Goal: Transaction & Acquisition: Purchase product/service

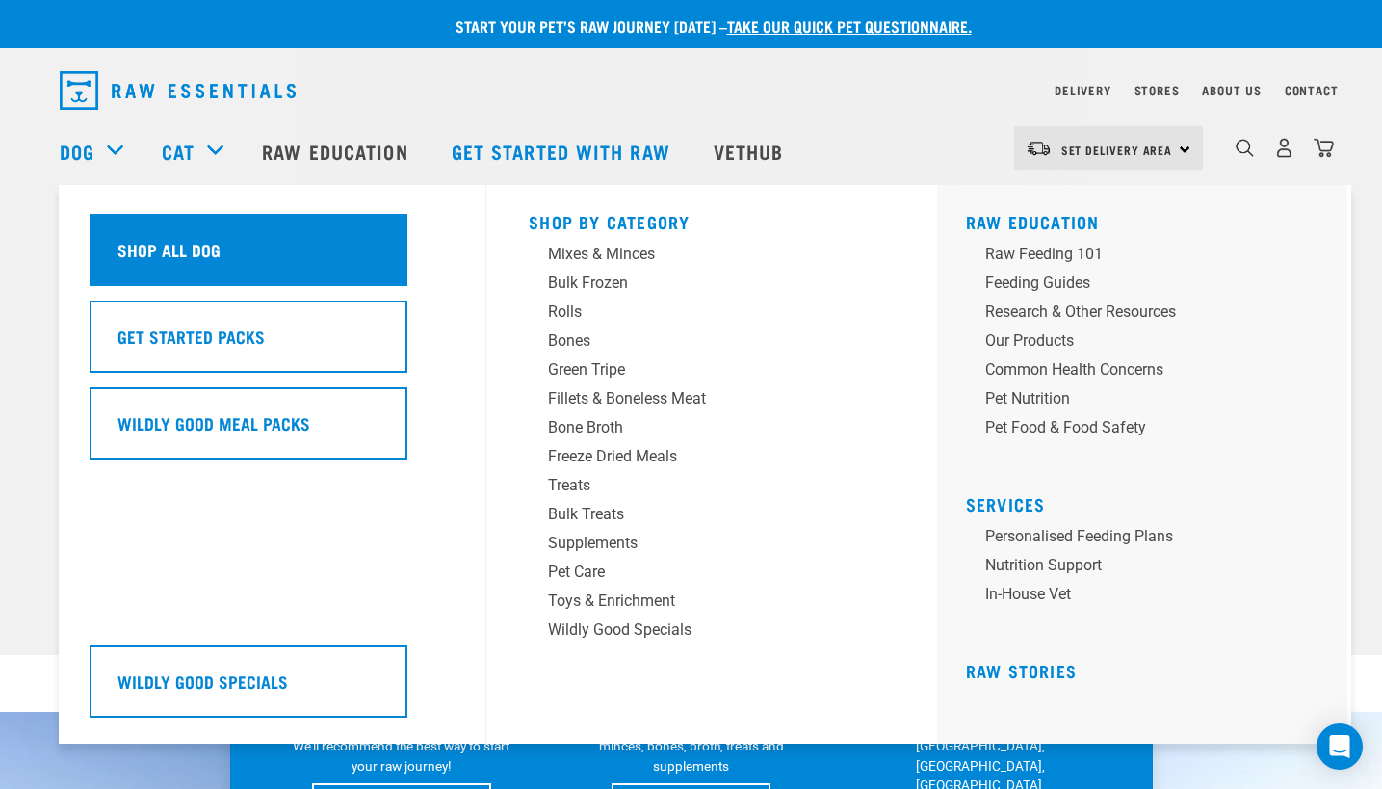
click at [202, 250] on h5 "Shop All Dog" at bounding box center [169, 249] width 103 height 25
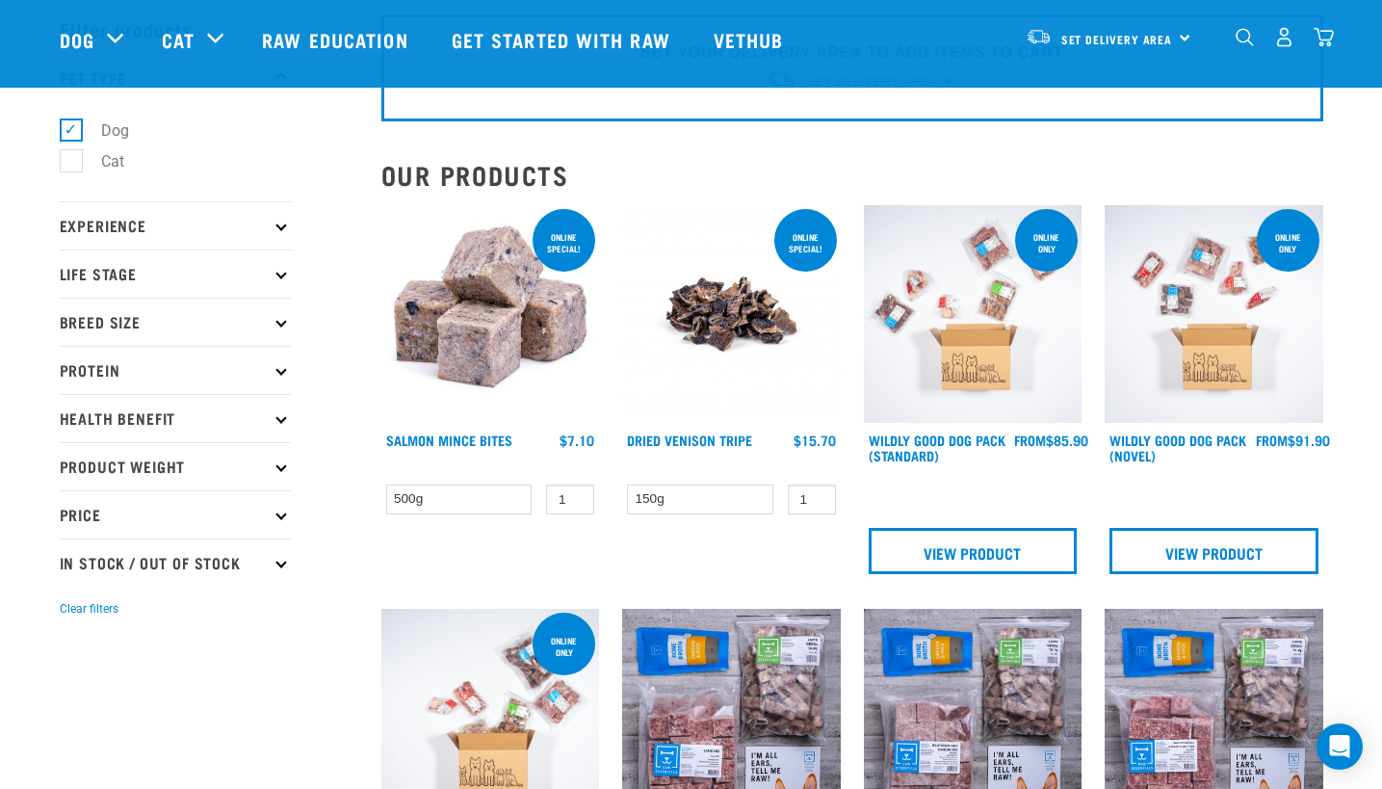
scroll to position [193, 0]
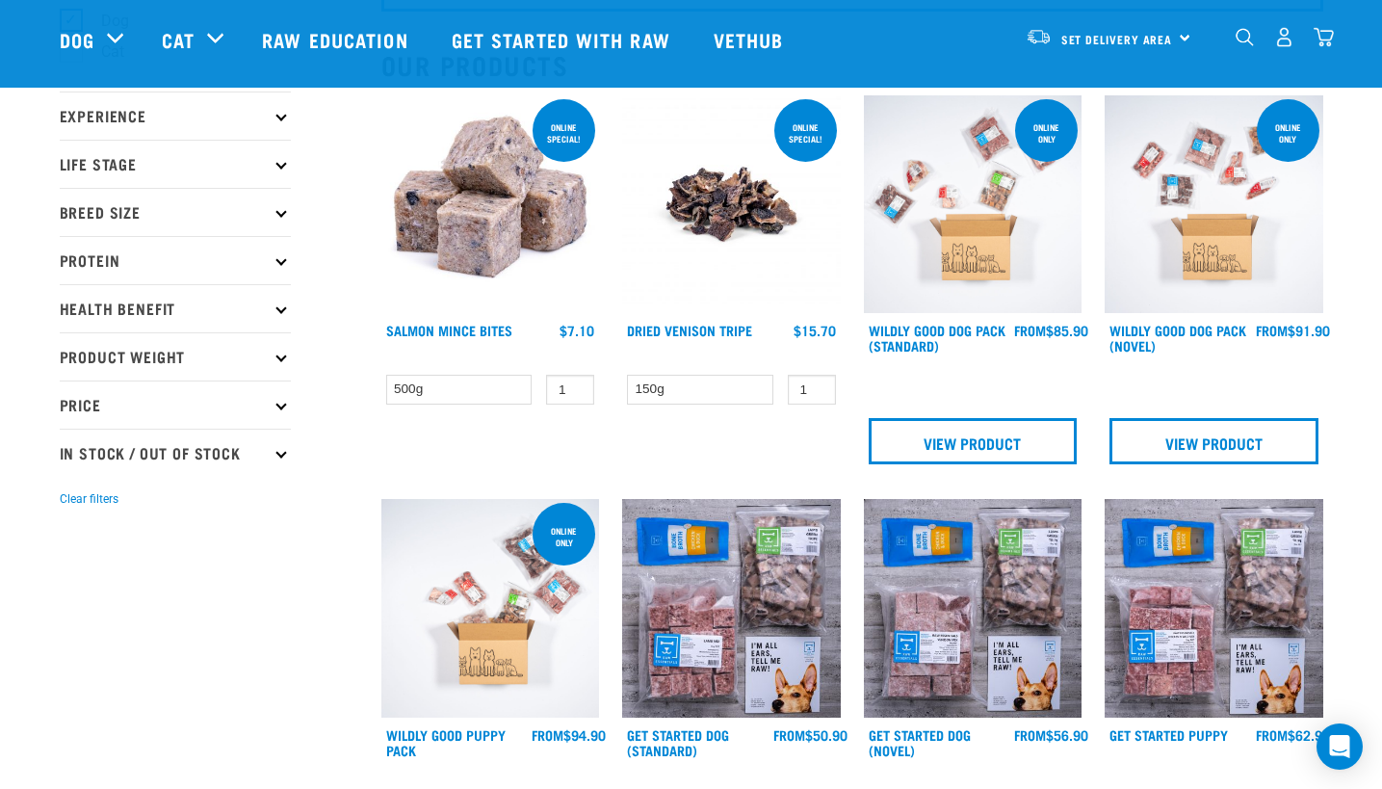
click at [101, 265] on p "Protein" at bounding box center [175, 260] width 231 height 48
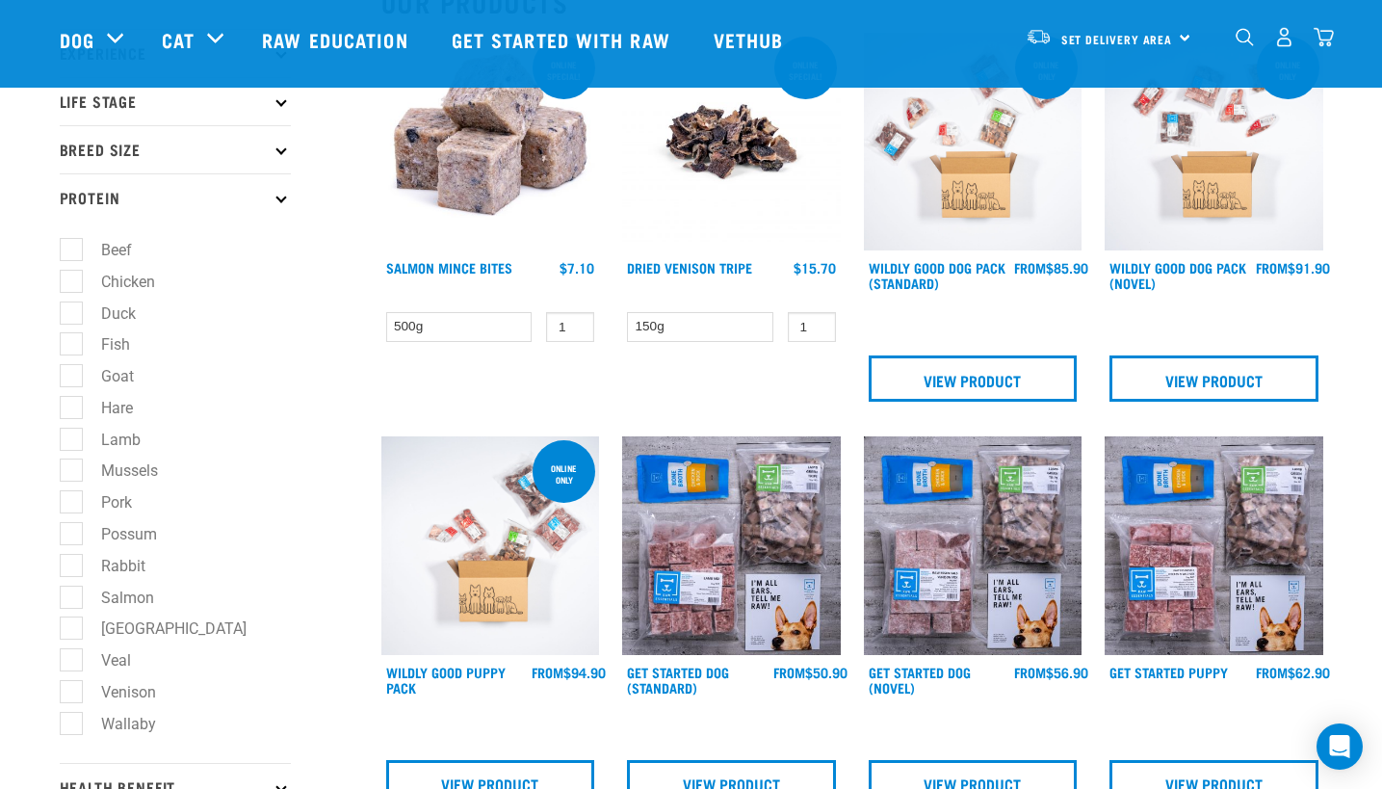
scroll to position [289, 0]
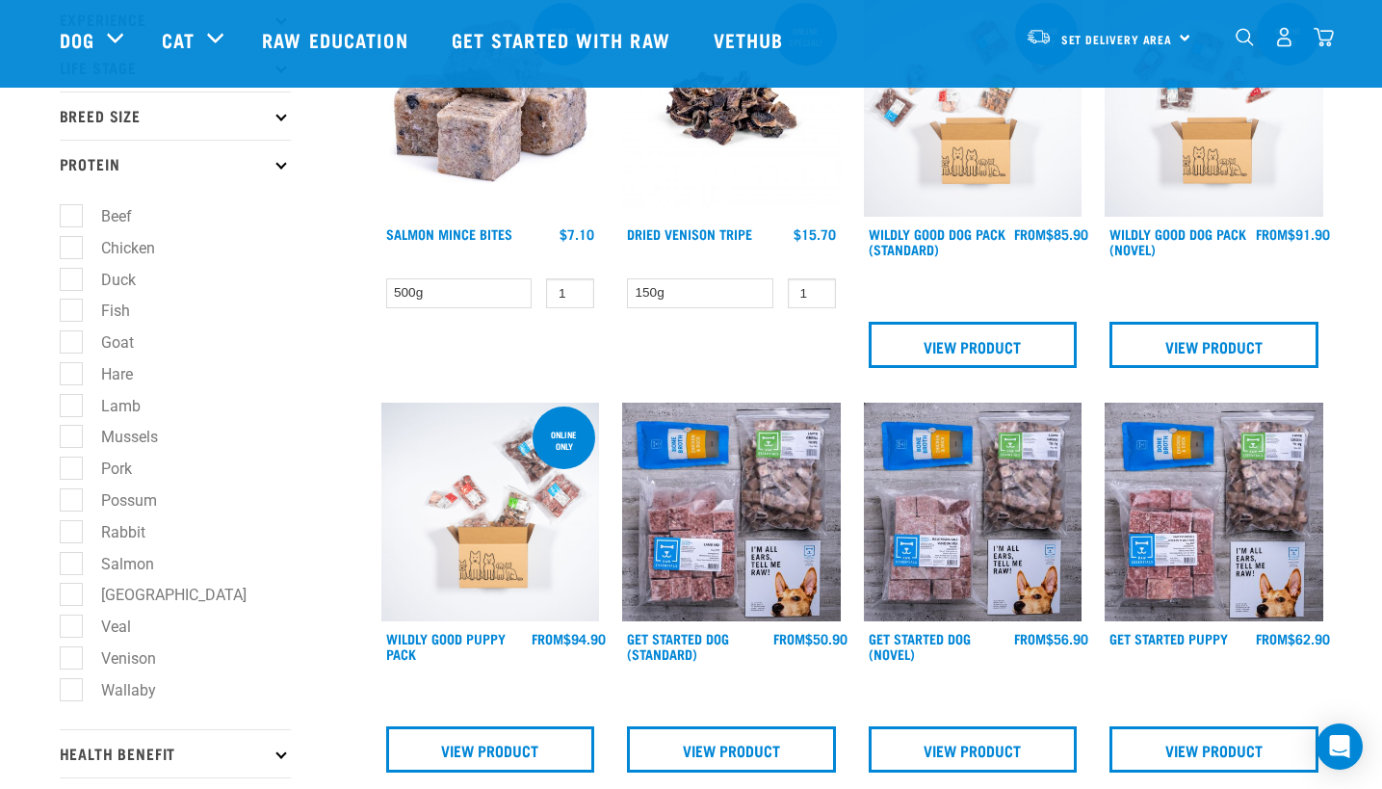
click at [75, 626] on label "Veal" at bounding box center [104, 627] width 68 height 24
click at [72, 626] on input "Veal" at bounding box center [66, 622] width 13 height 13
checkbox input "true"
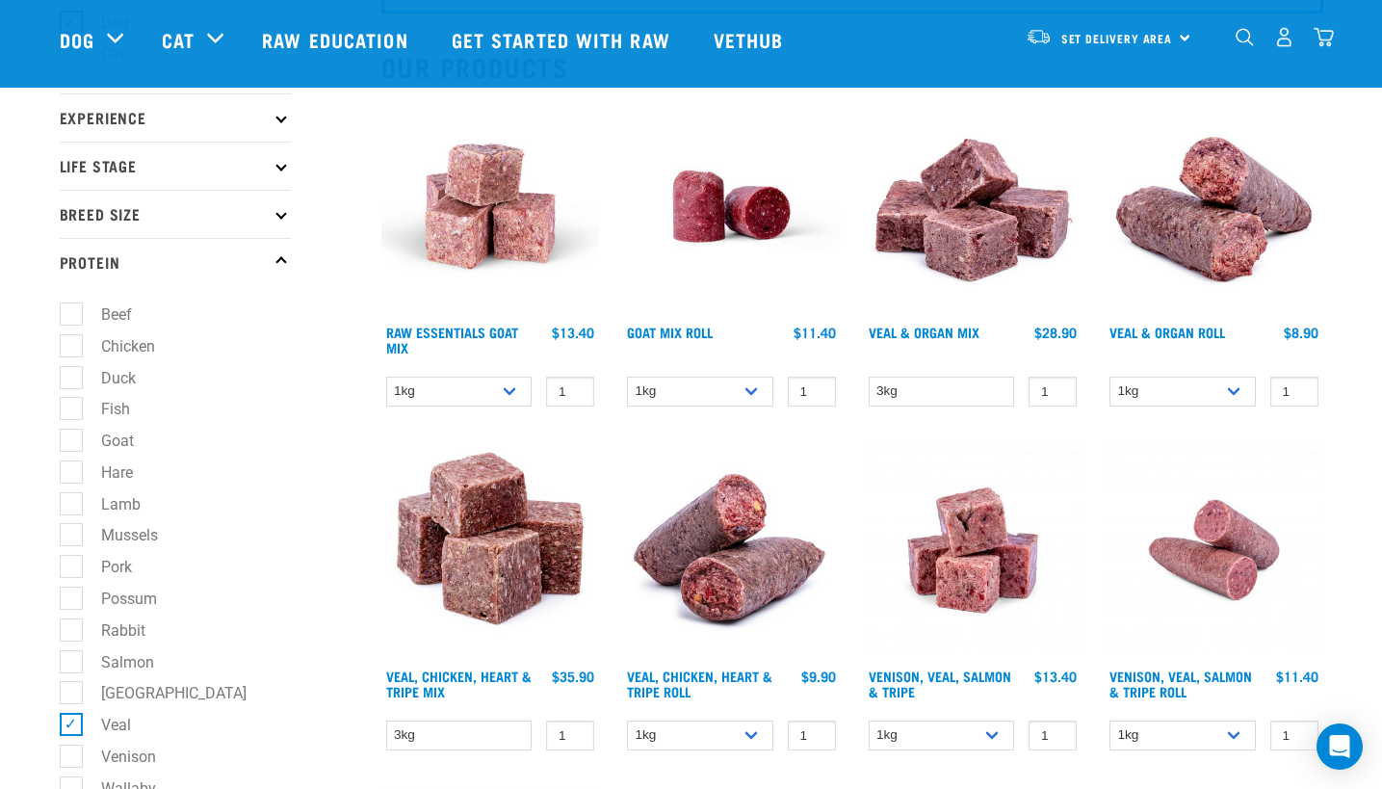
scroll to position [193, 0]
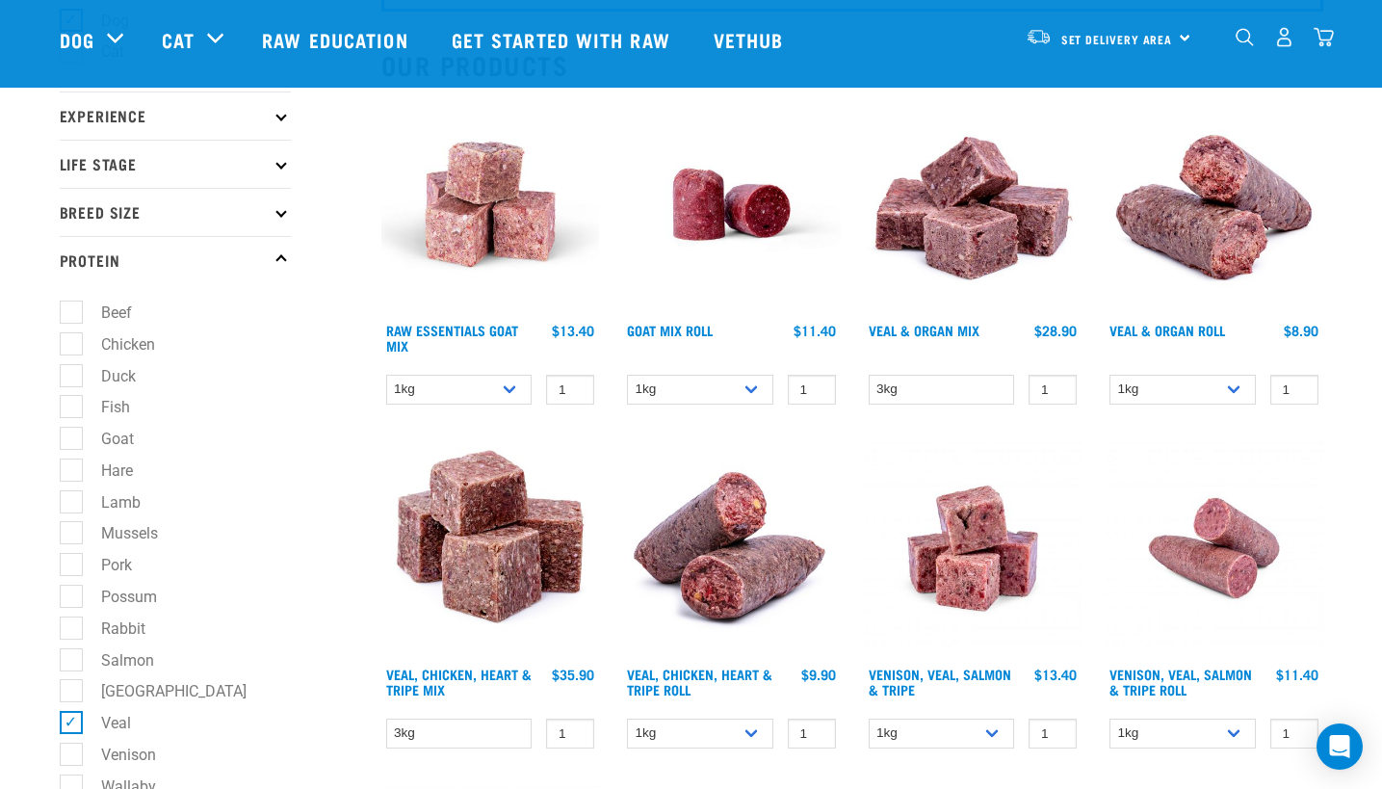
click at [1235, 226] on img at bounding box center [1214, 204] width 219 height 219
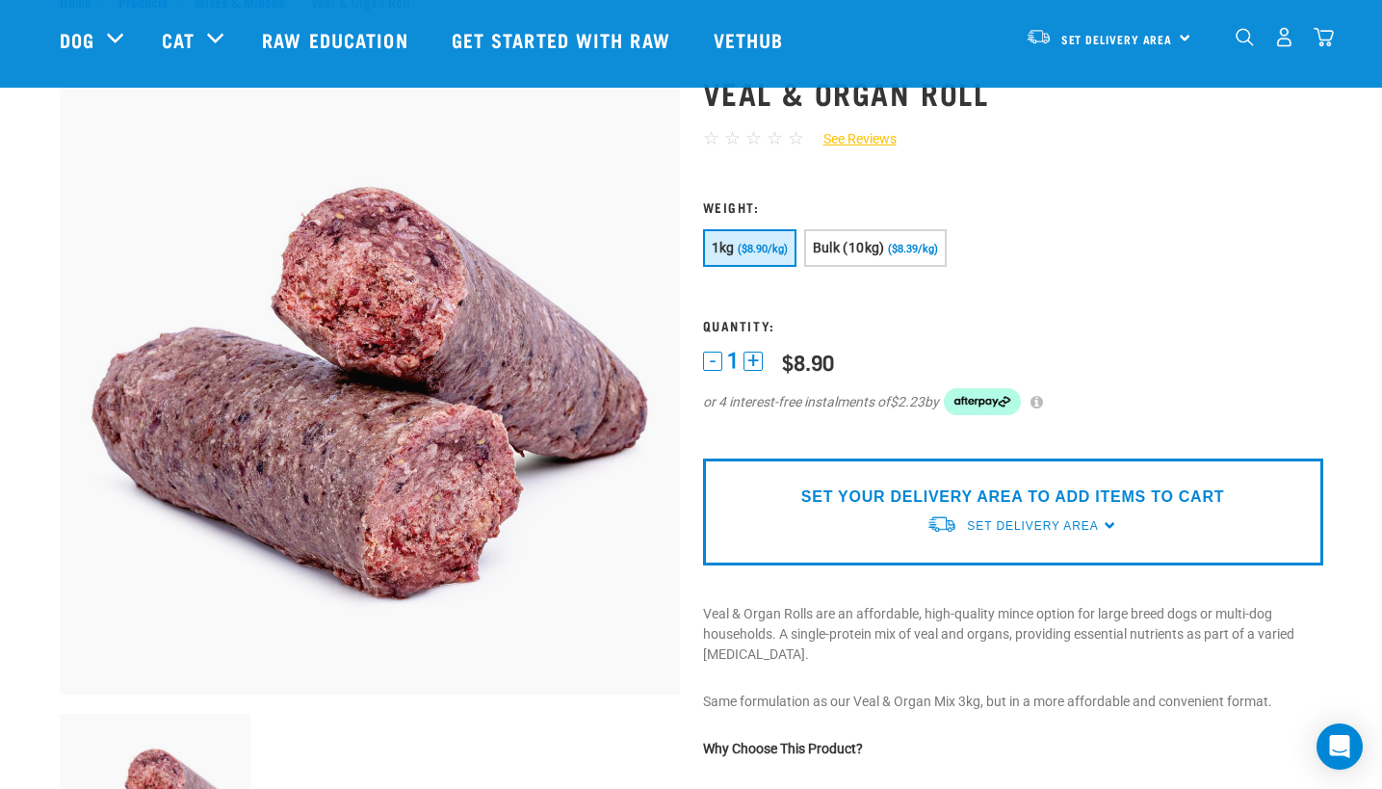
scroll to position [96, 0]
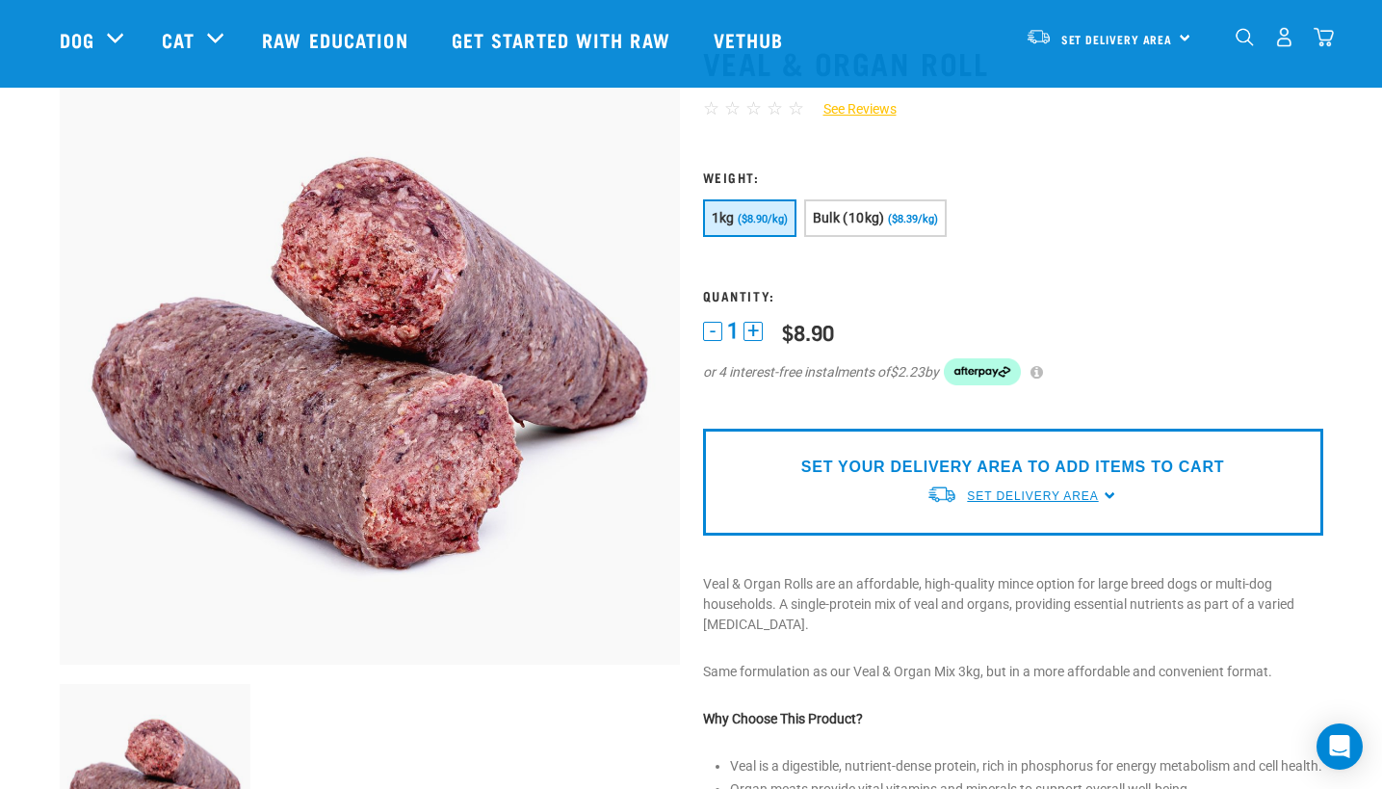
click at [1029, 487] on link "Set Delivery Area" at bounding box center [1032, 495] width 131 height 17
click at [1002, 537] on link "[GEOGRAPHIC_DATA]" at bounding box center [1023, 541] width 192 height 32
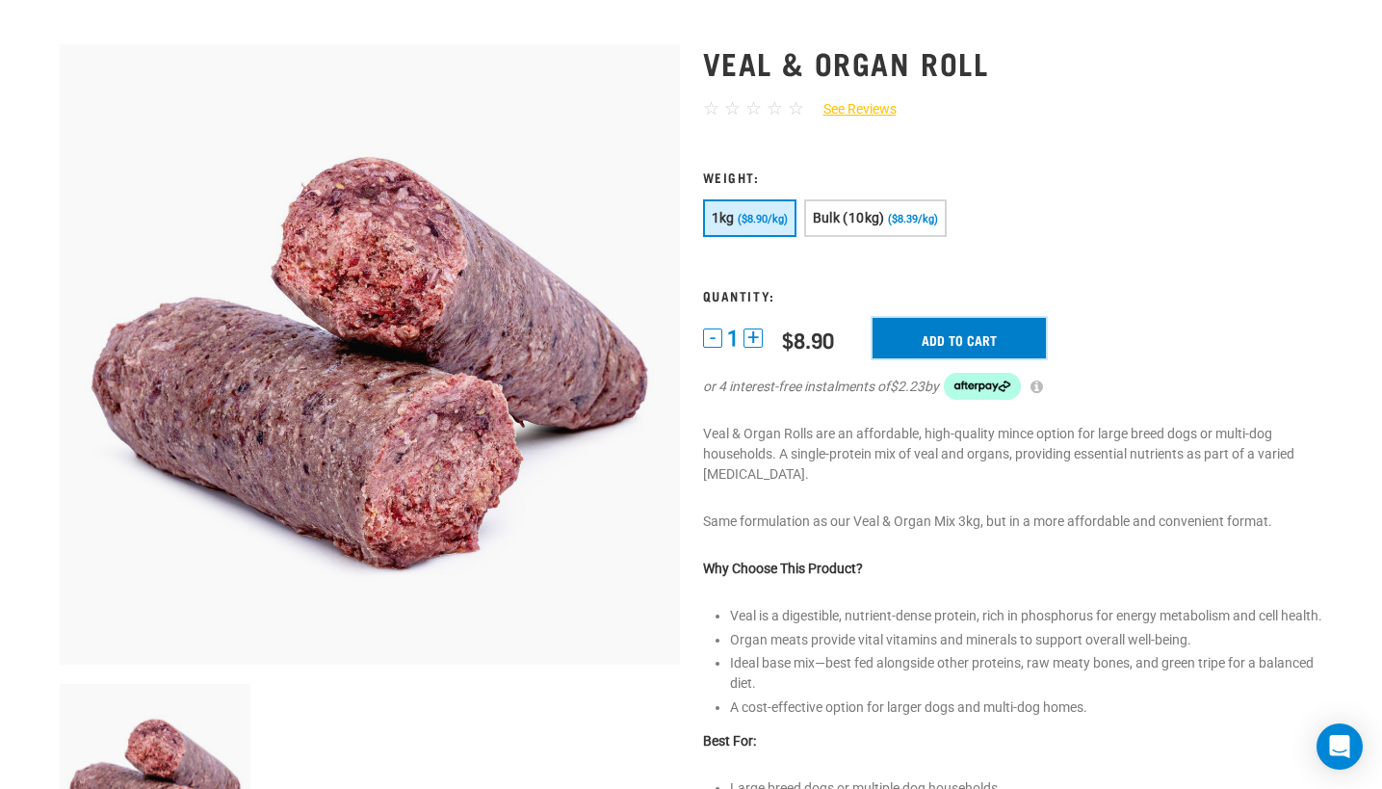
click at [964, 331] on input "Add to cart" at bounding box center [959, 338] width 173 height 40
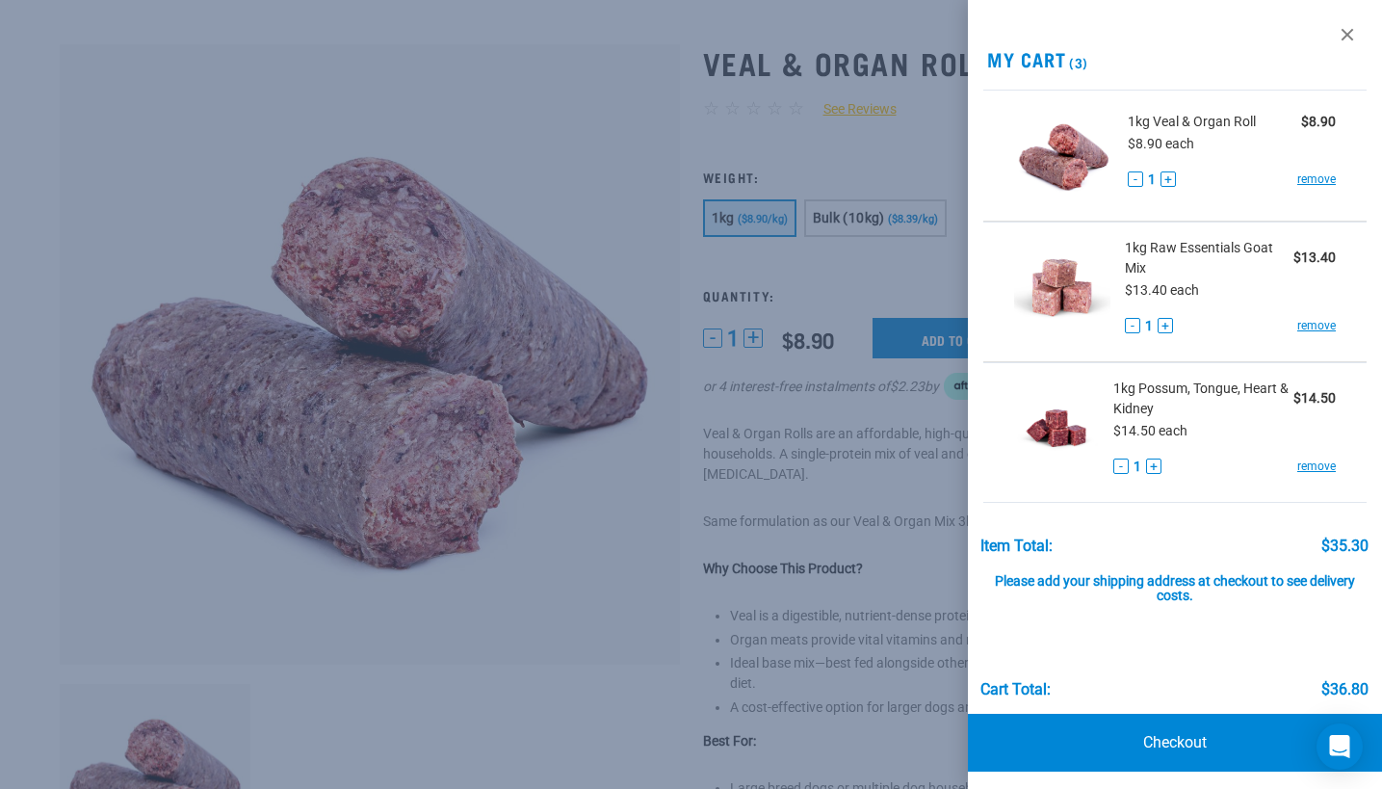
click at [1164, 324] on button "+" at bounding box center [1165, 325] width 15 height 15
click at [1165, 328] on button "+" at bounding box center [1165, 325] width 15 height 15
click at [1148, 275] on span "1kg Raw Essentials Goat Mix" at bounding box center [1209, 258] width 169 height 40
click at [792, 455] on div at bounding box center [691, 394] width 1382 height 789
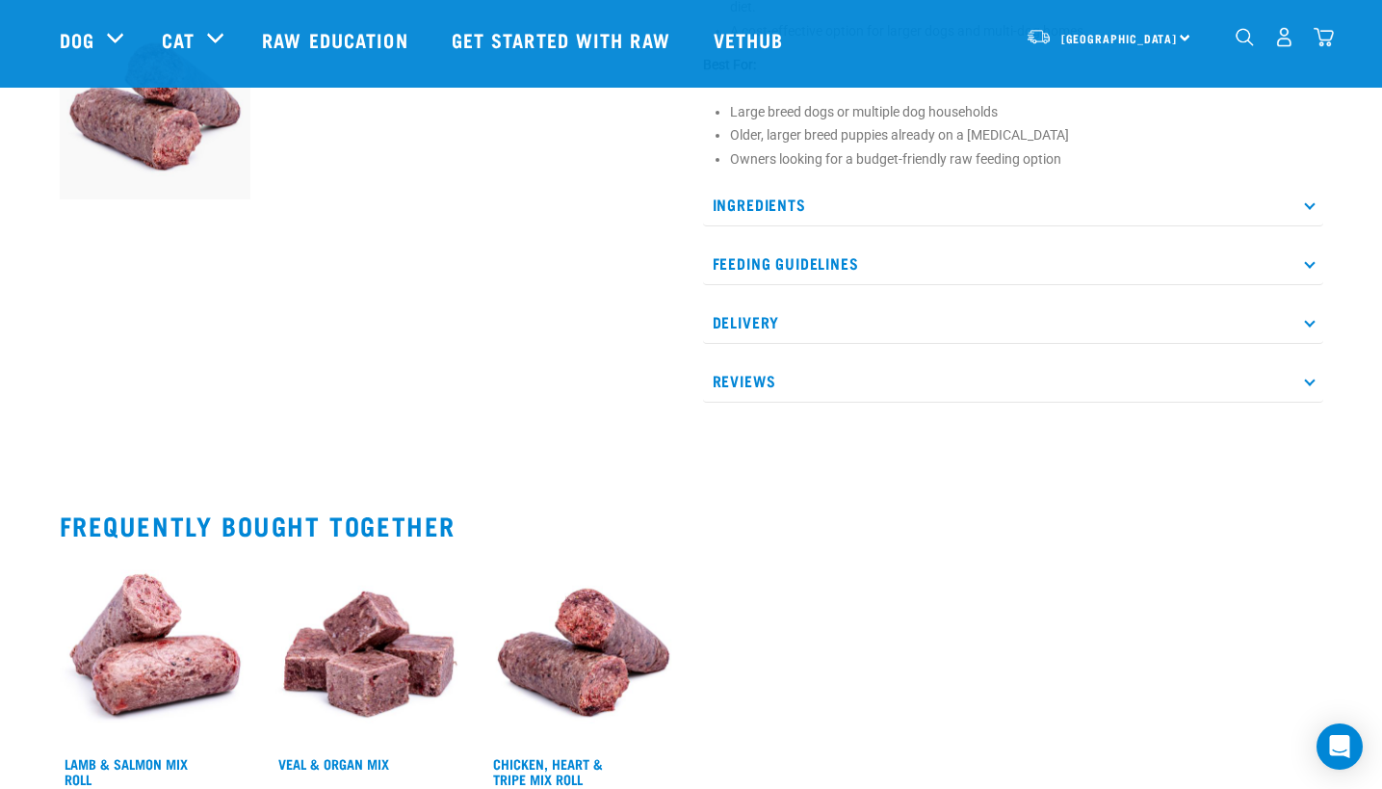
scroll to position [912, 0]
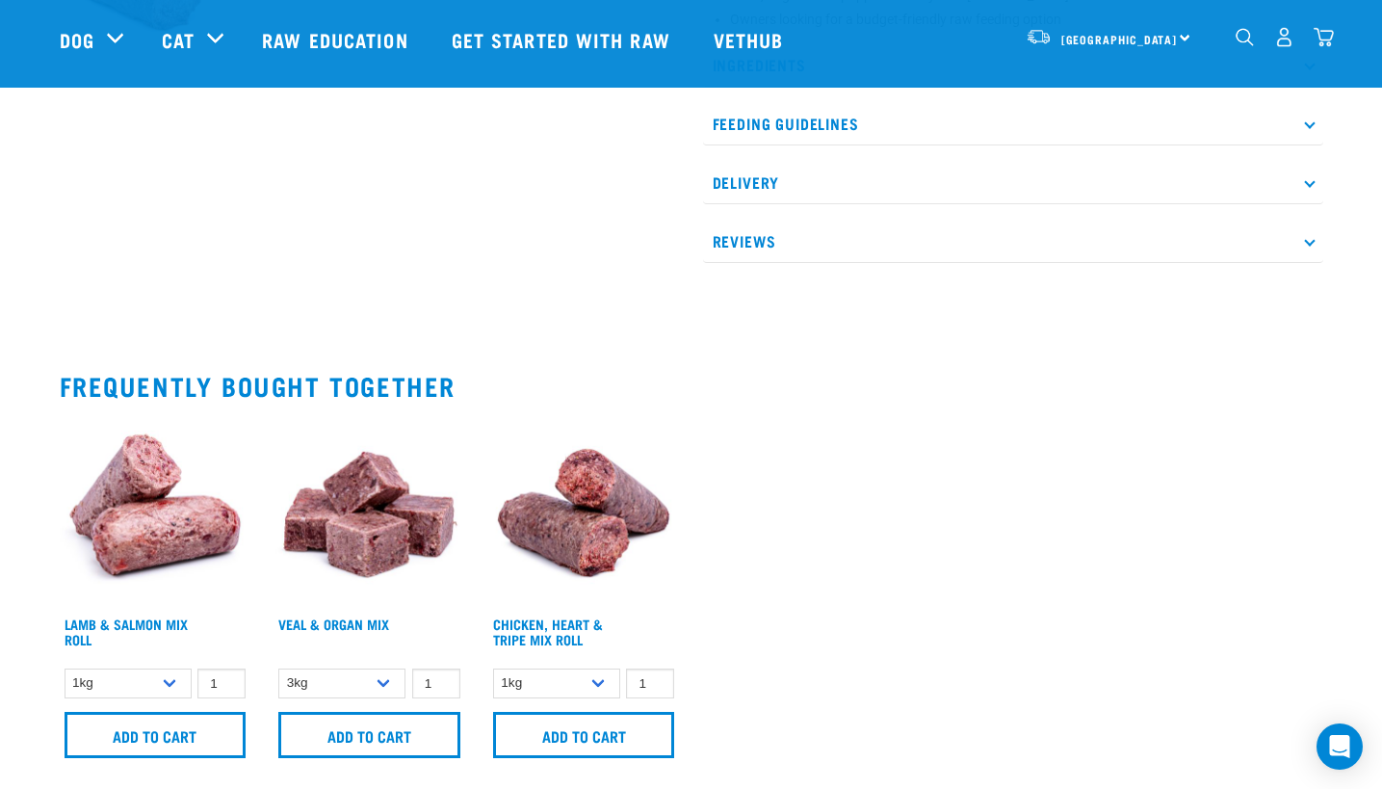
click at [361, 569] on img at bounding box center [370, 511] width 192 height 192
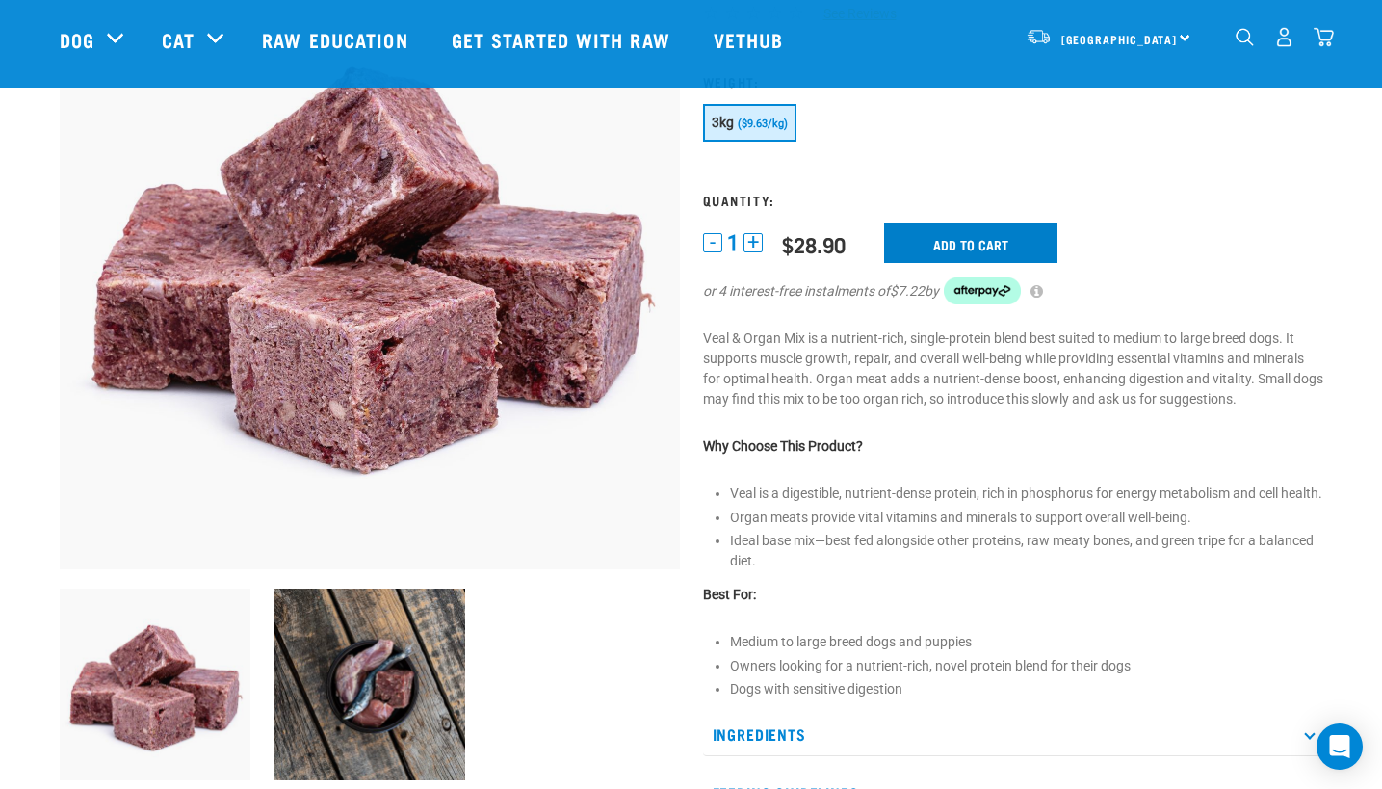
scroll to position [193, 0]
click at [970, 239] on input "Add to cart" at bounding box center [970, 242] width 173 height 40
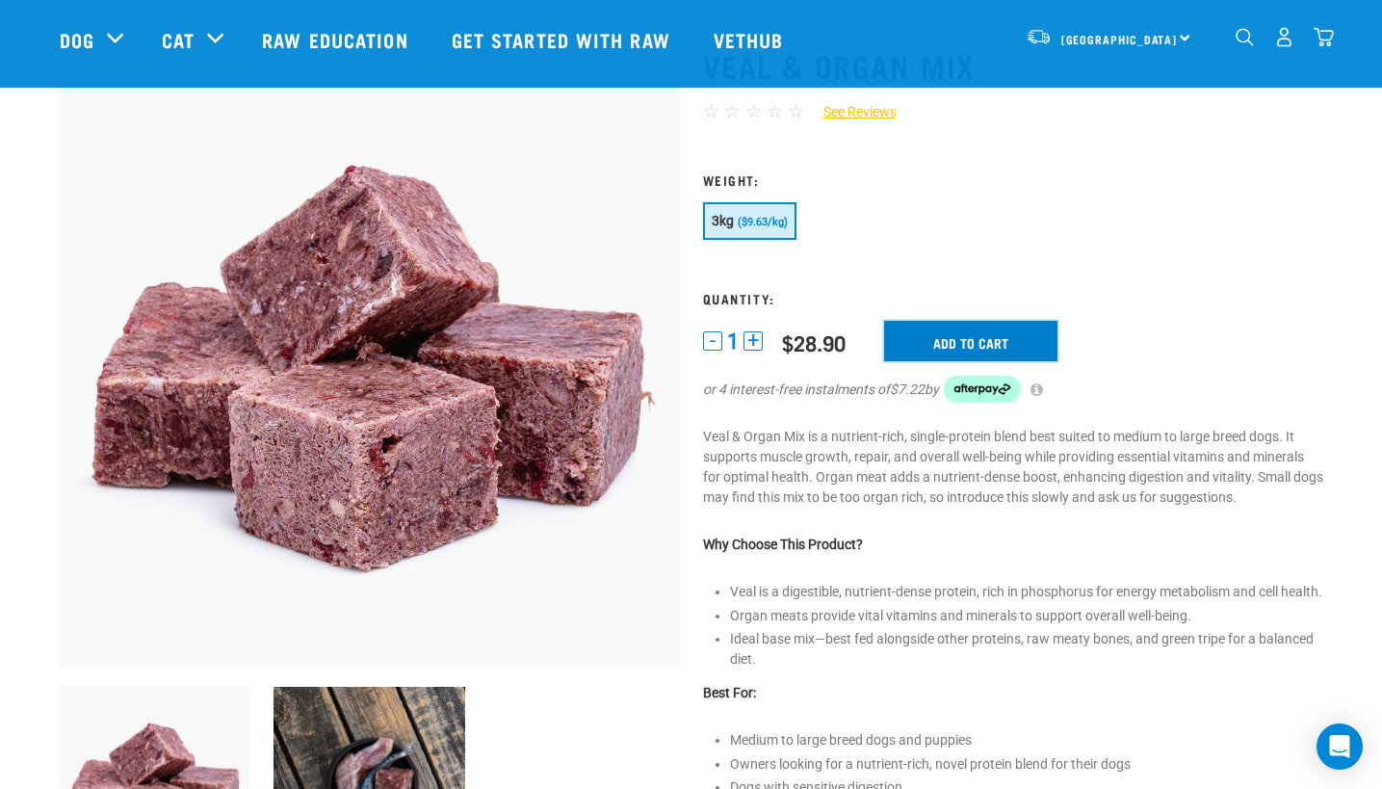
scroll to position [0, 0]
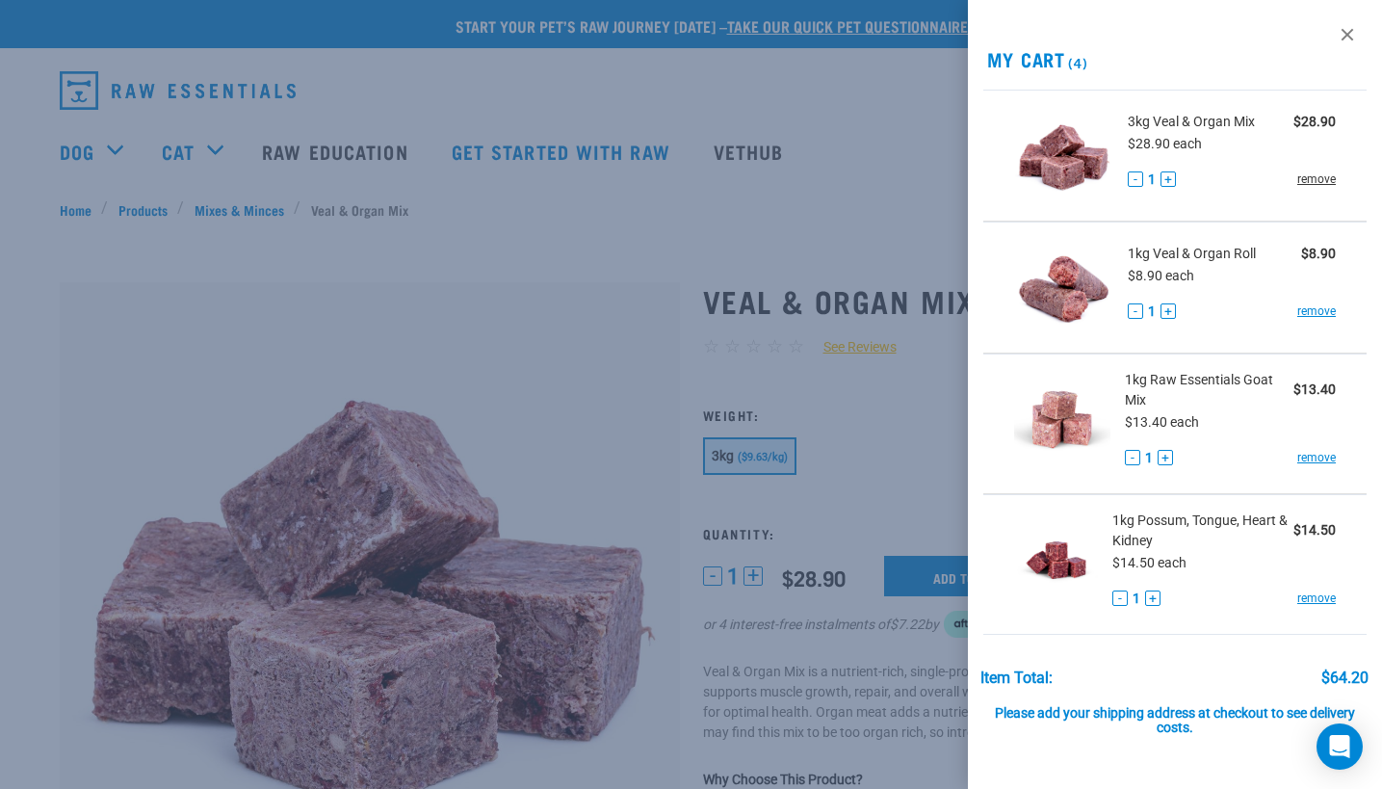
click at [1307, 179] on link "remove" at bounding box center [1316, 178] width 39 height 17
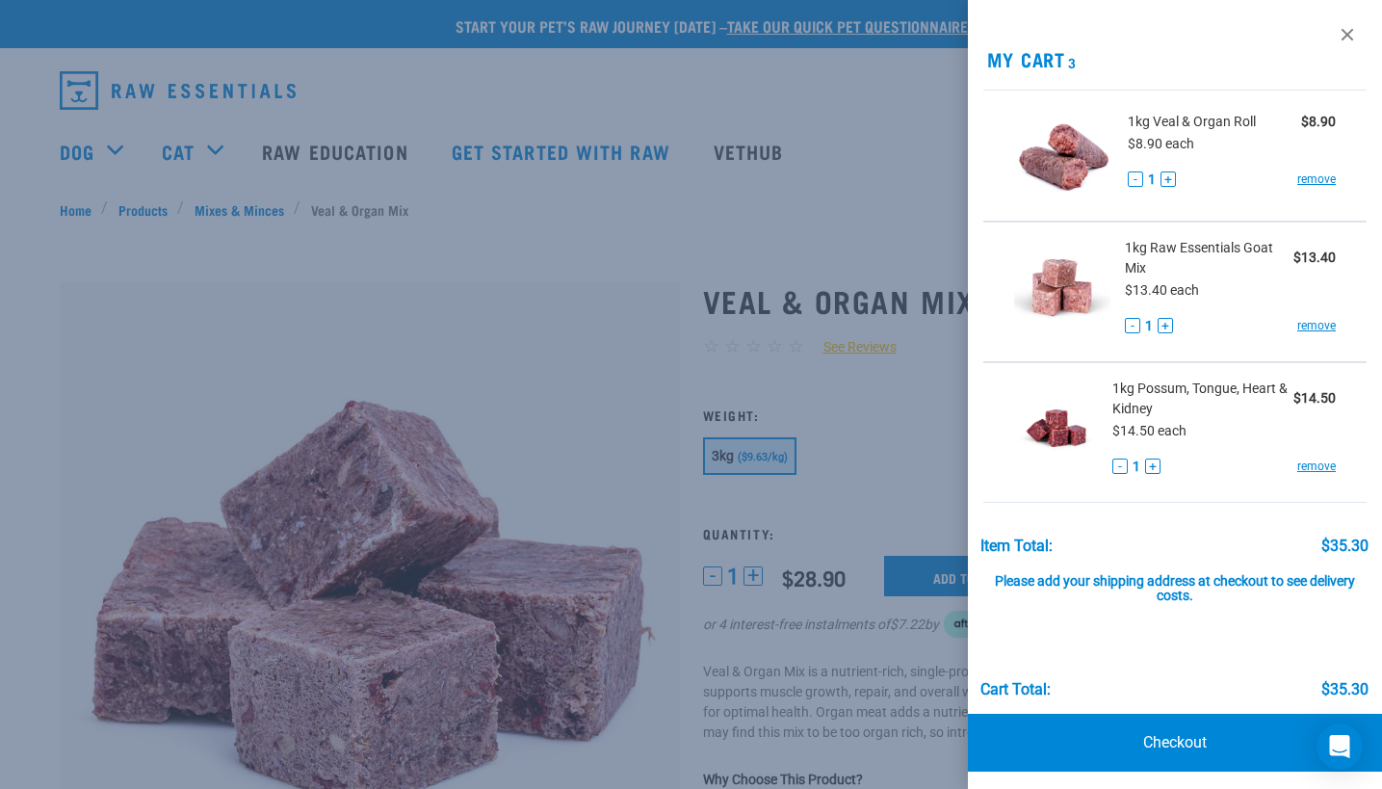
click at [1159, 320] on button "+" at bounding box center [1165, 325] width 15 height 15
click at [1177, 745] on link "Checkout" at bounding box center [1175, 743] width 415 height 58
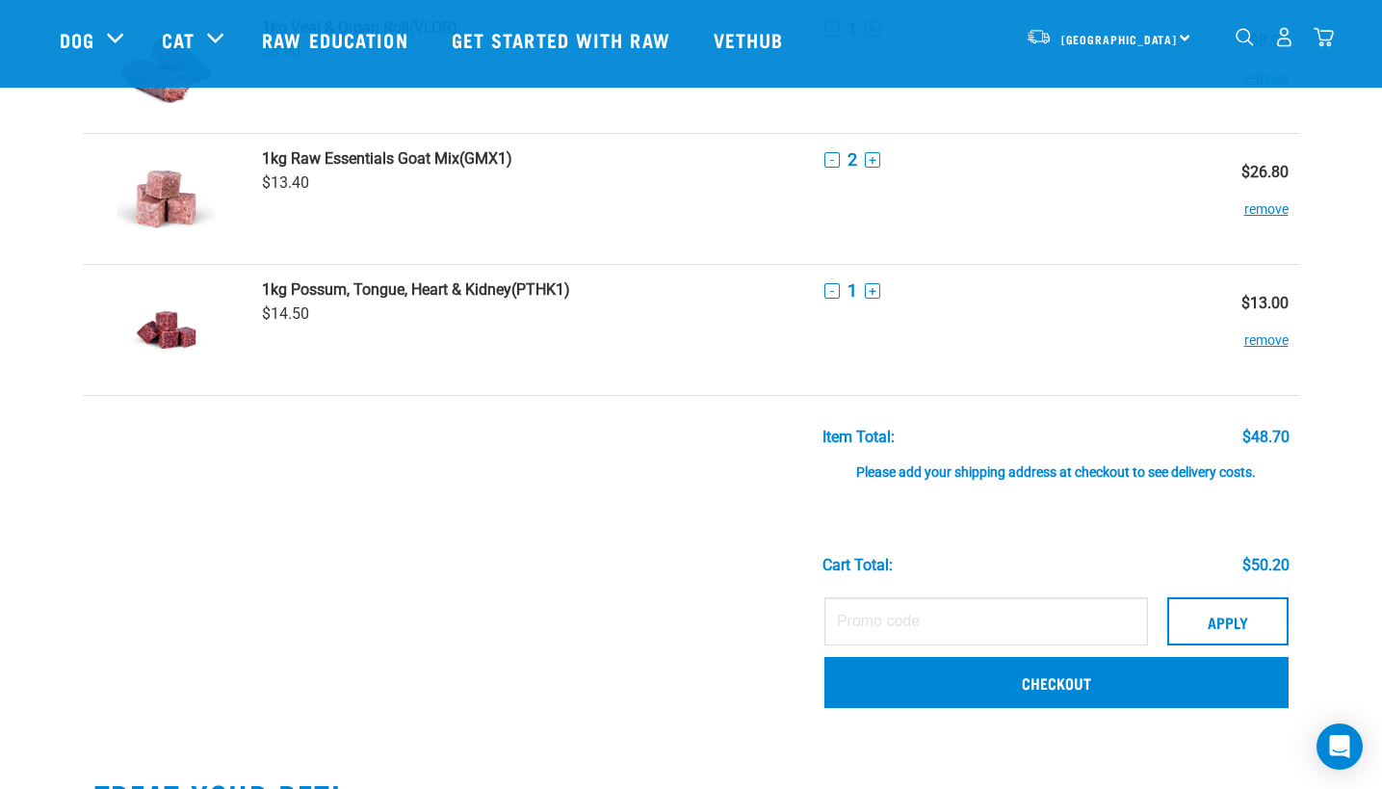
scroll to position [193, 0]
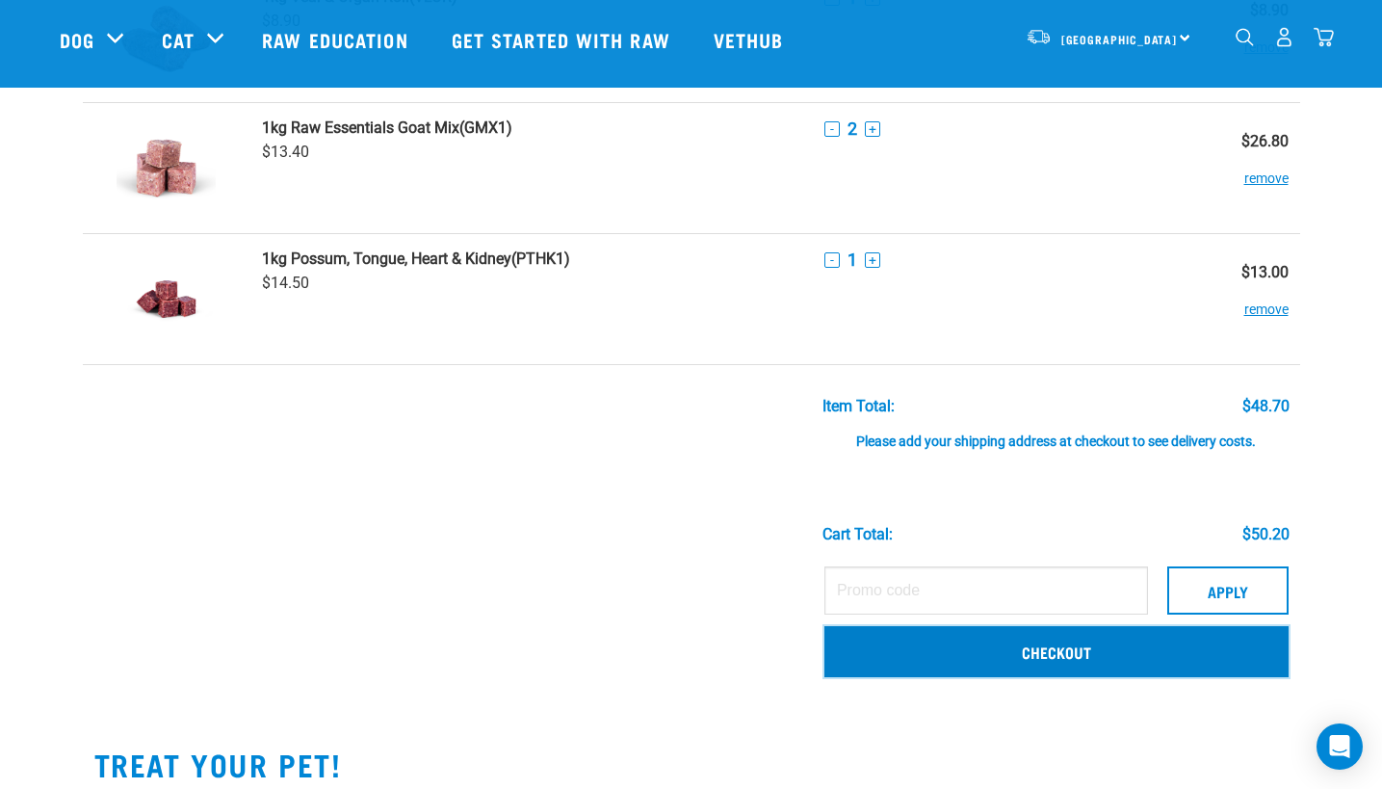
click at [1069, 661] on link "Checkout" at bounding box center [1056, 651] width 464 height 50
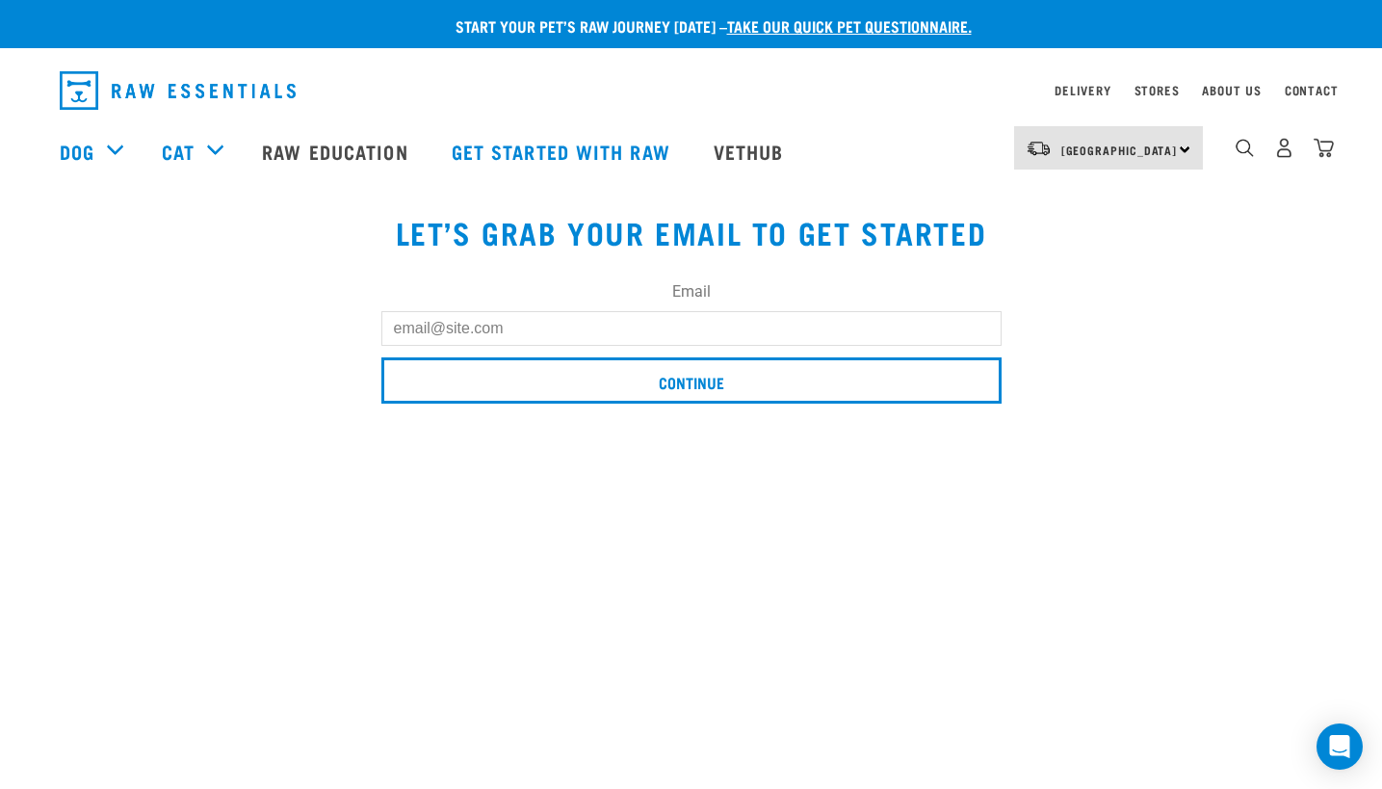
click at [500, 341] on input "Email" at bounding box center [691, 328] width 620 height 35
type input "[EMAIL_ADDRESS][PERSON_NAME][DOMAIN_NAME]"
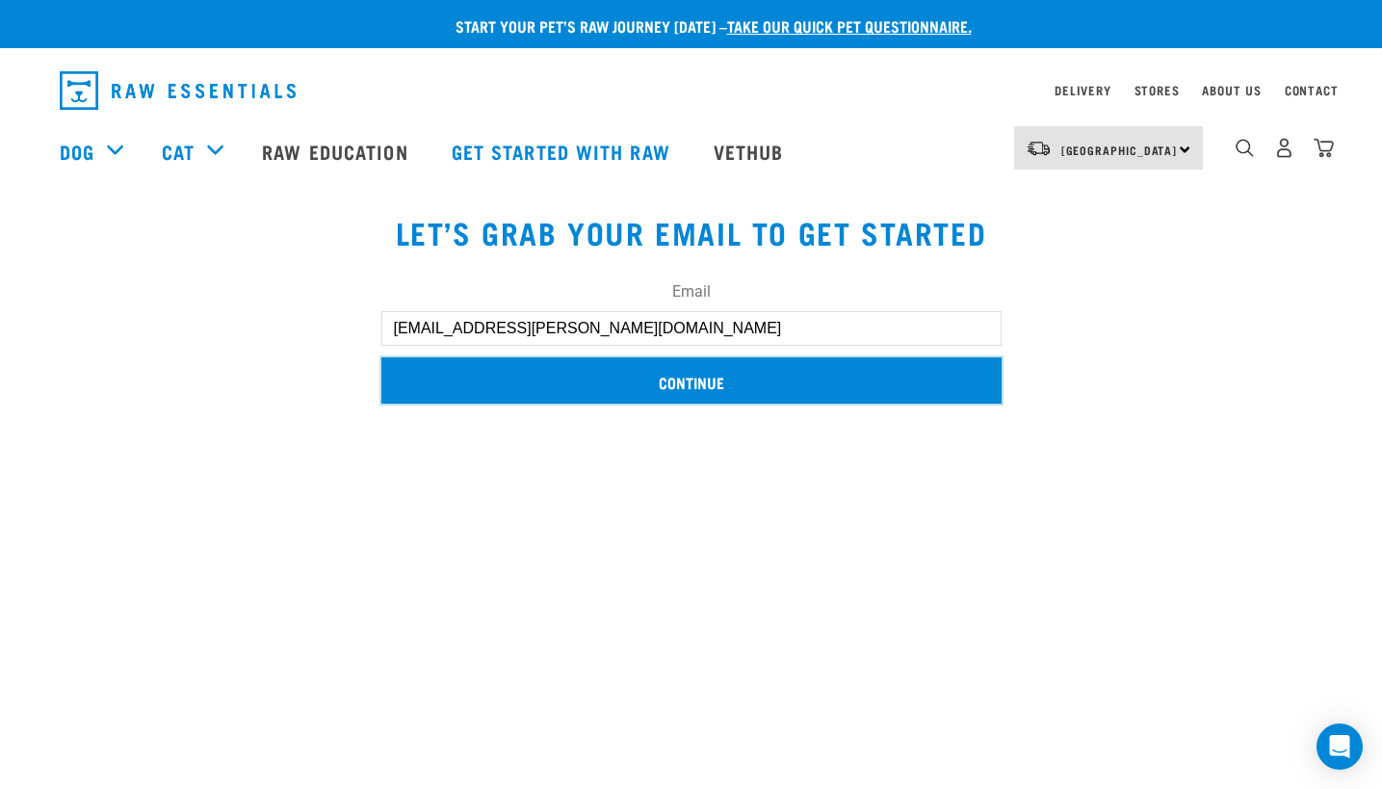
click at [637, 388] on input "Continue" at bounding box center [691, 380] width 620 height 46
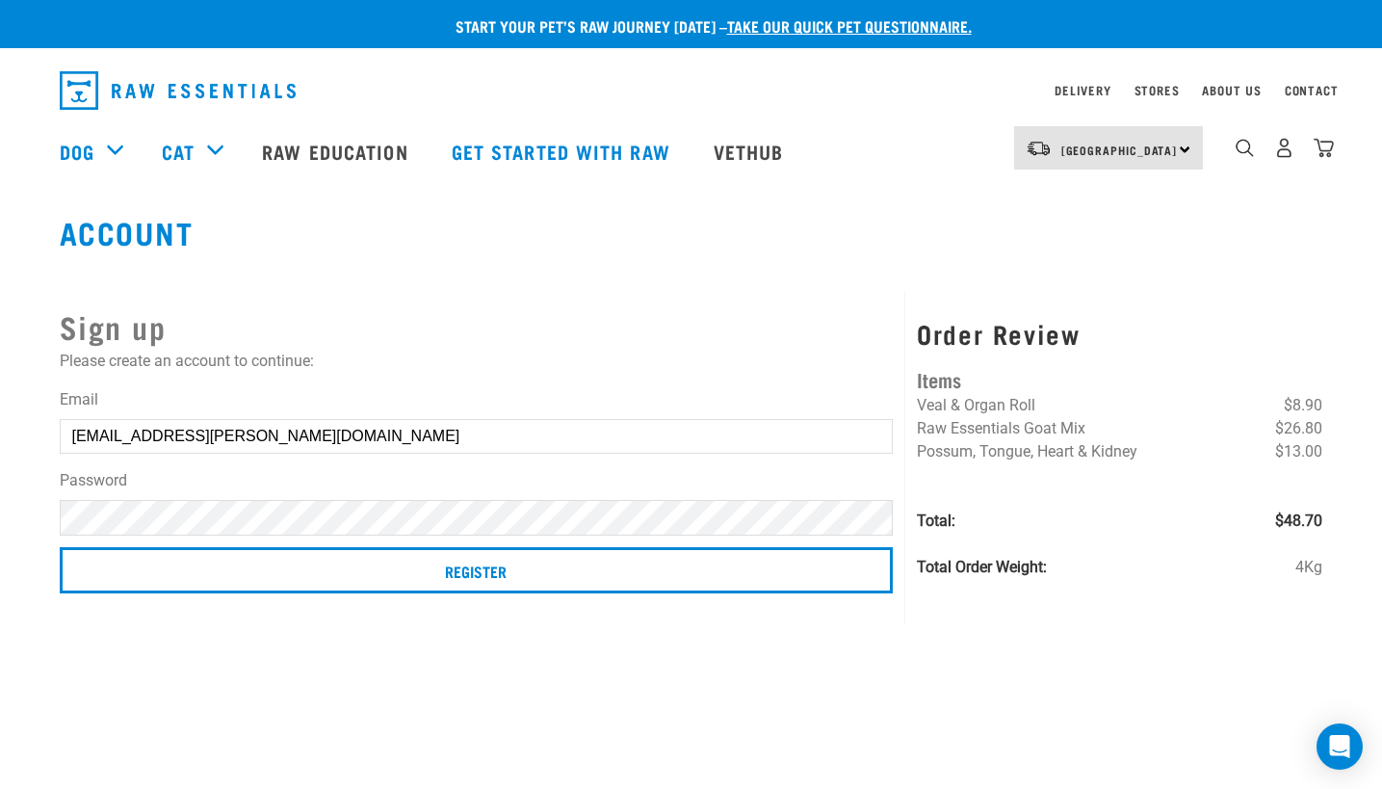
click at [134, 485] on label "Password" at bounding box center [477, 480] width 834 height 23
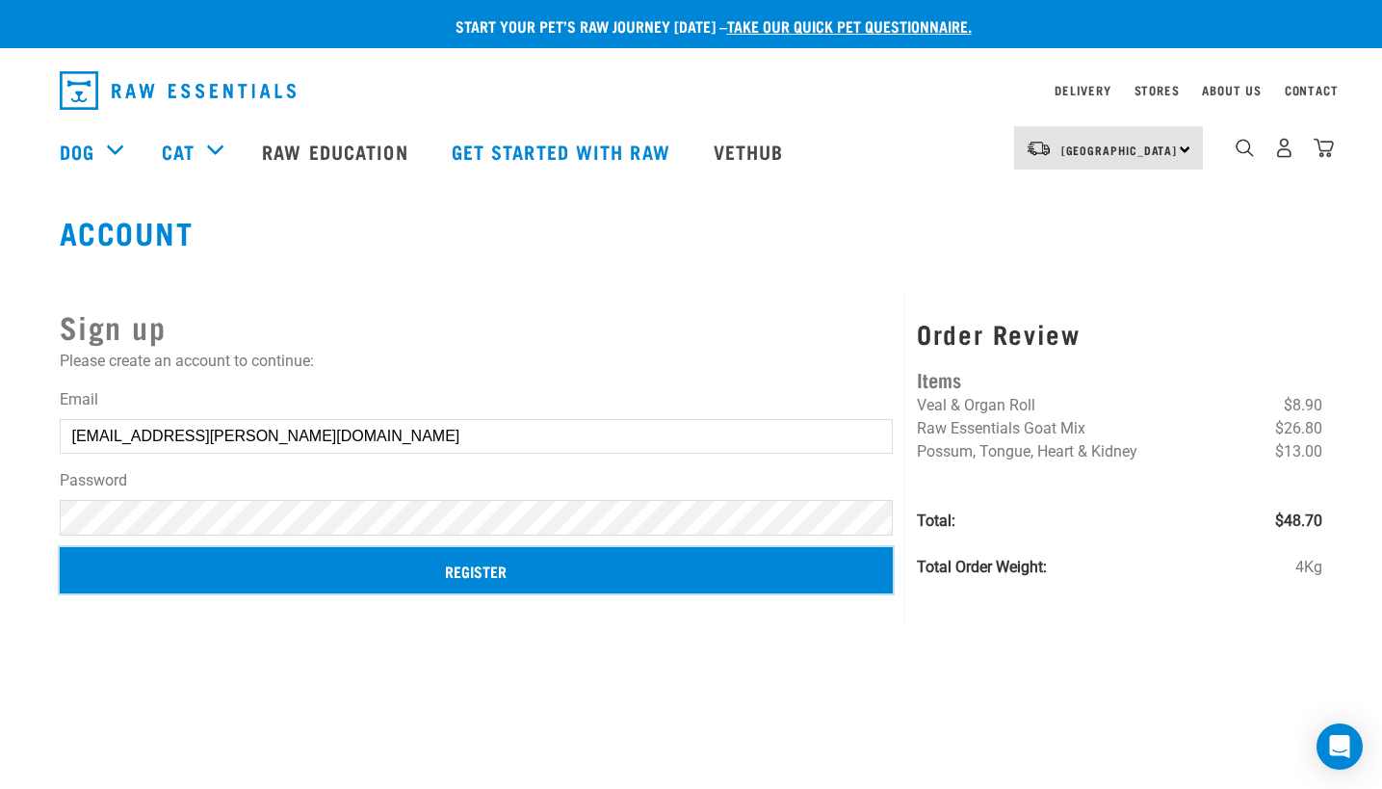
click at [515, 577] on input "Register" at bounding box center [477, 570] width 834 height 46
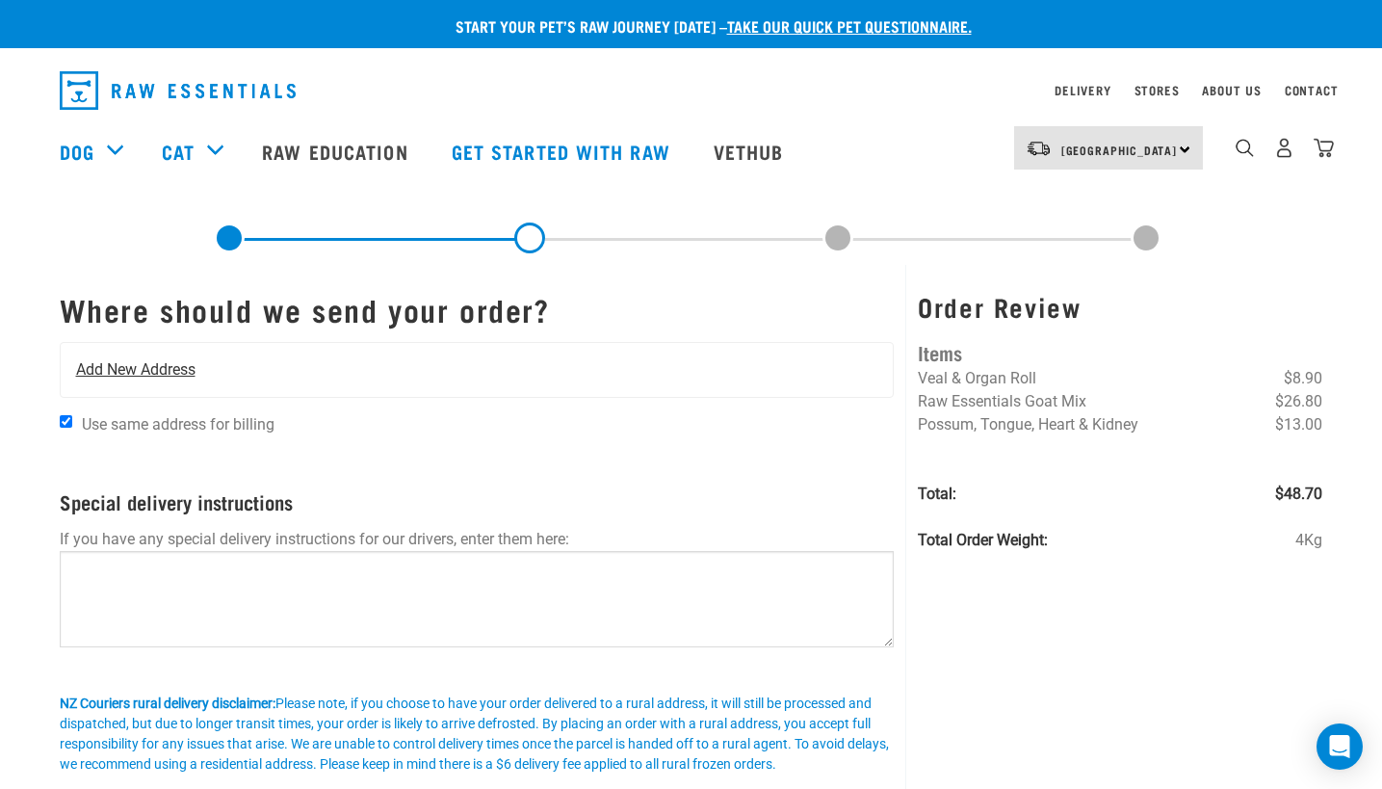
click at [129, 366] on span "Add New Address" at bounding box center [135, 369] width 119 height 23
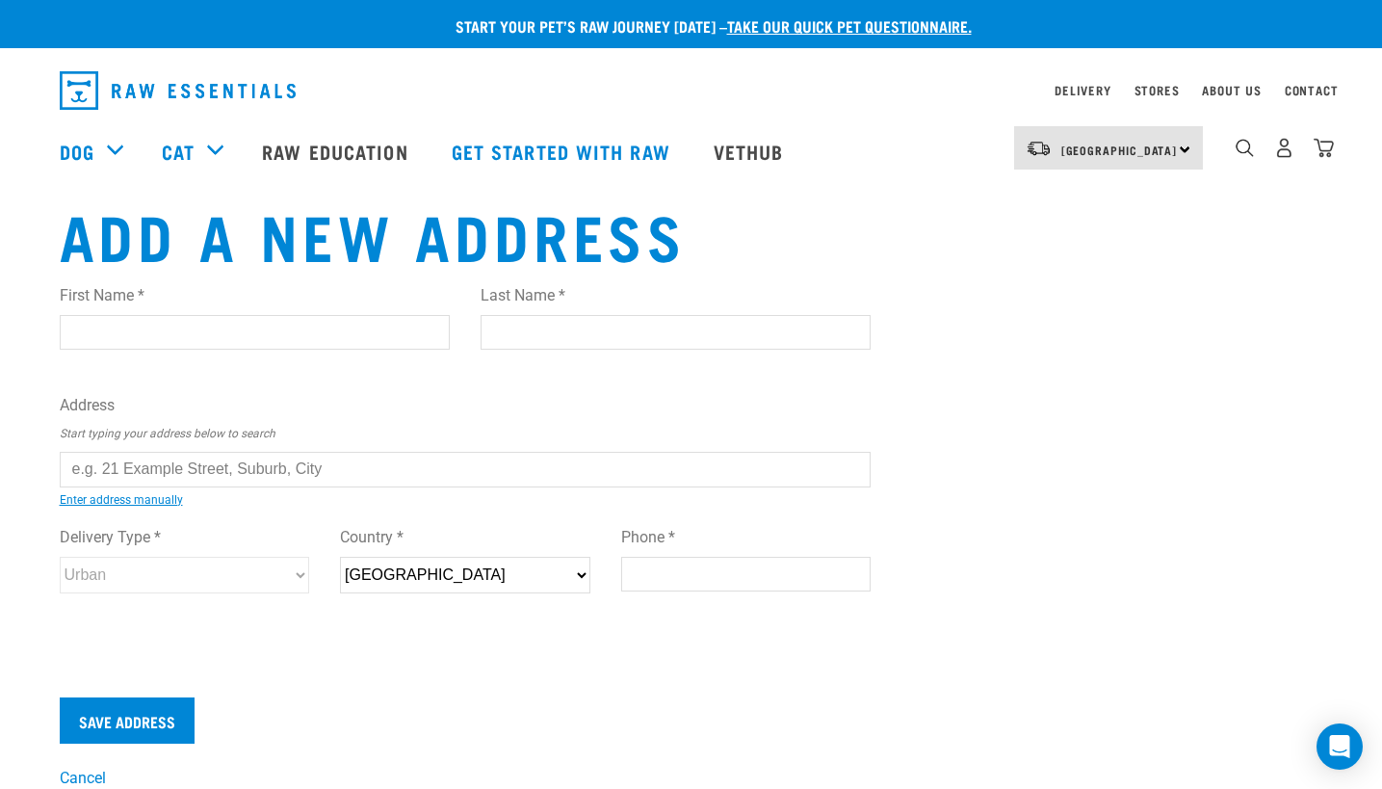
click at [105, 340] on input "First Name *" at bounding box center [255, 332] width 390 height 35
type input "Kayla"
type input "Harrison"
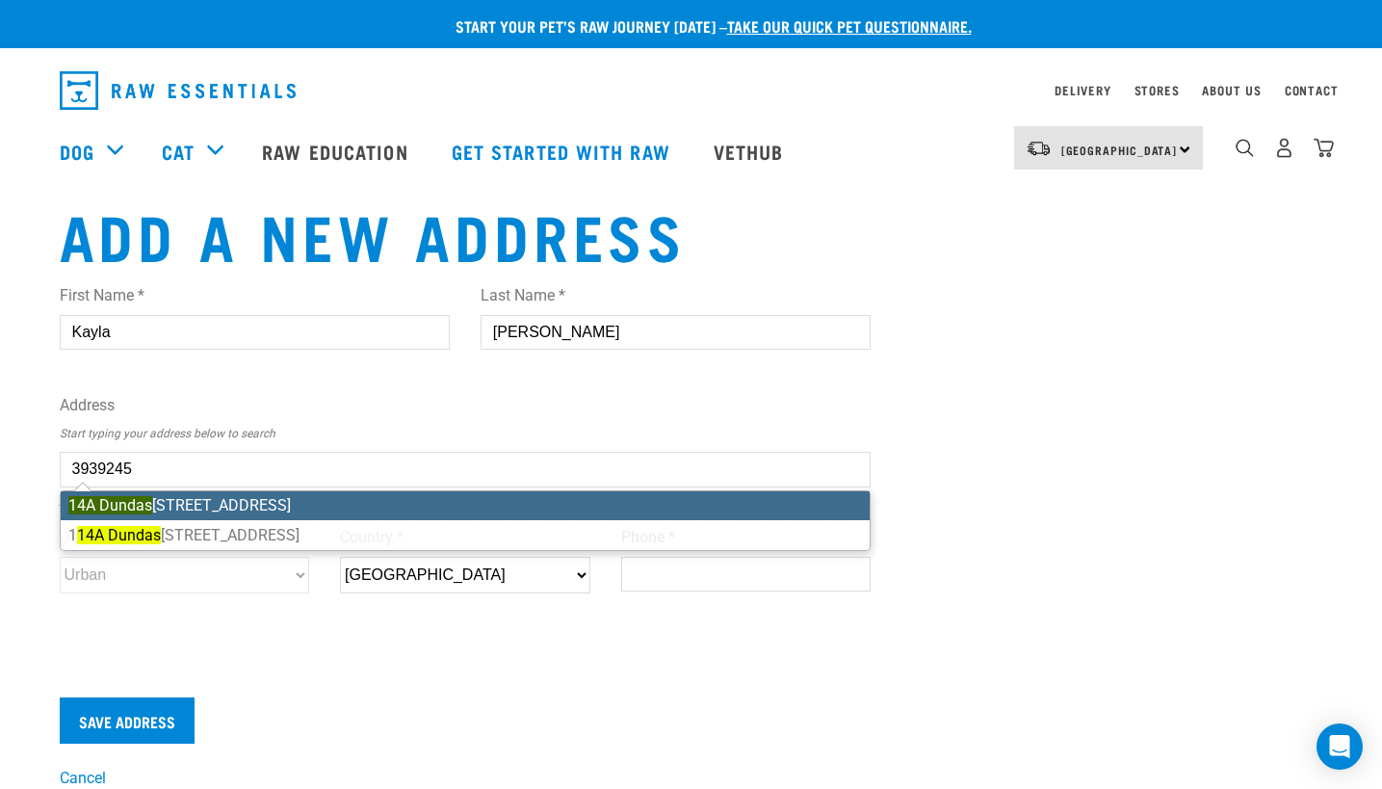
click at [257, 503] on li "14A Dundas Road, Riverside, Whangarei 0112" at bounding box center [466, 505] width 810 height 29
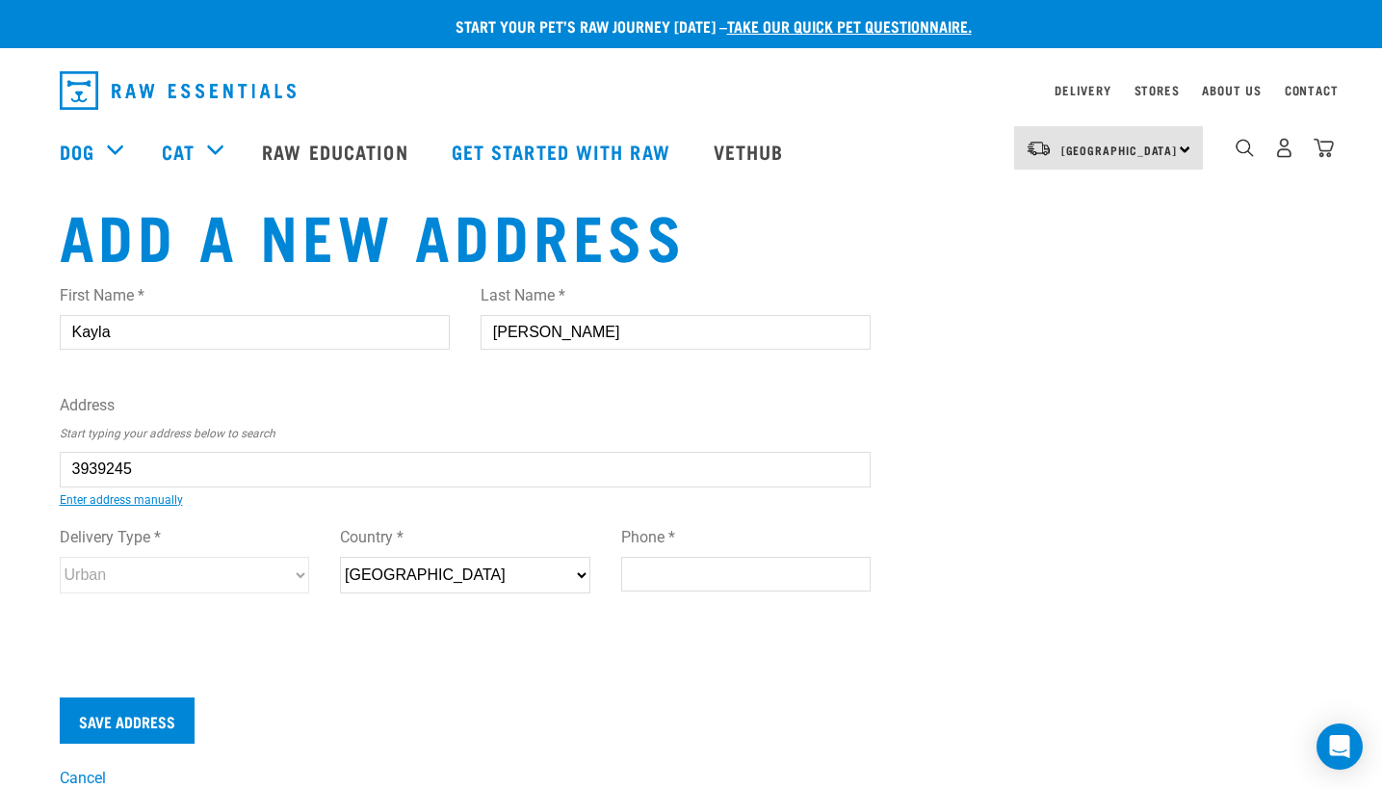
type input "14A Dundas Road, Riverside, Whangarei 0112"
type input "14A Dundas Road"
type input "Riverside"
type input "Northland"
select select "NTL"
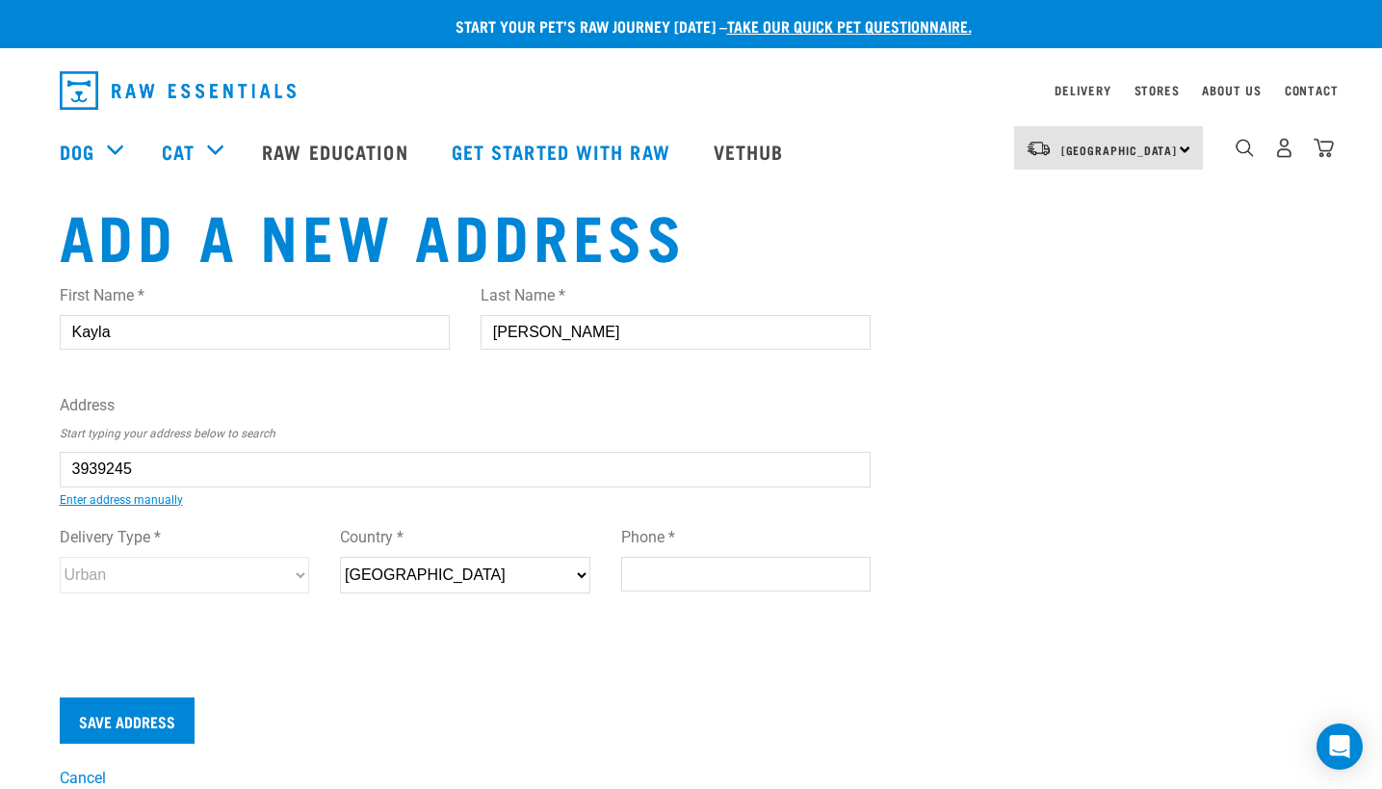
type input "0112"
select select "Urban"
type input "14A Dundas Road, Riverside, Whangarei 0112"
click at [658, 571] on input "Phone *" at bounding box center [746, 574] width 250 height 35
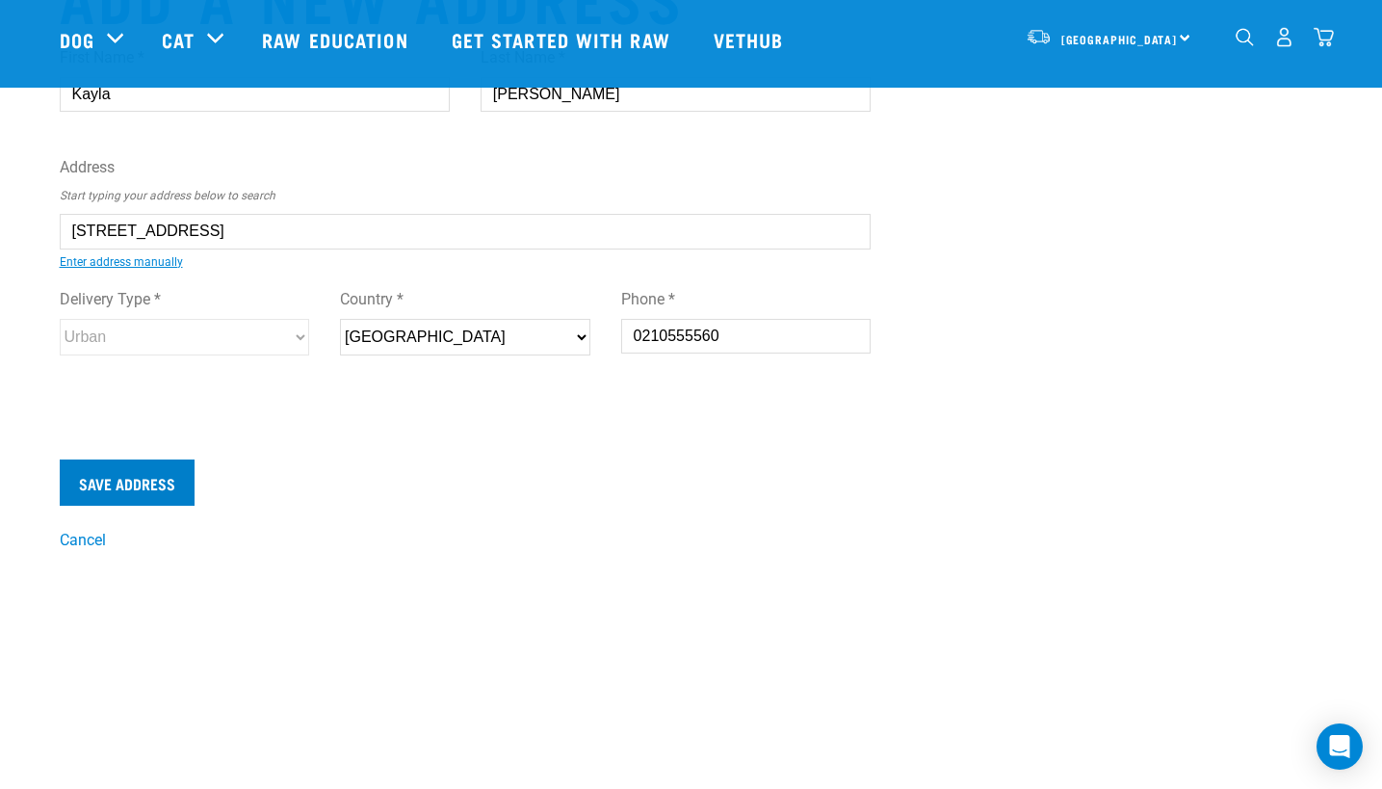
type input "0210555560"
click at [91, 485] on input "Save Address" at bounding box center [127, 482] width 135 height 46
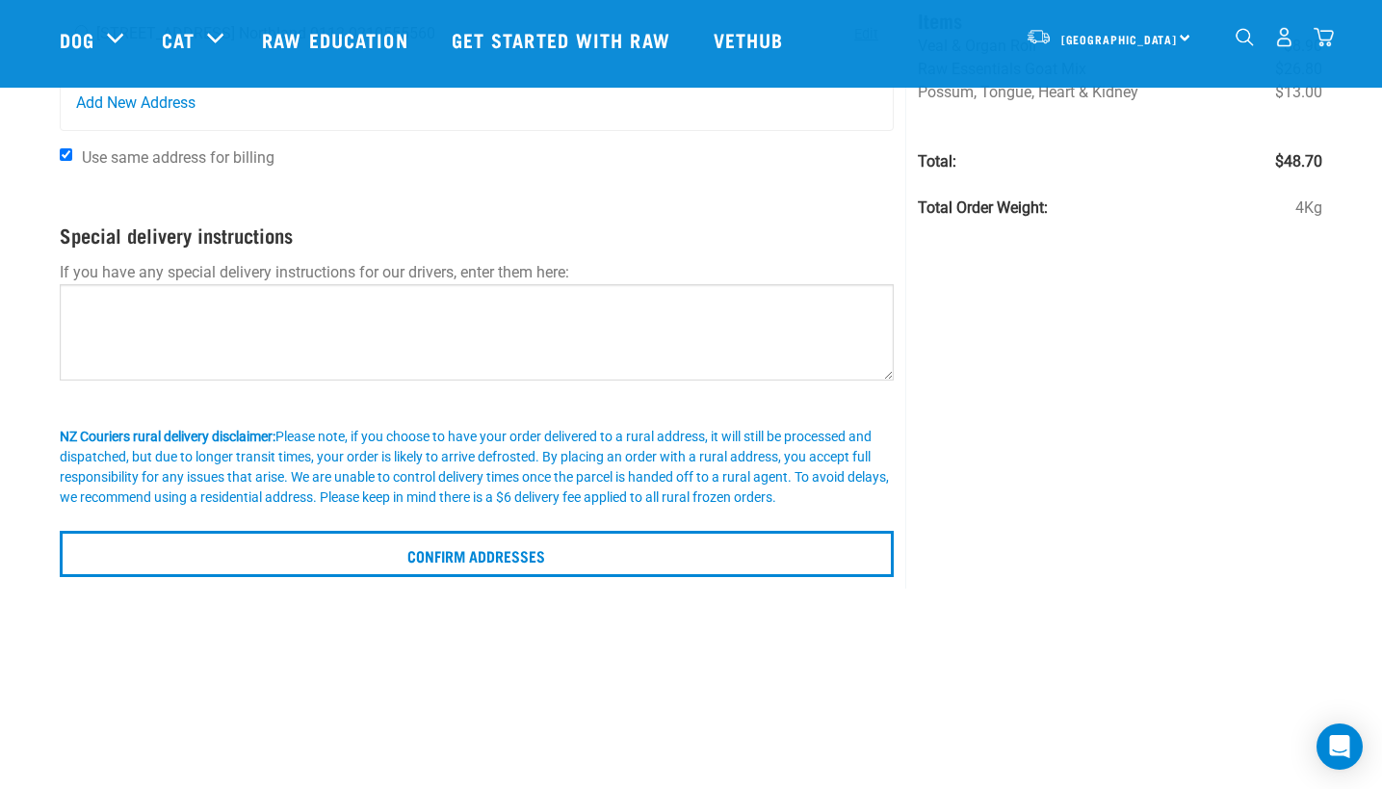
scroll to position [193, 0]
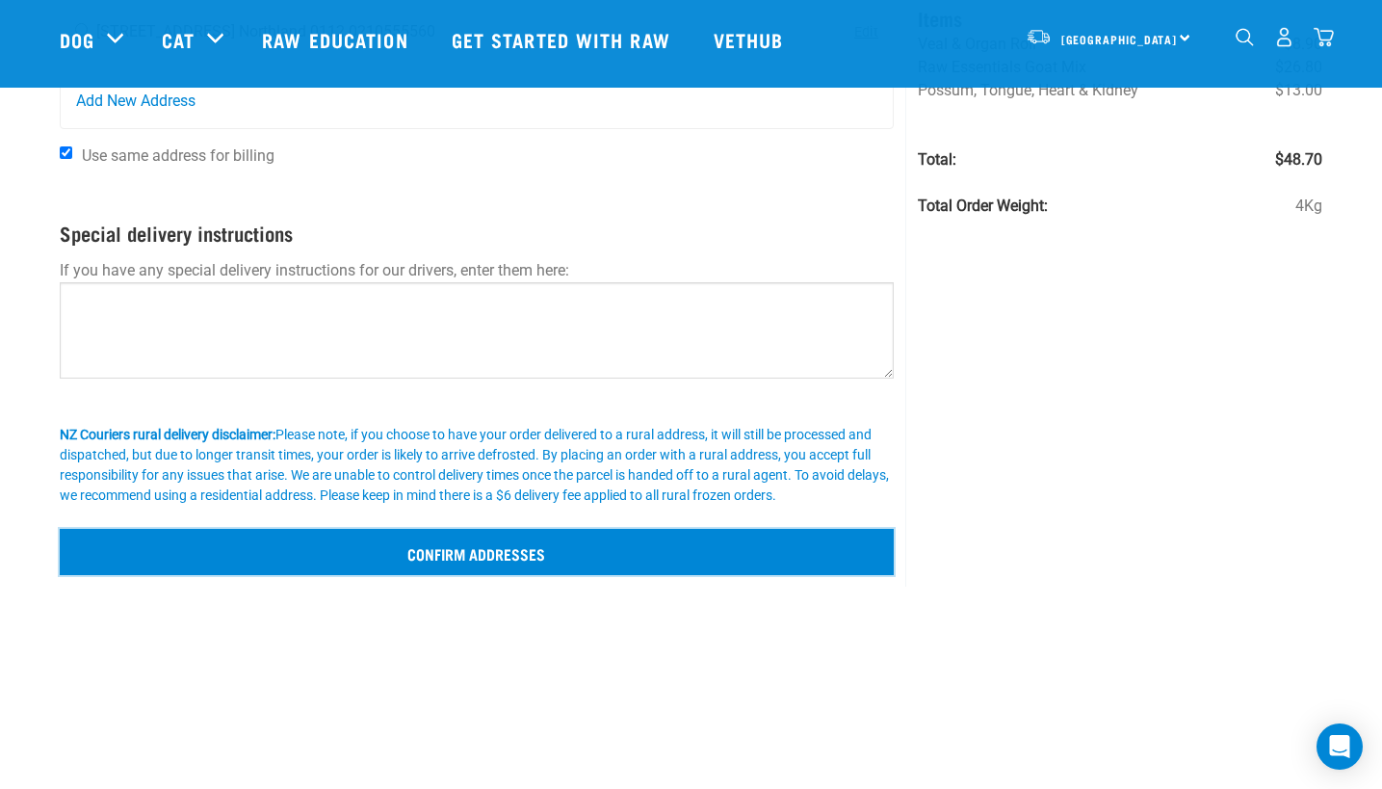
click at [539, 559] on input "Confirm addresses" at bounding box center [477, 552] width 835 height 46
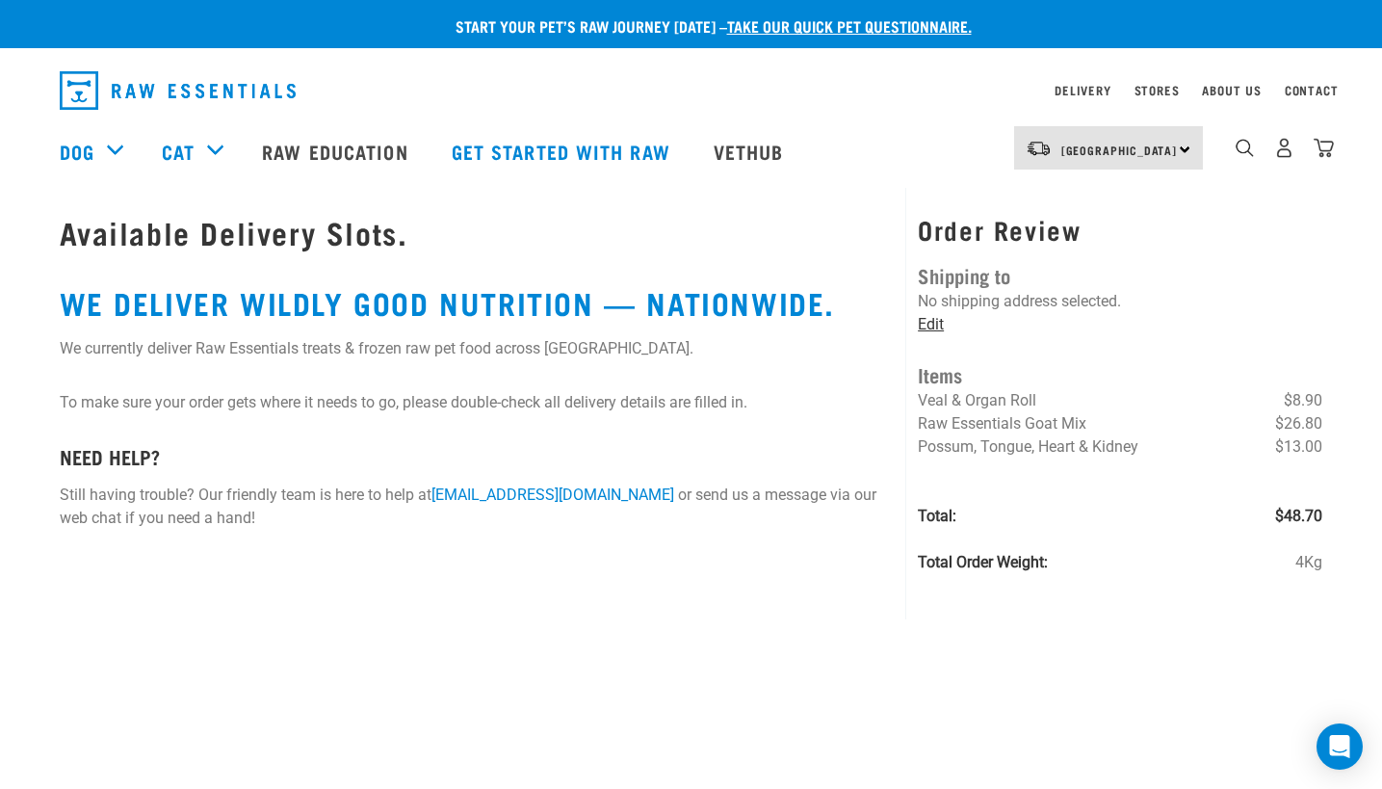
click at [930, 325] on link "Edit" at bounding box center [931, 324] width 26 height 18
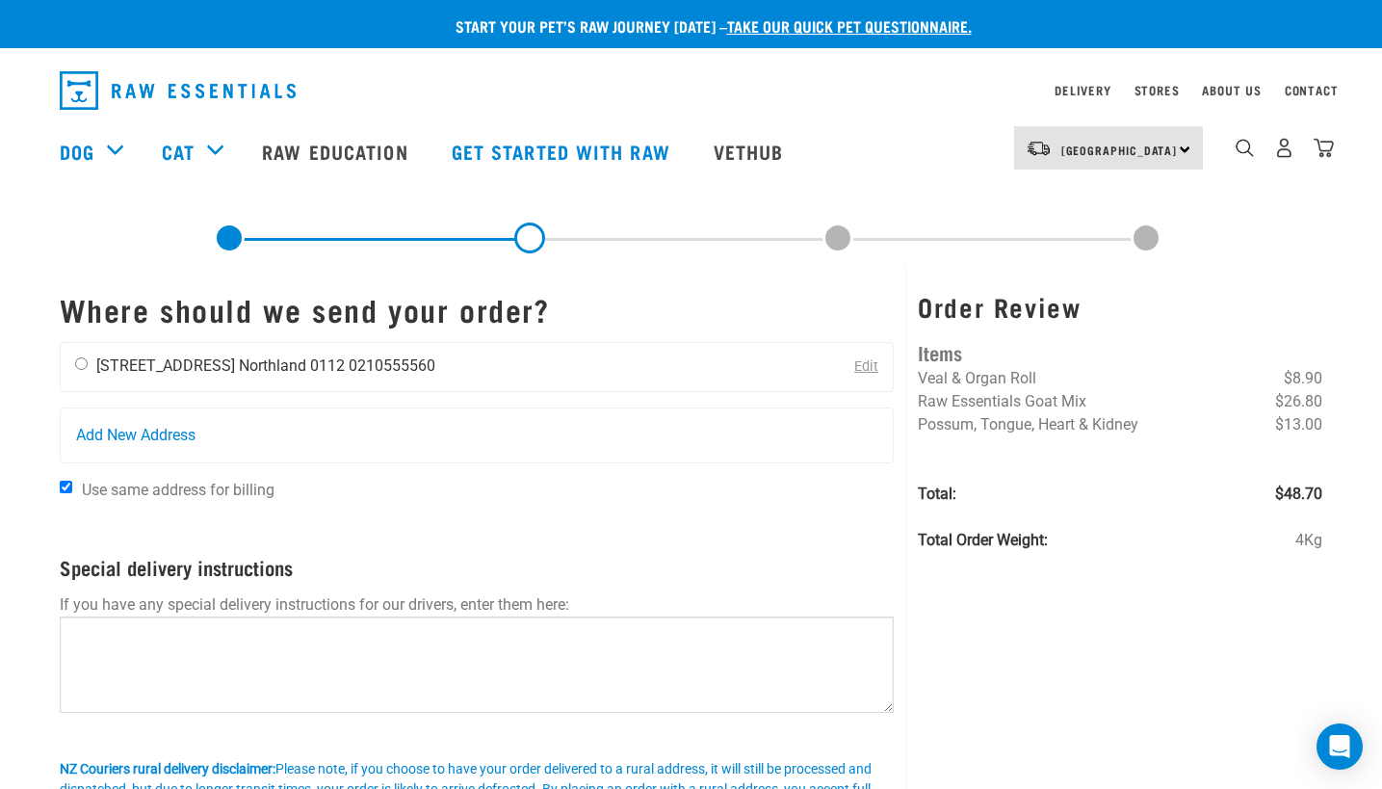
click at [112, 368] on li "[STREET_ADDRESS]" at bounding box center [165, 365] width 139 height 18
click at [90, 364] on div "[PERSON_NAME] [STREET_ADDRESS] [GEOGRAPHIC_DATA] 0112 0210555560" at bounding box center [255, 367] width 389 height 48
click at [60, 487] on input "Use same address for billing" at bounding box center [66, 487] width 13 height 13
checkbox input "false"
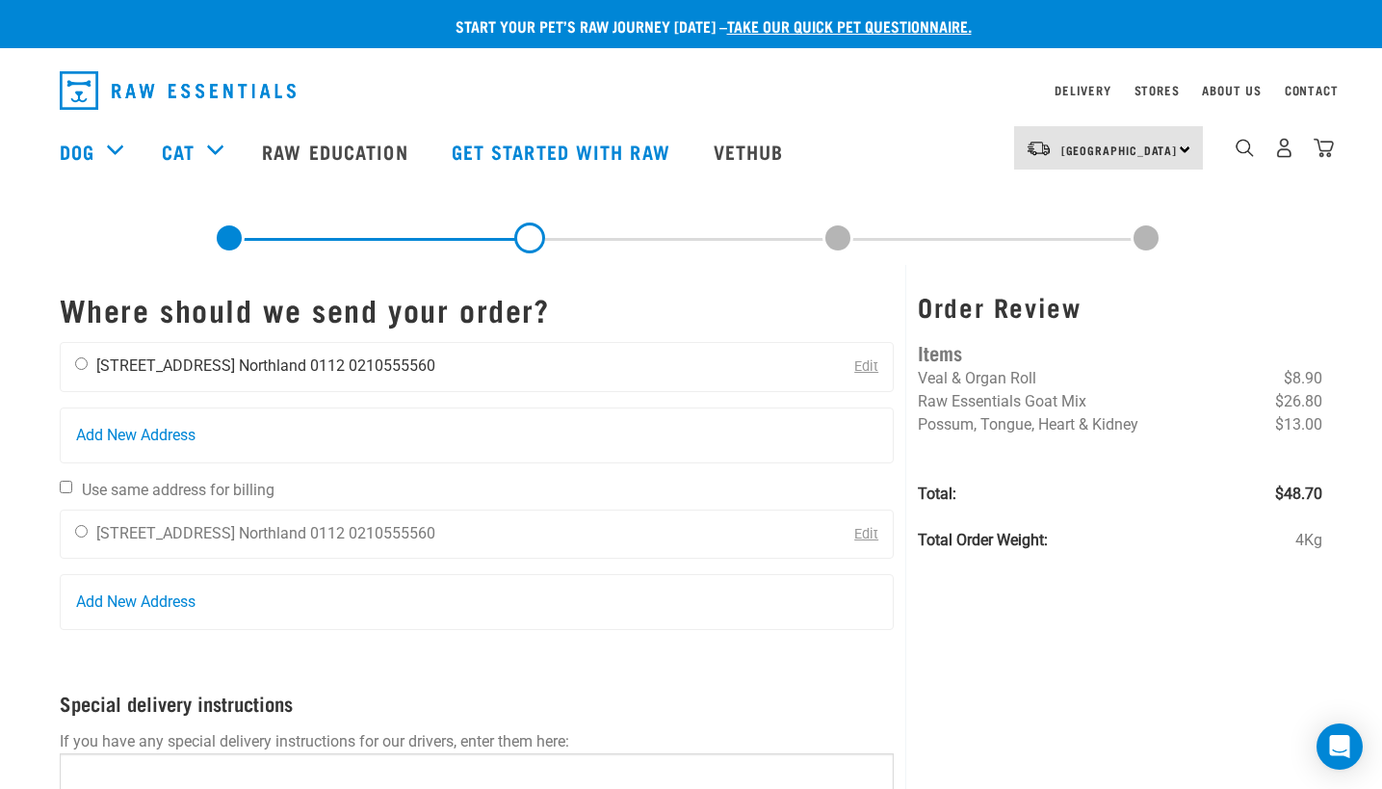
click at [81, 367] on input "radio" at bounding box center [81, 363] width 13 height 13
radio input "true"
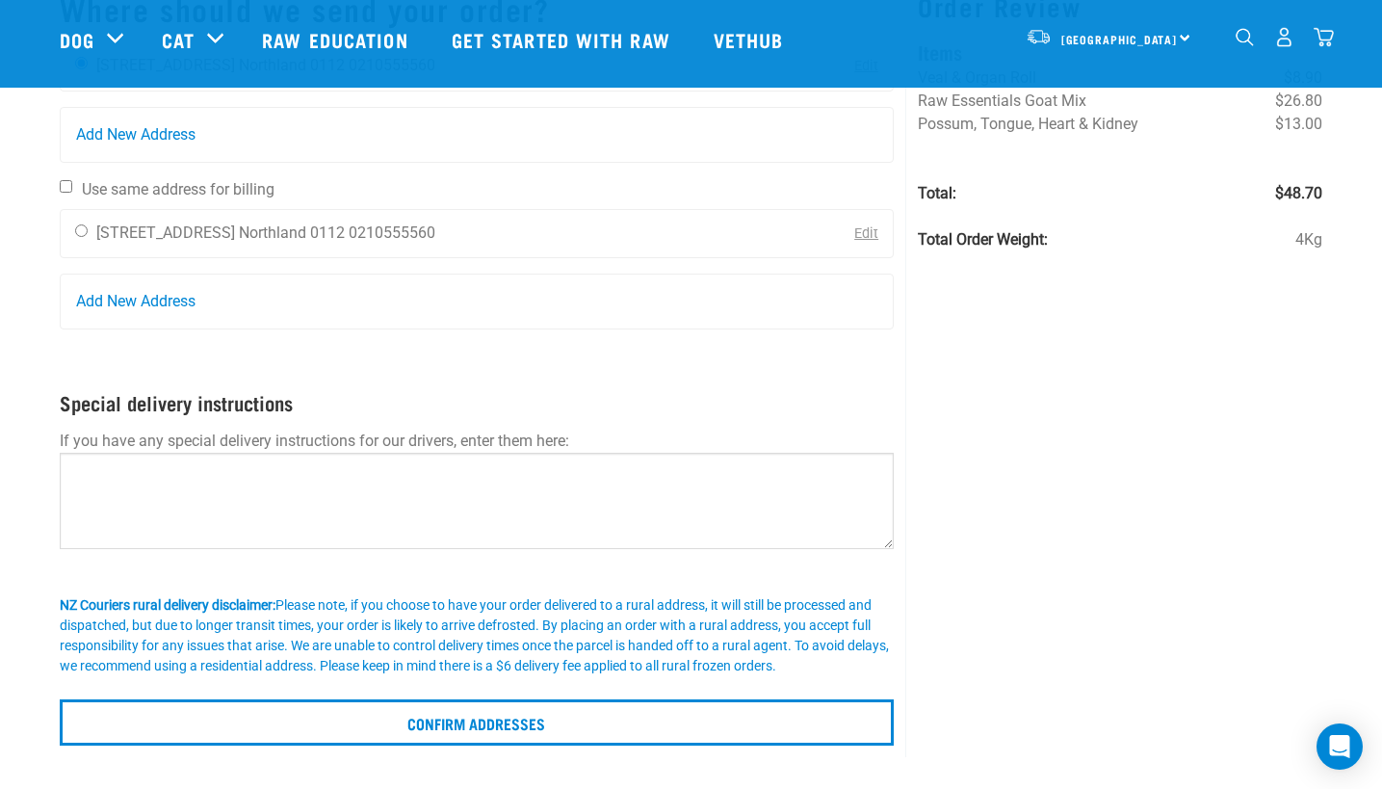
scroll to position [193, 0]
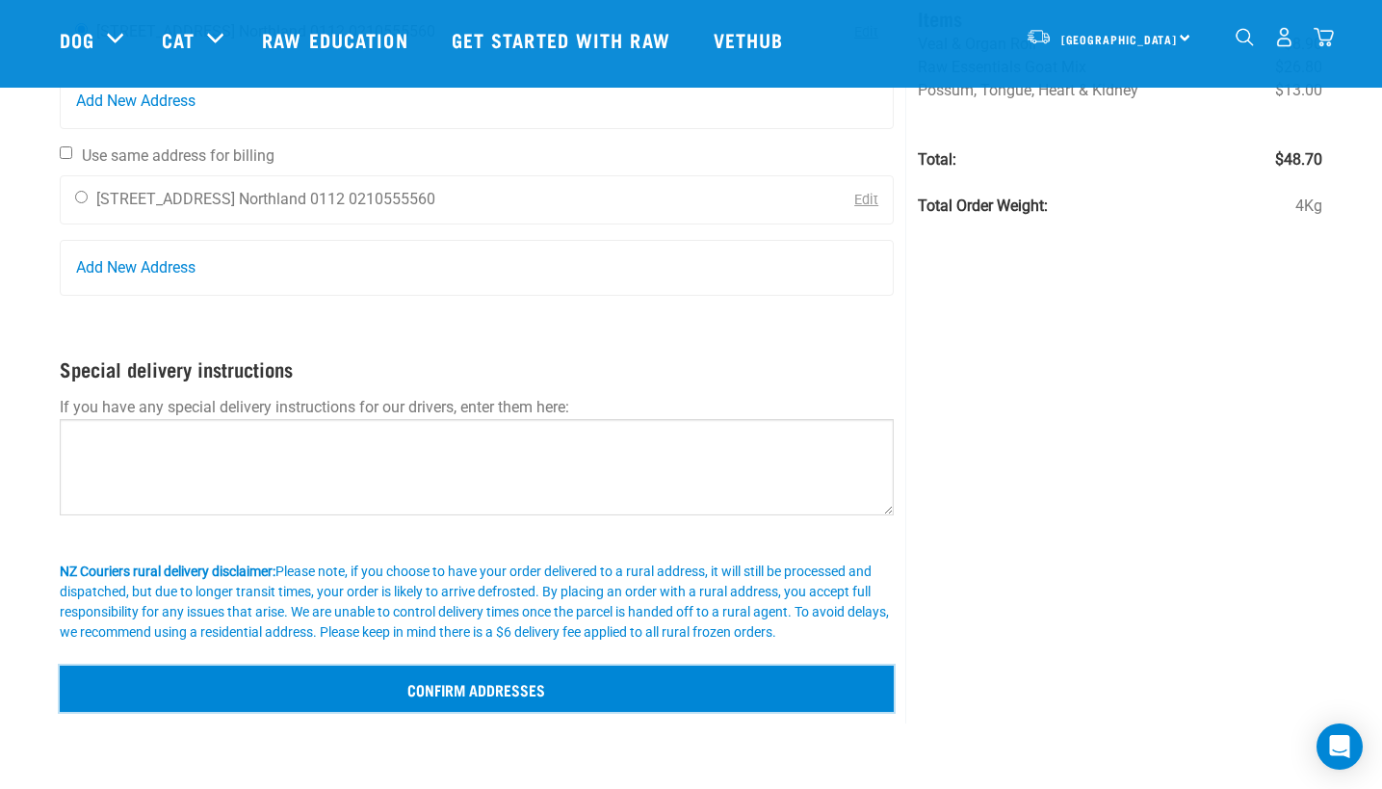
click at [491, 688] on input "Confirm addresses" at bounding box center [477, 689] width 835 height 46
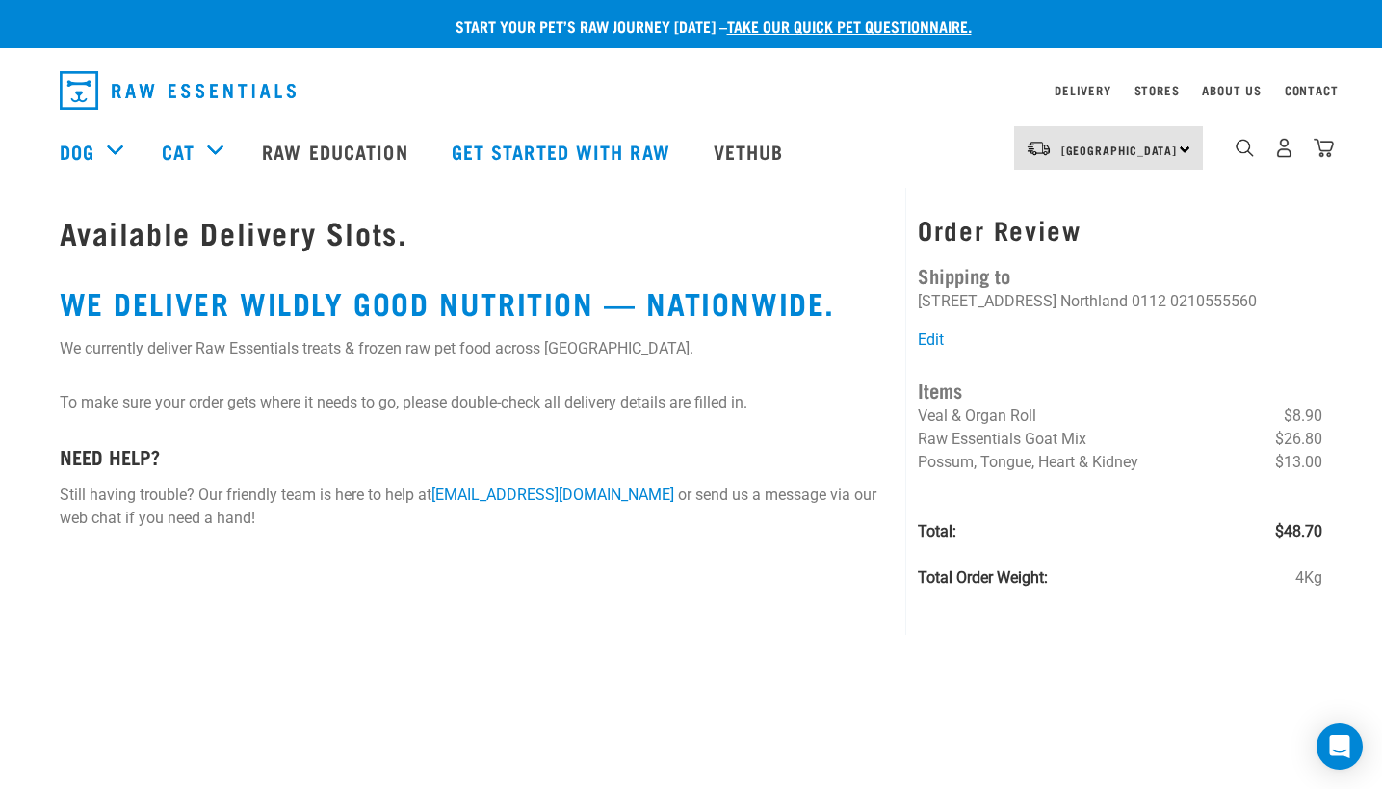
click at [1201, 331] on div "Order Review Shipping to [PERSON_NAME] [STREET_ADDRESS] [GEOGRAPHIC_DATA] 0112 …" at bounding box center [1120, 412] width 405 height 394
click at [1147, 136] on div "North Island North Island South Island" at bounding box center [1108, 147] width 189 height 43
click at [1142, 144] on div "North Island North Island South Island" at bounding box center [1108, 147] width 189 height 43
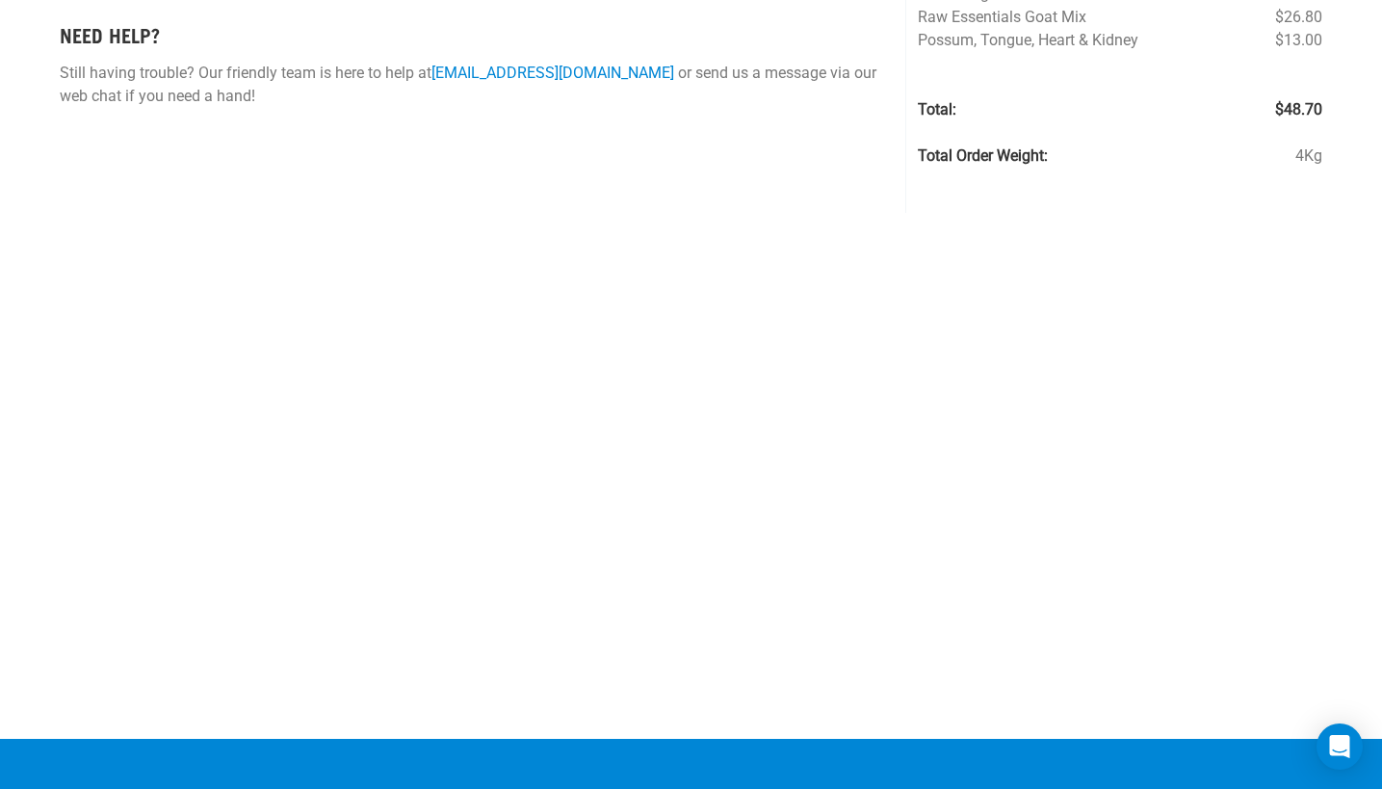
scroll to position [29, 0]
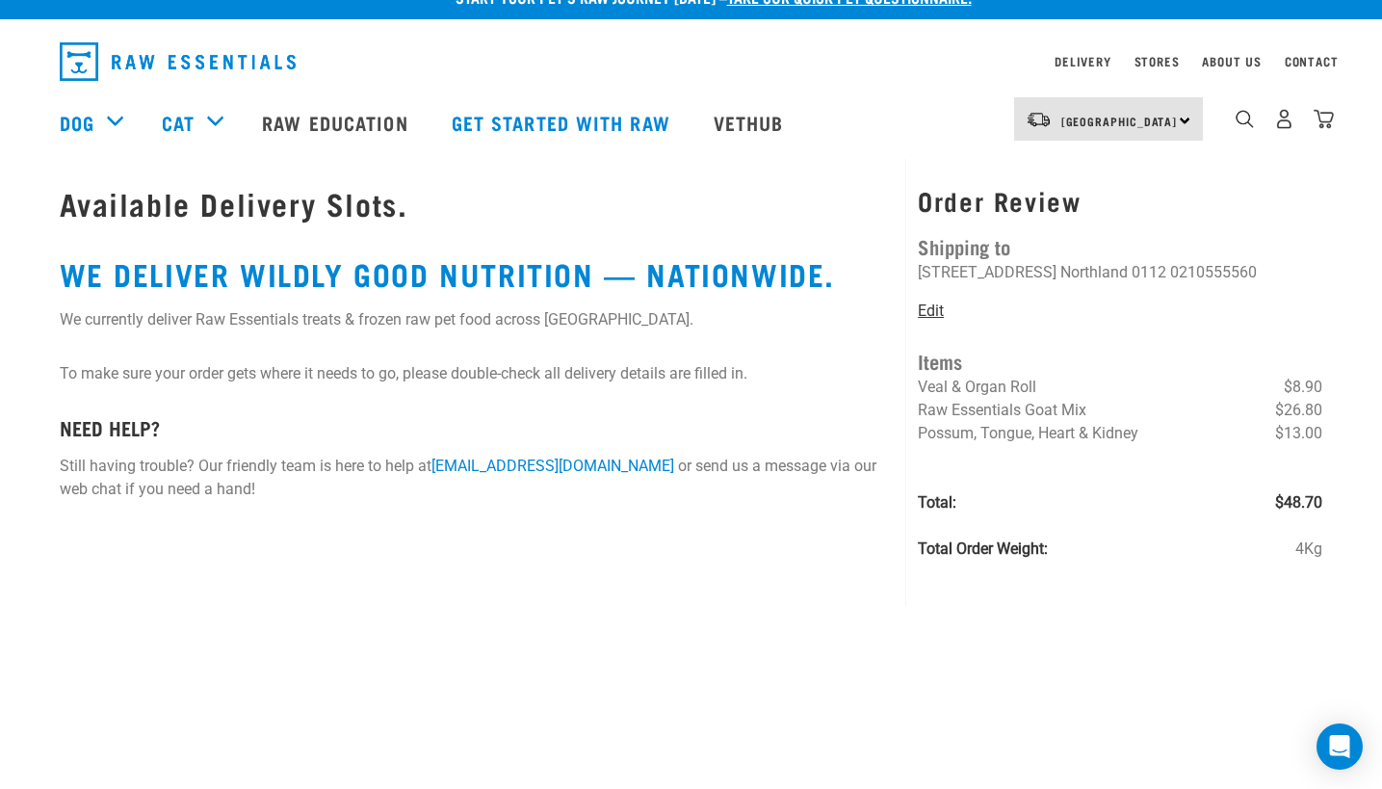
click at [930, 317] on link "Edit" at bounding box center [931, 310] width 26 height 18
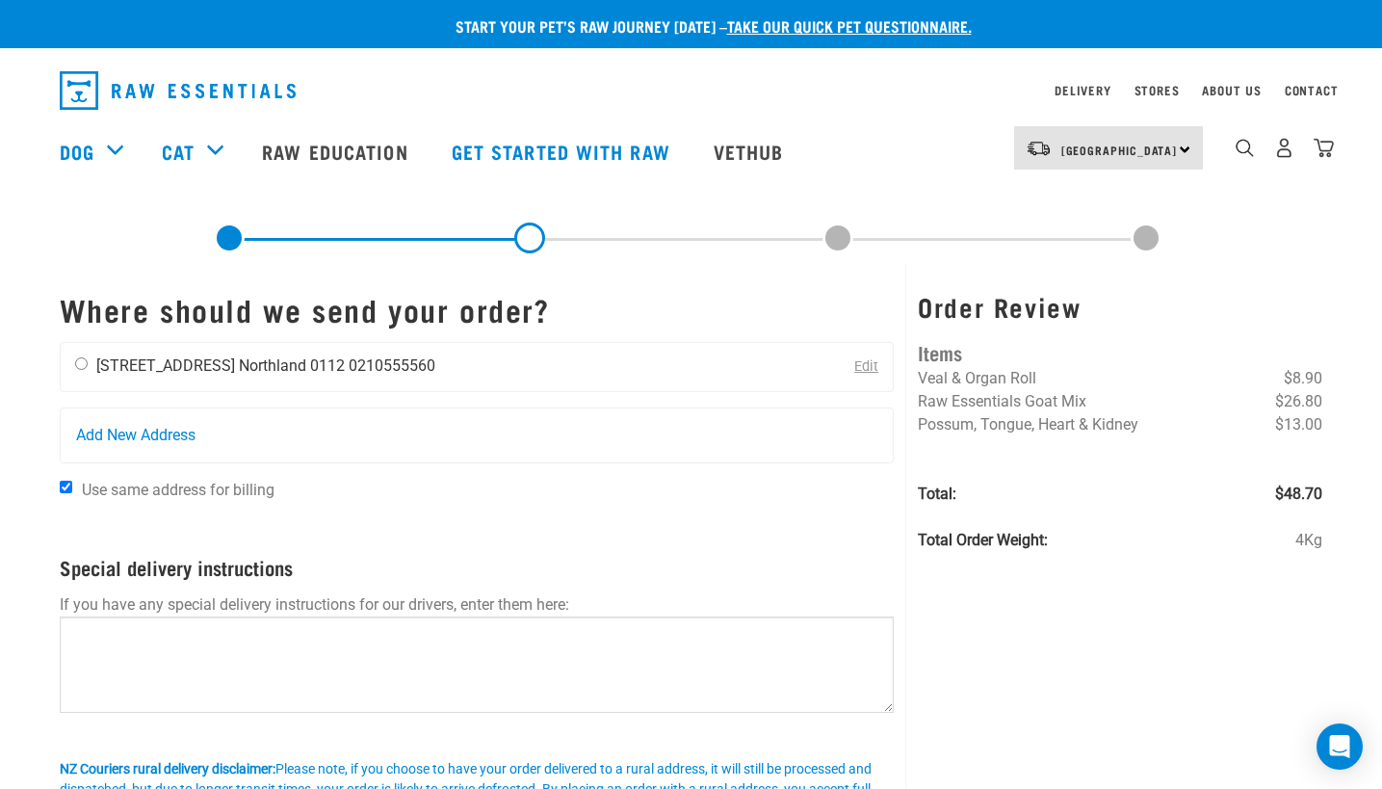
click at [80, 365] on input "radio" at bounding box center [81, 363] width 13 height 13
radio input "true"
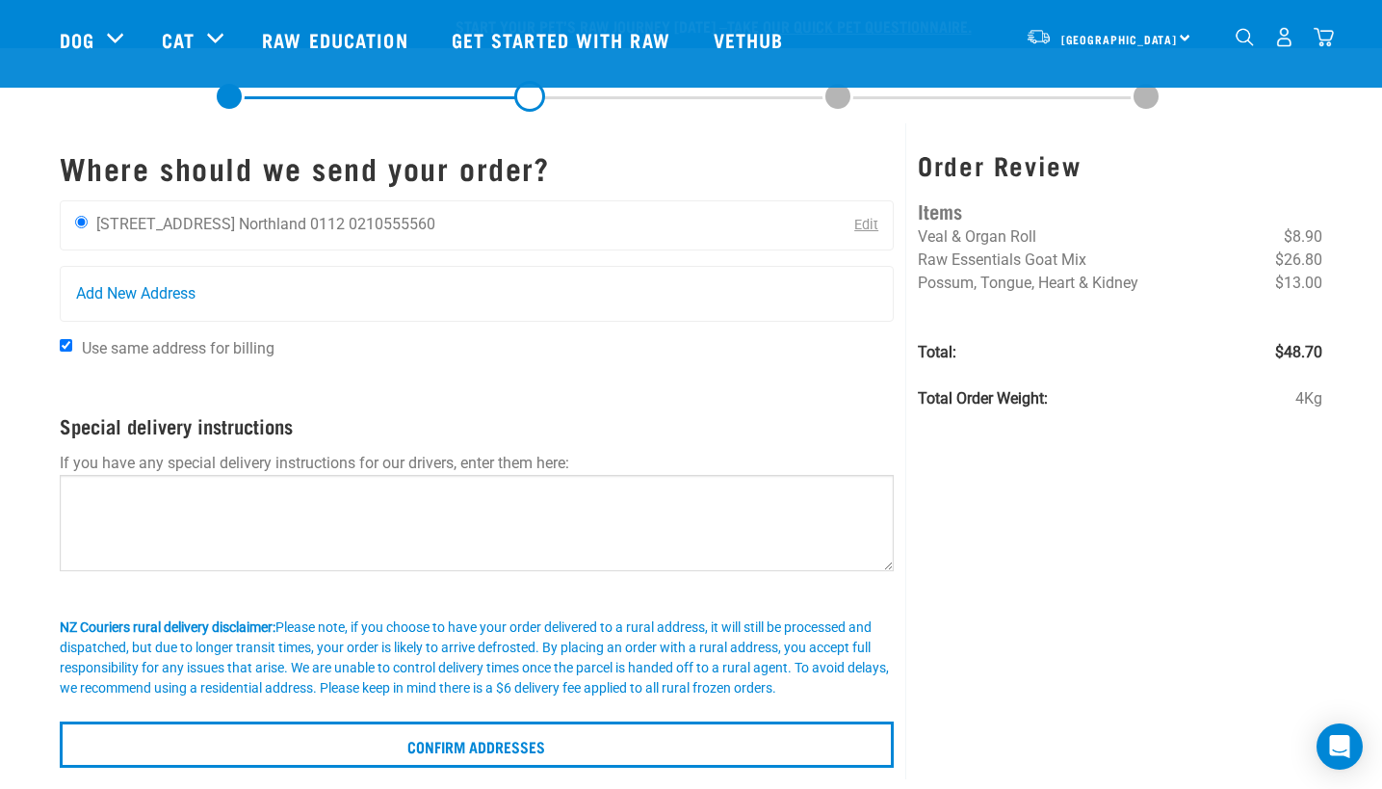
scroll to position [193, 0]
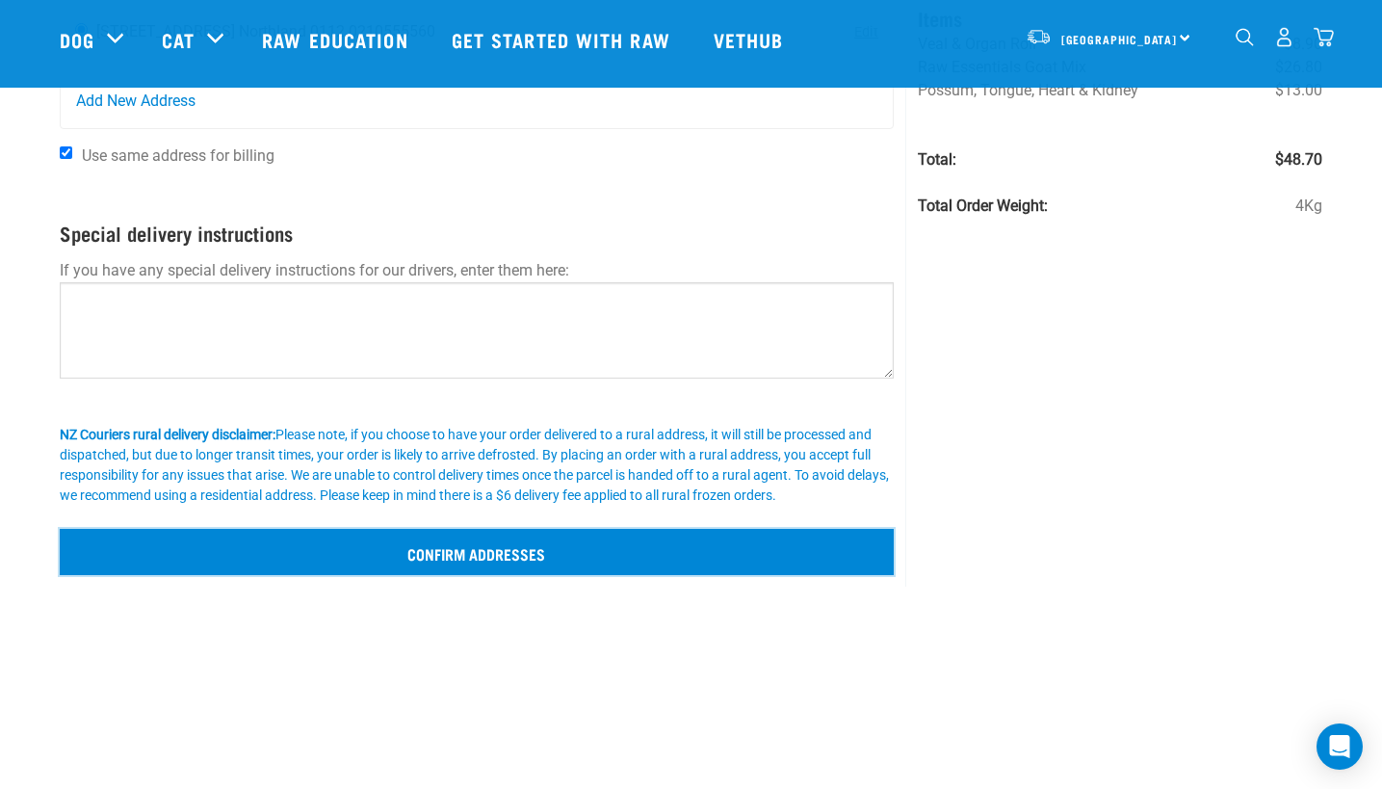
click at [521, 541] on input "Confirm addresses" at bounding box center [477, 552] width 835 height 46
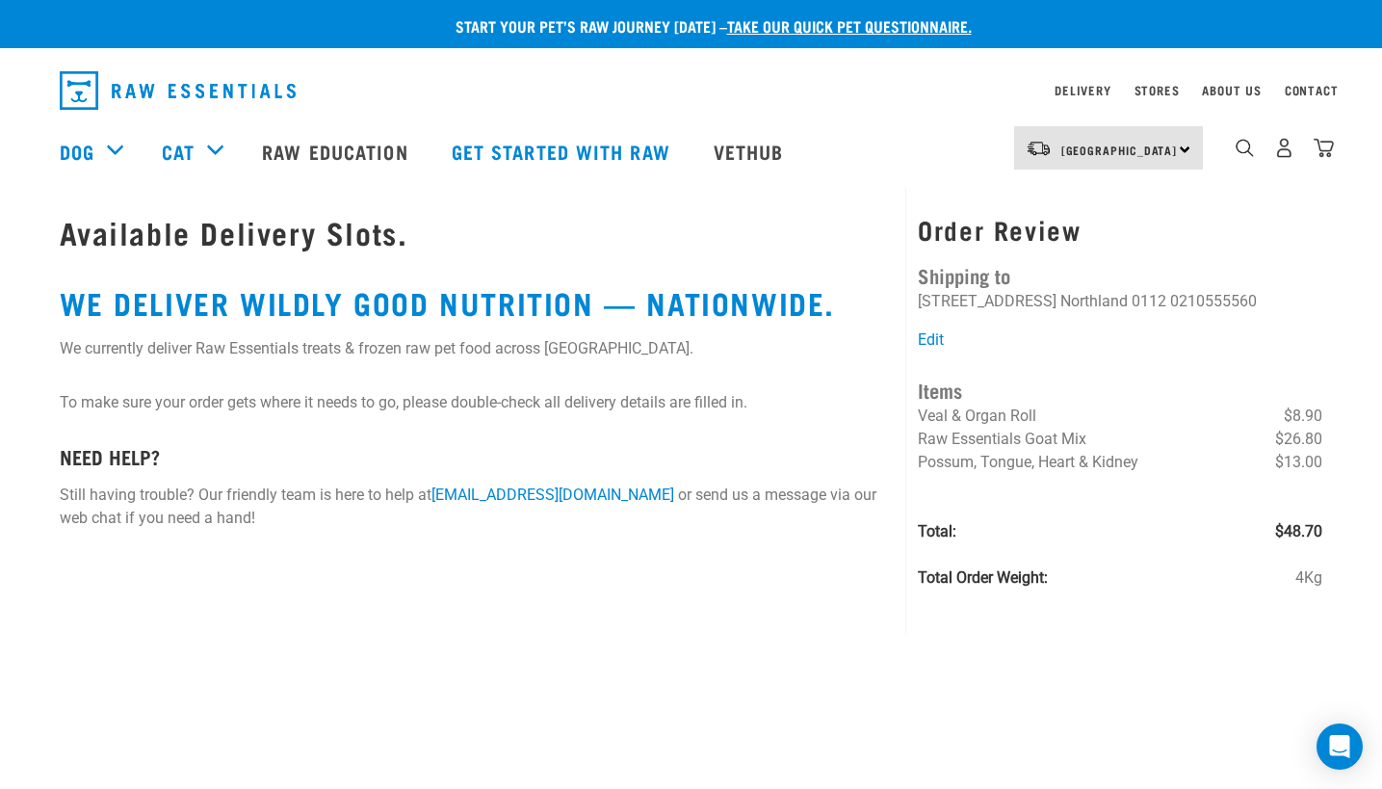
click at [490, 220] on h1 "Available Delivery Slots." at bounding box center [477, 232] width 835 height 35
click at [403, 222] on h1 "Available Delivery Slots." at bounding box center [477, 232] width 835 height 35
click at [390, 223] on h1 "Available Delivery Slots." at bounding box center [477, 232] width 835 height 35
drag, startPoint x: 343, startPoint y: 226, endPoint x: 308, endPoint y: 227, distance: 34.7
click at [343, 227] on h1 "Available Delivery Slots." at bounding box center [477, 232] width 835 height 35
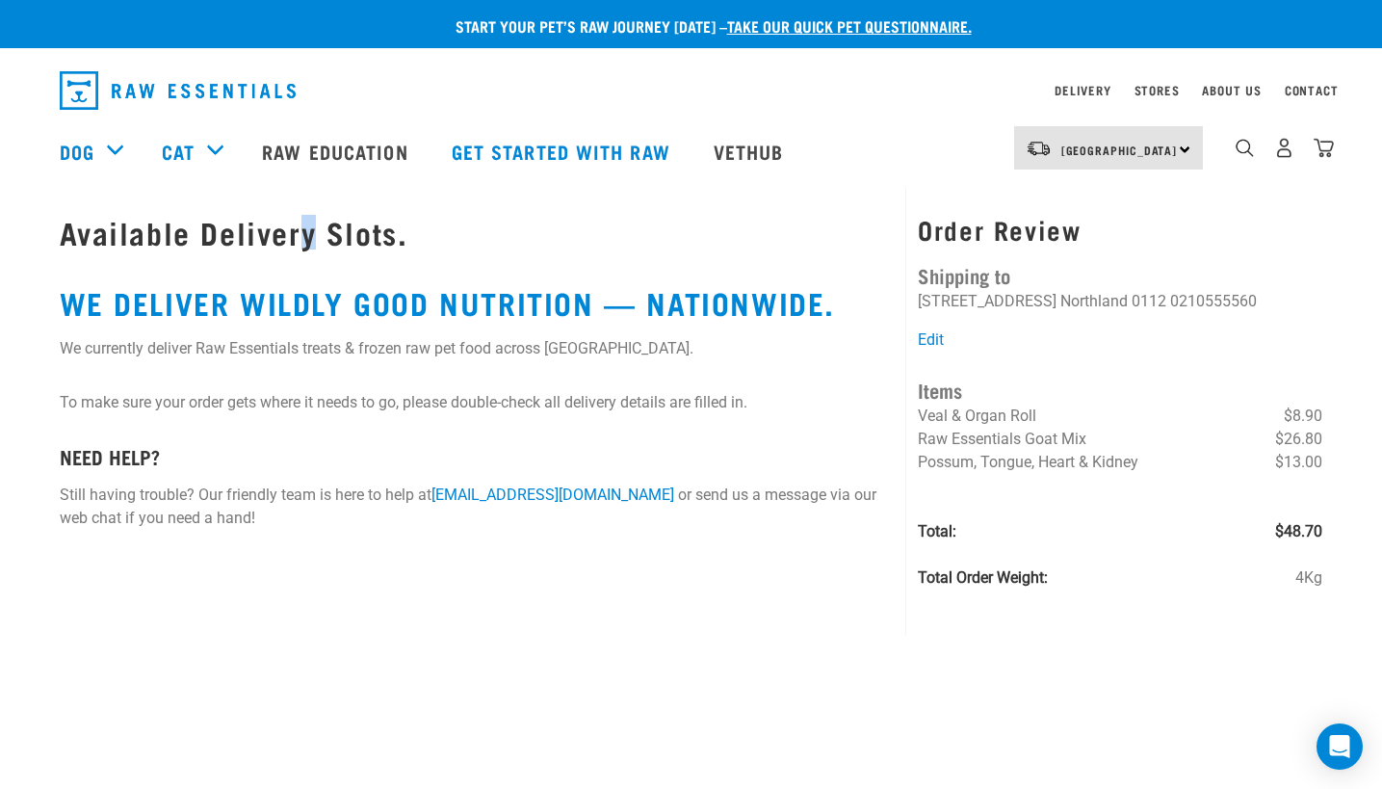
drag, startPoint x: 308, startPoint y: 227, endPoint x: 256, endPoint y: 229, distance: 52.0
click at [305, 229] on h1 "Available Delivery Slots." at bounding box center [477, 232] width 835 height 35
click at [256, 229] on h1 "Available Delivery Slots." at bounding box center [477, 232] width 835 height 35
click at [252, 230] on h1 "Available Delivery Slots." at bounding box center [477, 232] width 835 height 35
click at [1102, 148] on span "[GEOGRAPHIC_DATA]" at bounding box center [1119, 149] width 117 height 7
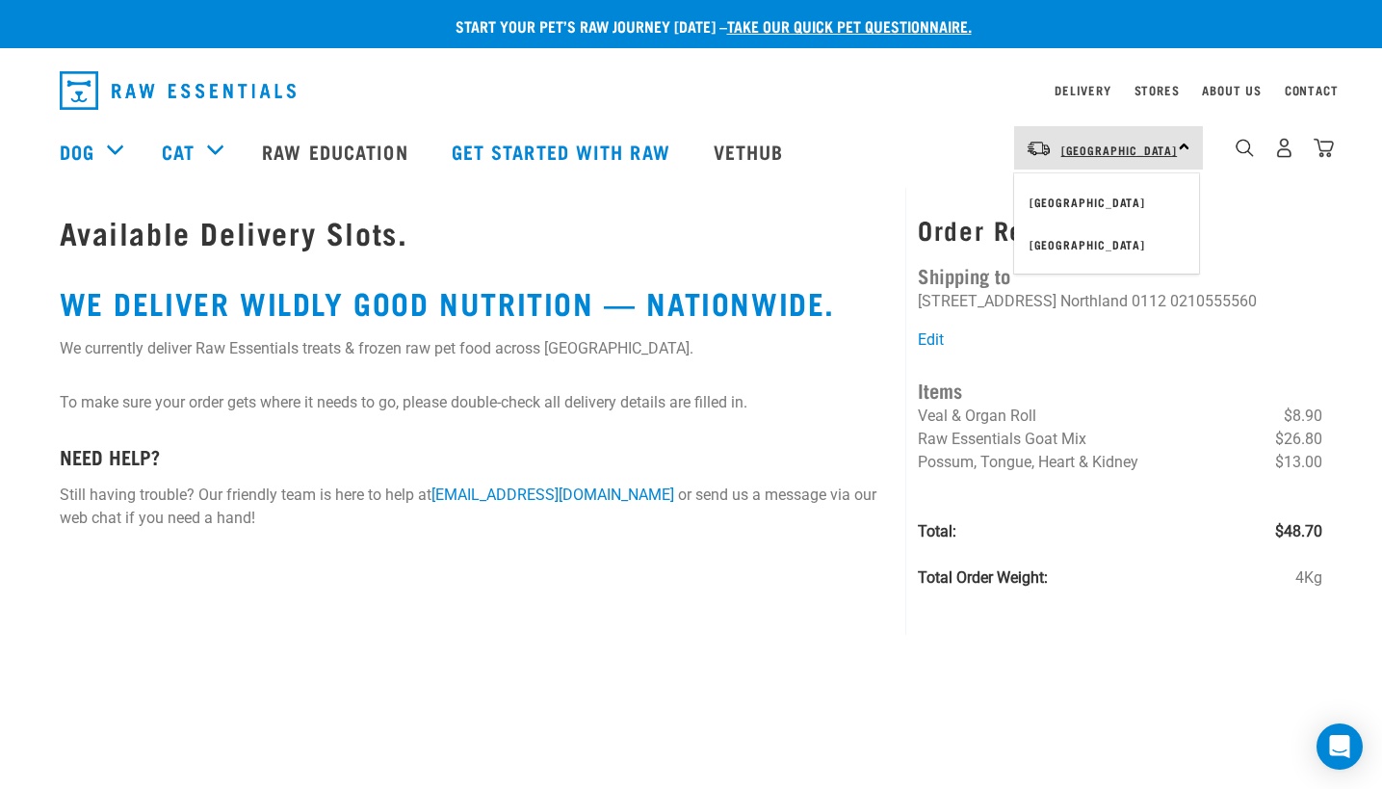
click at [1102, 148] on span "[GEOGRAPHIC_DATA]" at bounding box center [1119, 149] width 117 height 7
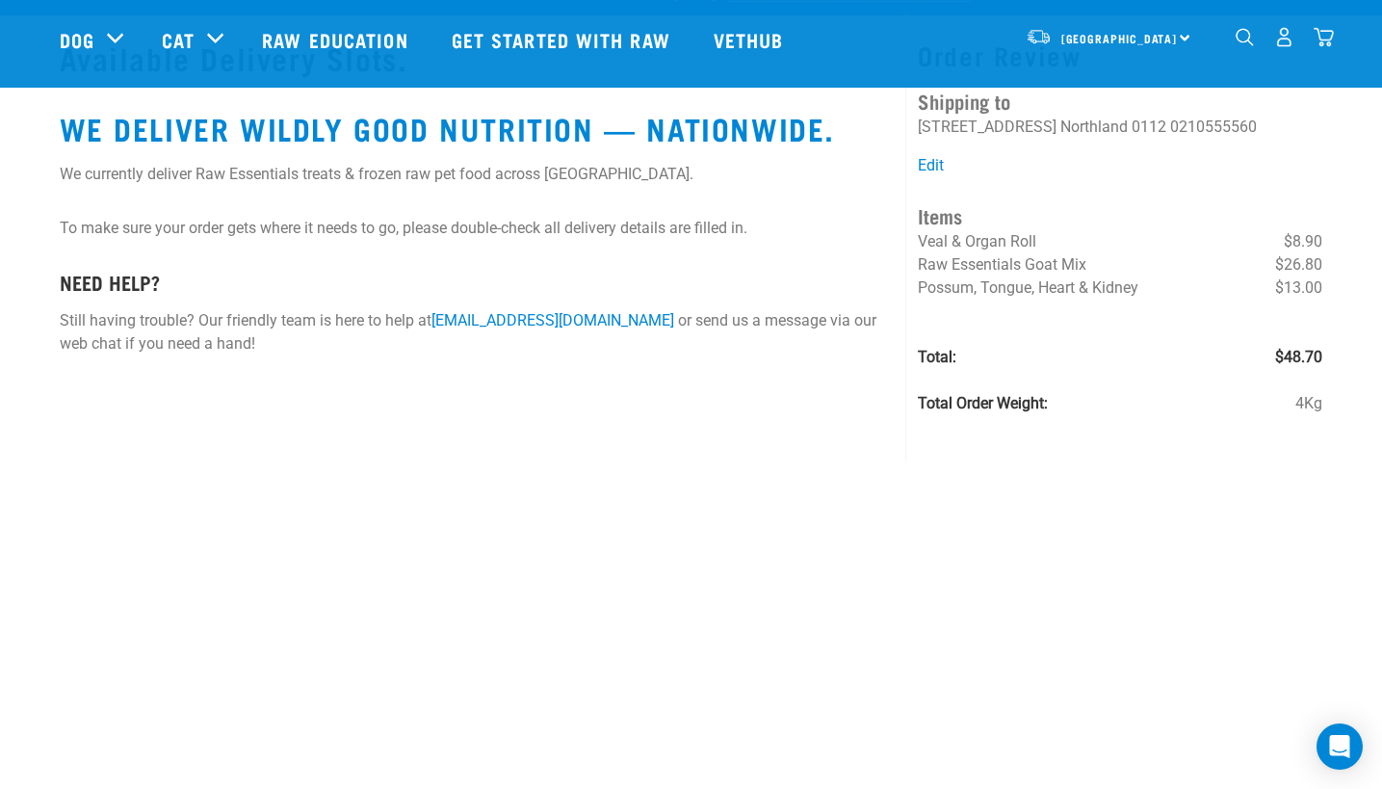
scroll to position [29, 0]
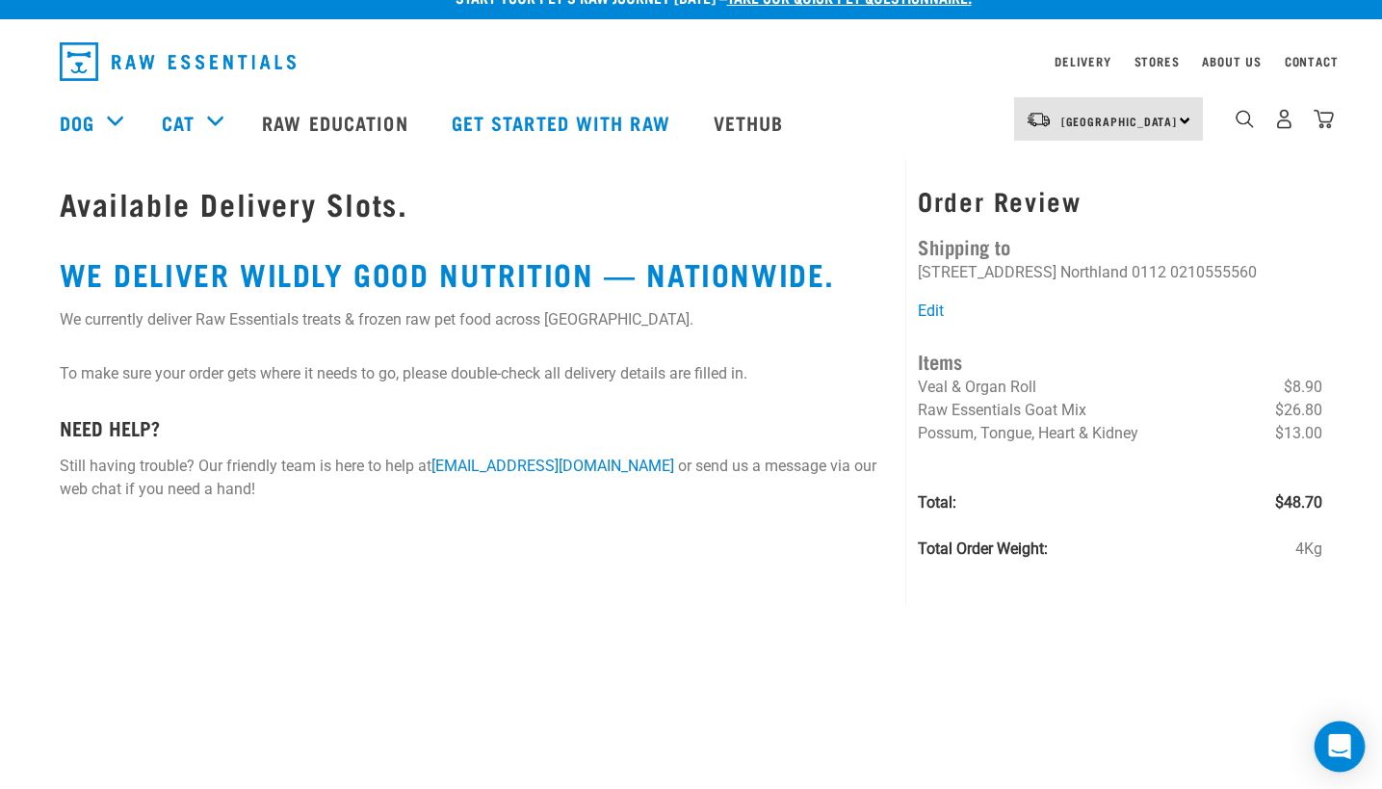
click at [1326, 734] on div "Open Intercom Messenger" at bounding box center [1340, 746] width 51 height 51
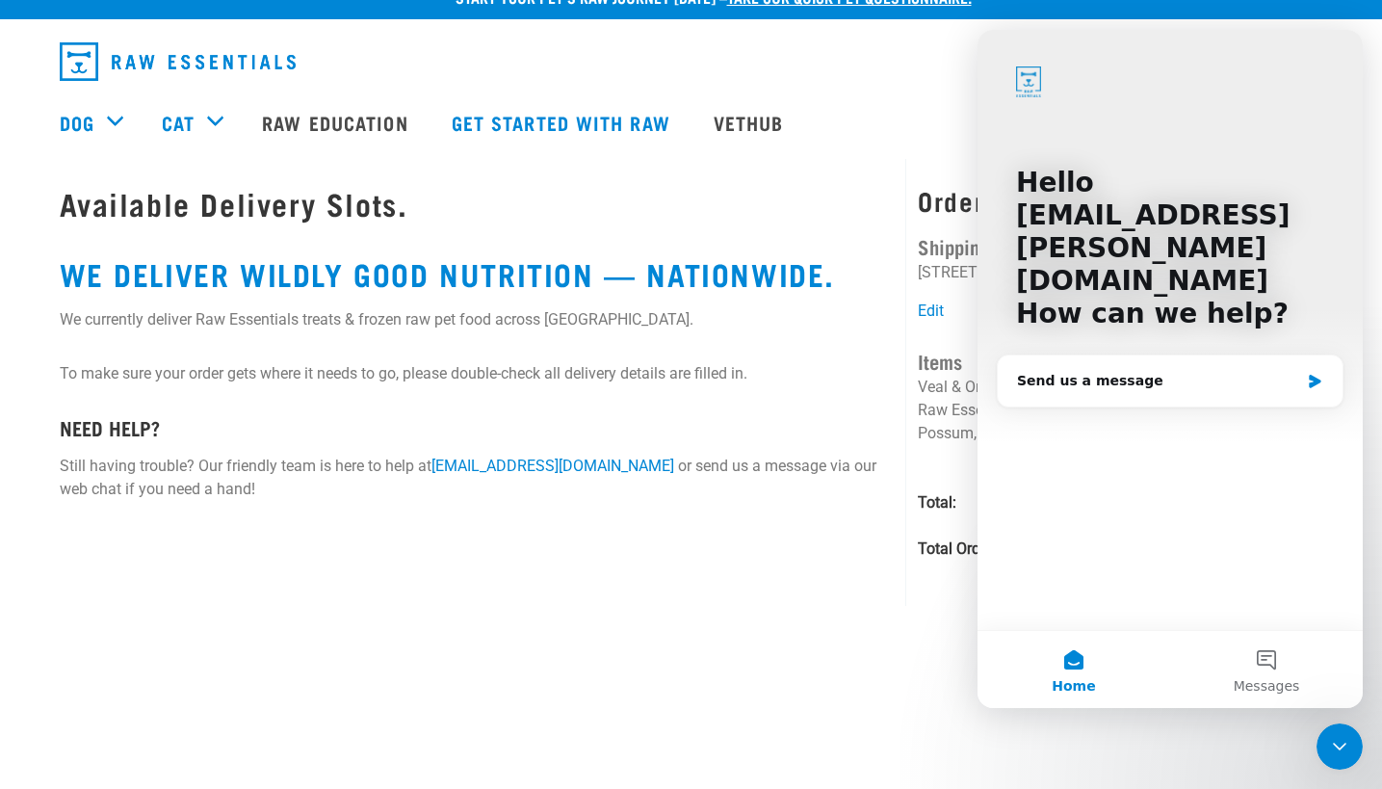
scroll to position [0, 0]
click at [1125, 359] on div "Send us a message" at bounding box center [1170, 380] width 345 height 51
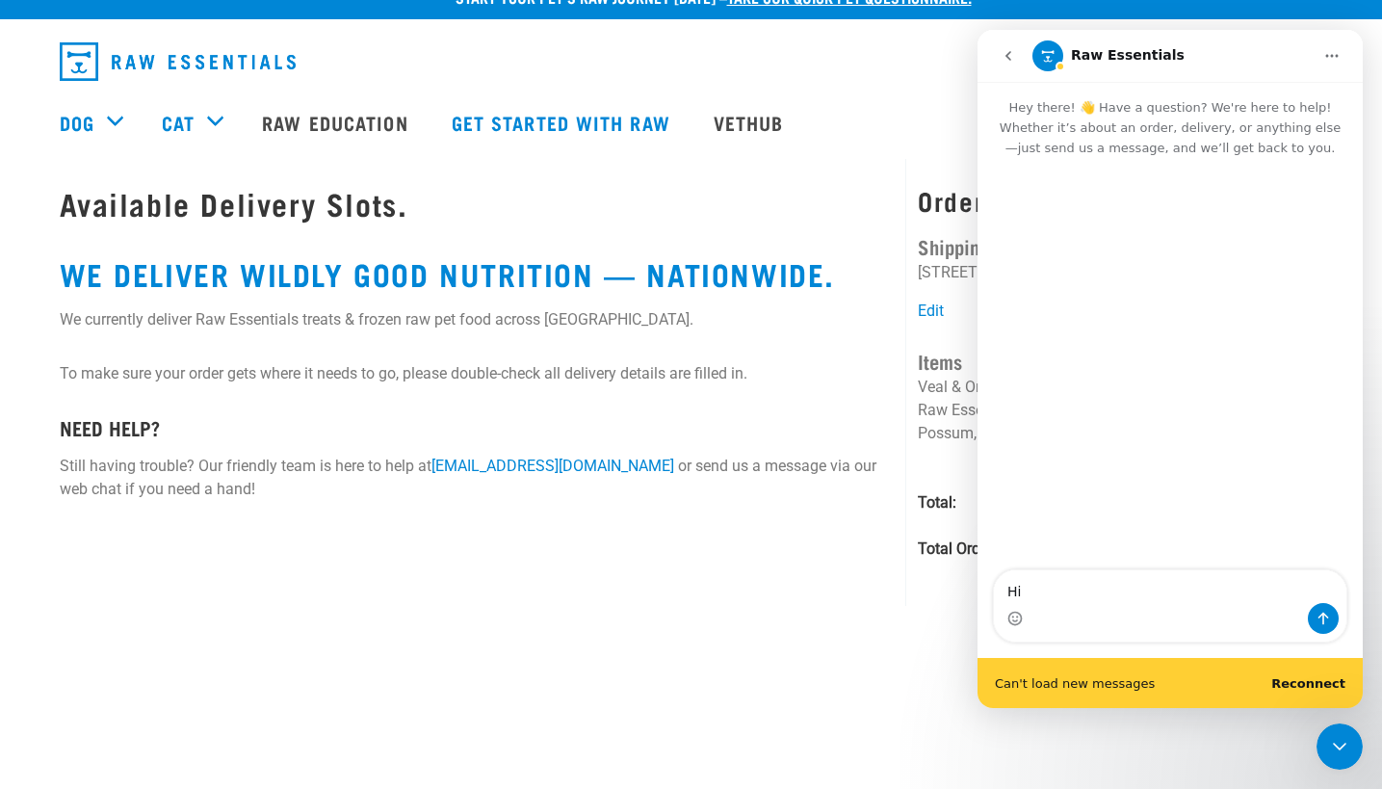
type textarea "H"
drag, startPoint x: 428, startPoint y: 585, endPoint x: 550, endPoint y: 495, distance: 151.6
click at [429, 583] on div "Available Delivery Slots. WE DELIVER WILDLY GOOD NUTRITION — NATIONWIDE. We cur…" at bounding box center [691, 382] width 1287 height 447
drag, startPoint x: 609, startPoint y: 468, endPoint x: 510, endPoint y: 582, distance: 150.2
click at [510, 582] on div "Available Delivery Slots. WE DELIVER WILDLY GOOD NUTRITION — NATIONWIDE. We cur…" at bounding box center [477, 371] width 858 height 424
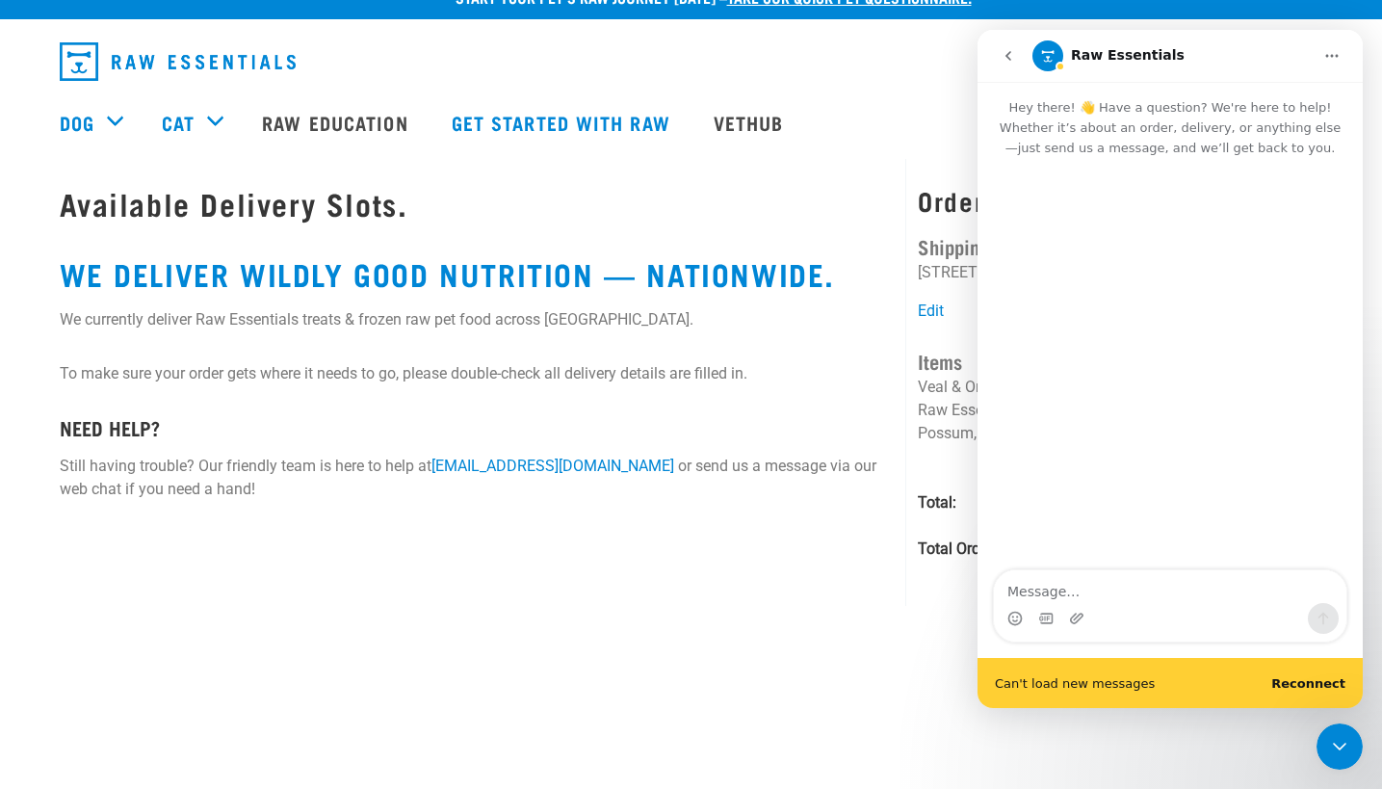
drag, startPoint x: 432, startPoint y: 462, endPoint x: 630, endPoint y: 470, distance: 197.6
click at [630, 470] on p "Still having trouble? Our friendly team is here to help at online@rawessentials…" at bounding box center [477, 478] width 835 height 46
copy p "[EMAIL_ADDRESS][DOMAIN_NAME]"
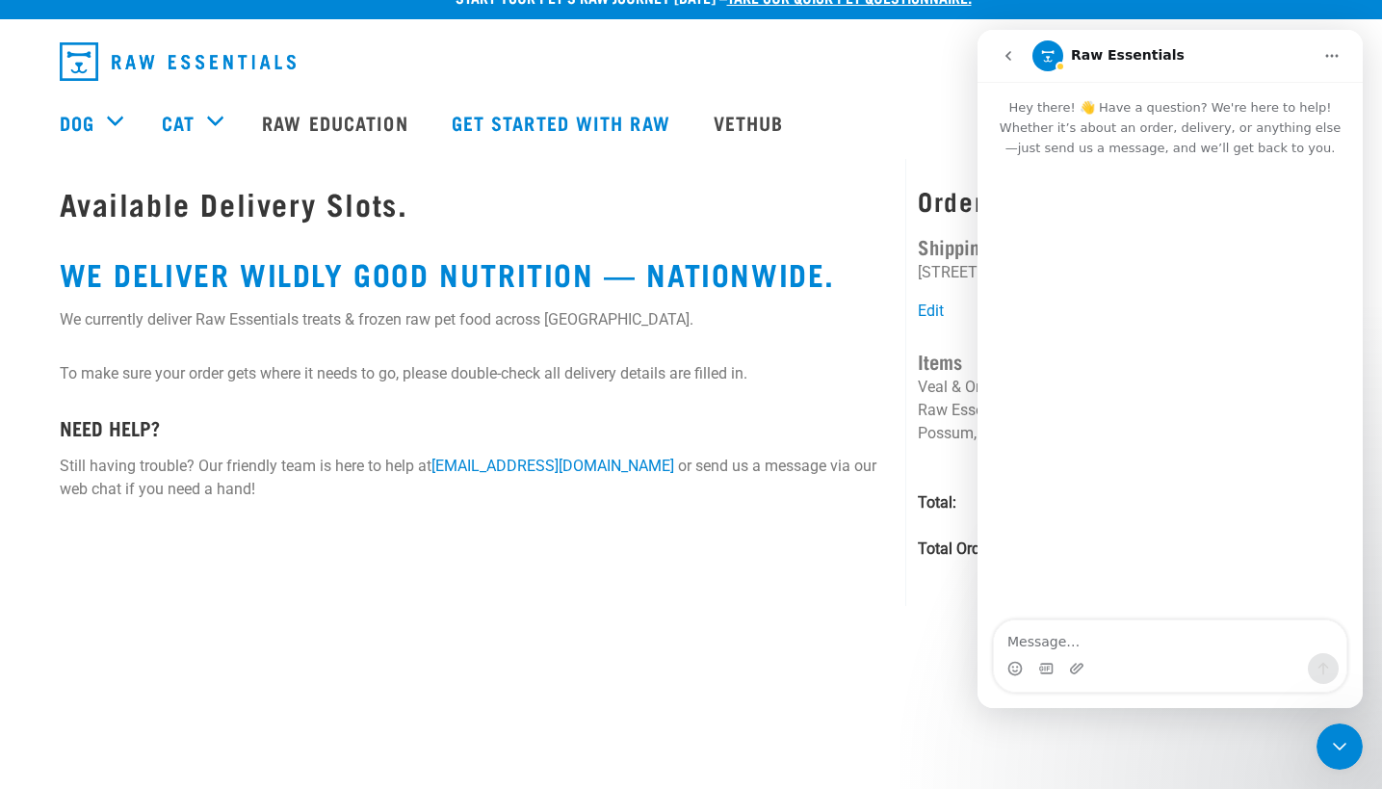
click at [723, 405] on div "Available Delivery Slots. WE DELIVER WILDLY GOOD NUTRITION — NATIONWIDE. We cur…" at bounding box center [477, 371] width 858 height 424
click at [272, 196] on h1 "Available Delivery Slots." at bounding box center [477, 203] width 835 height 35
click at [1013, 59] on icon "go back" at bounding box center [1008, 55] width 15 height 15
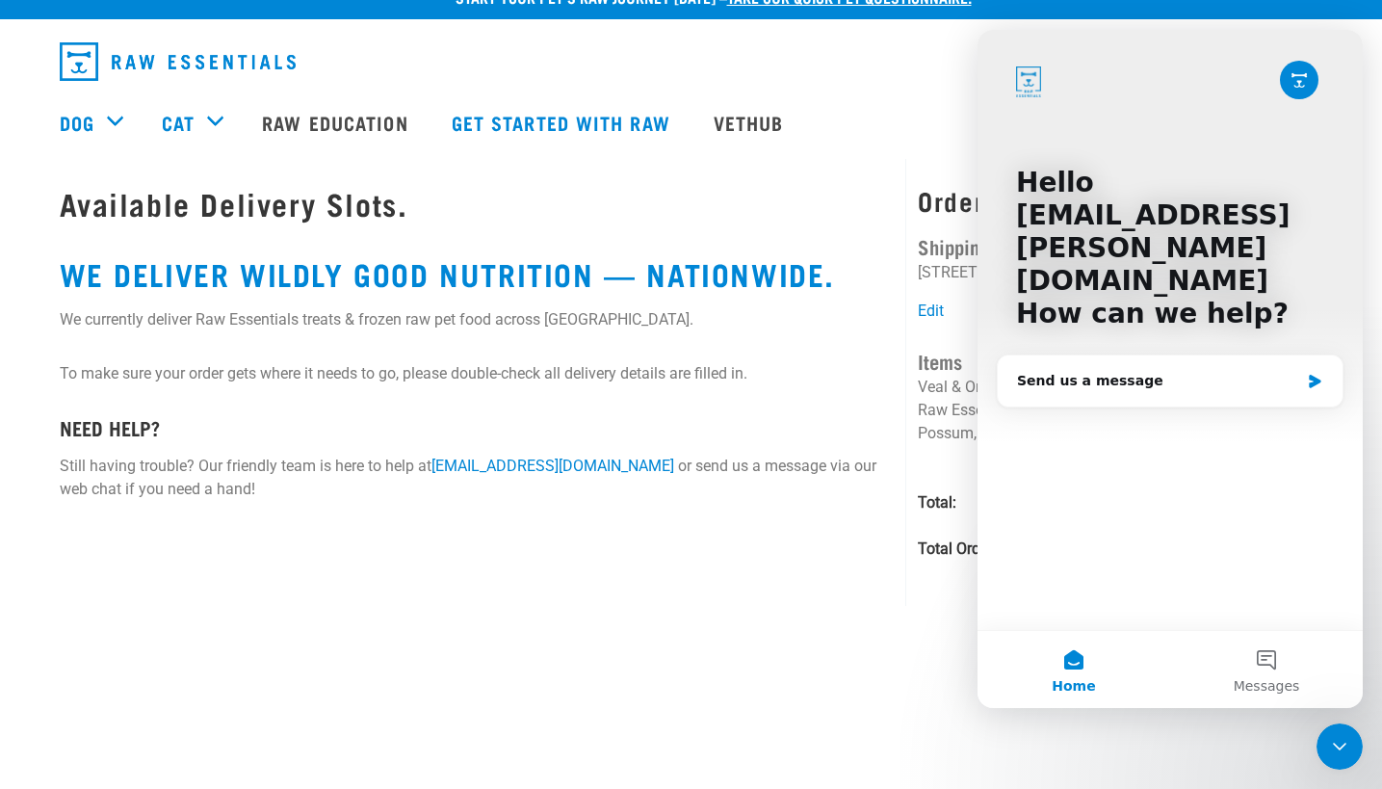
click at [898, 100] on div "Dog Shop All Dog Get Started Packs Wildly Good Meal Packs Shop By Category" at bounding box center [697, 122] width 1275 height 77
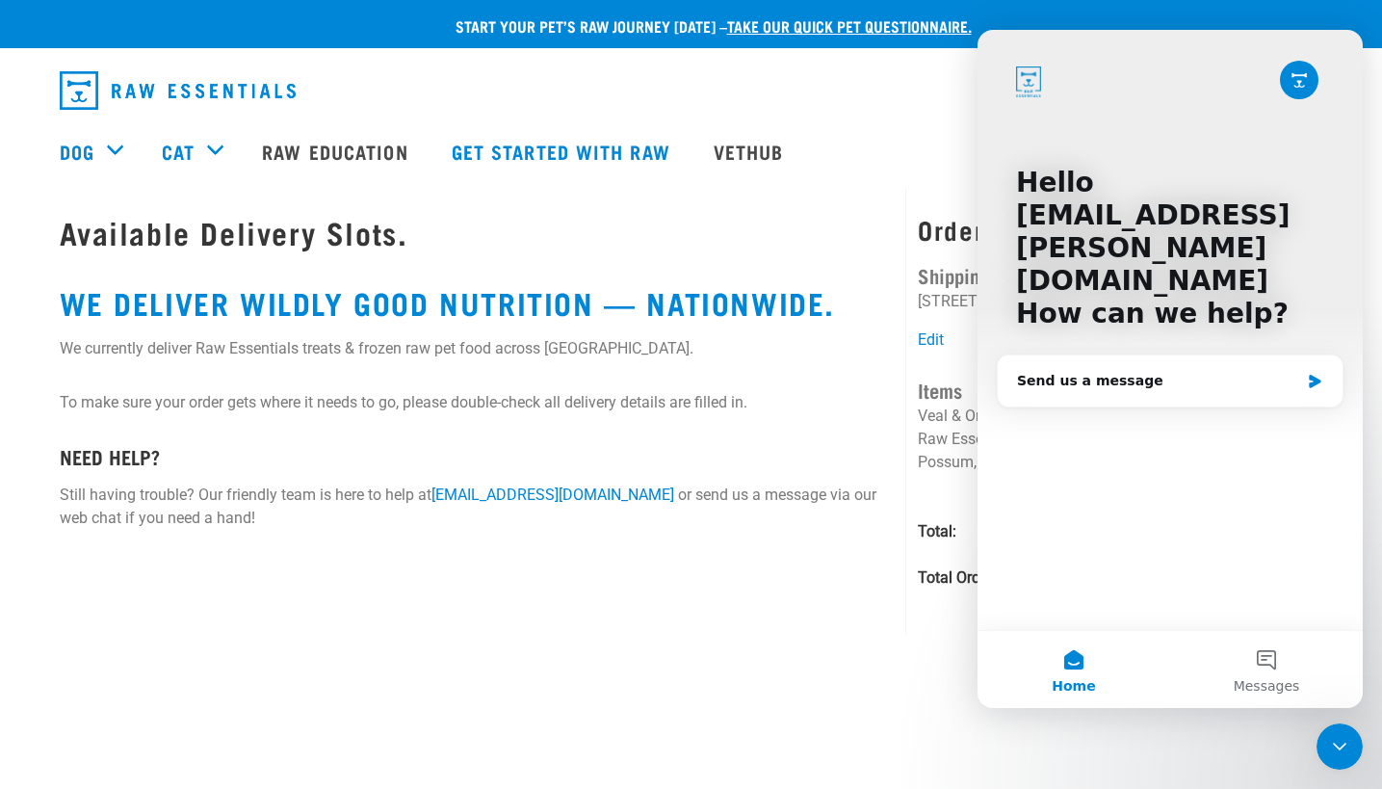
click at [1347, 751] on icon "Close Intercom Messenger" at bounding box center [1339, 746] width 23 height 23
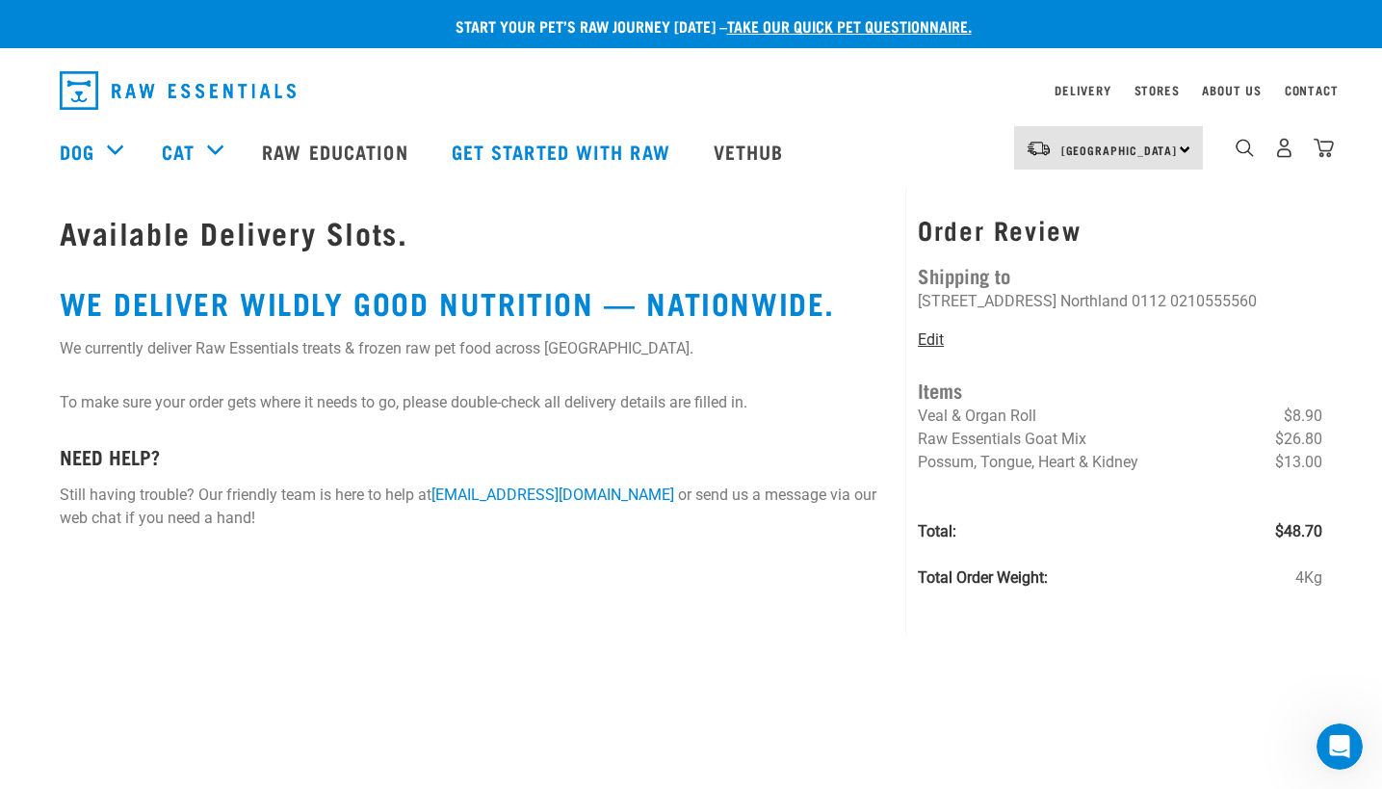
click at [934, 337] on link "Edit" at bounding box center [931, 339] width 26 height 18
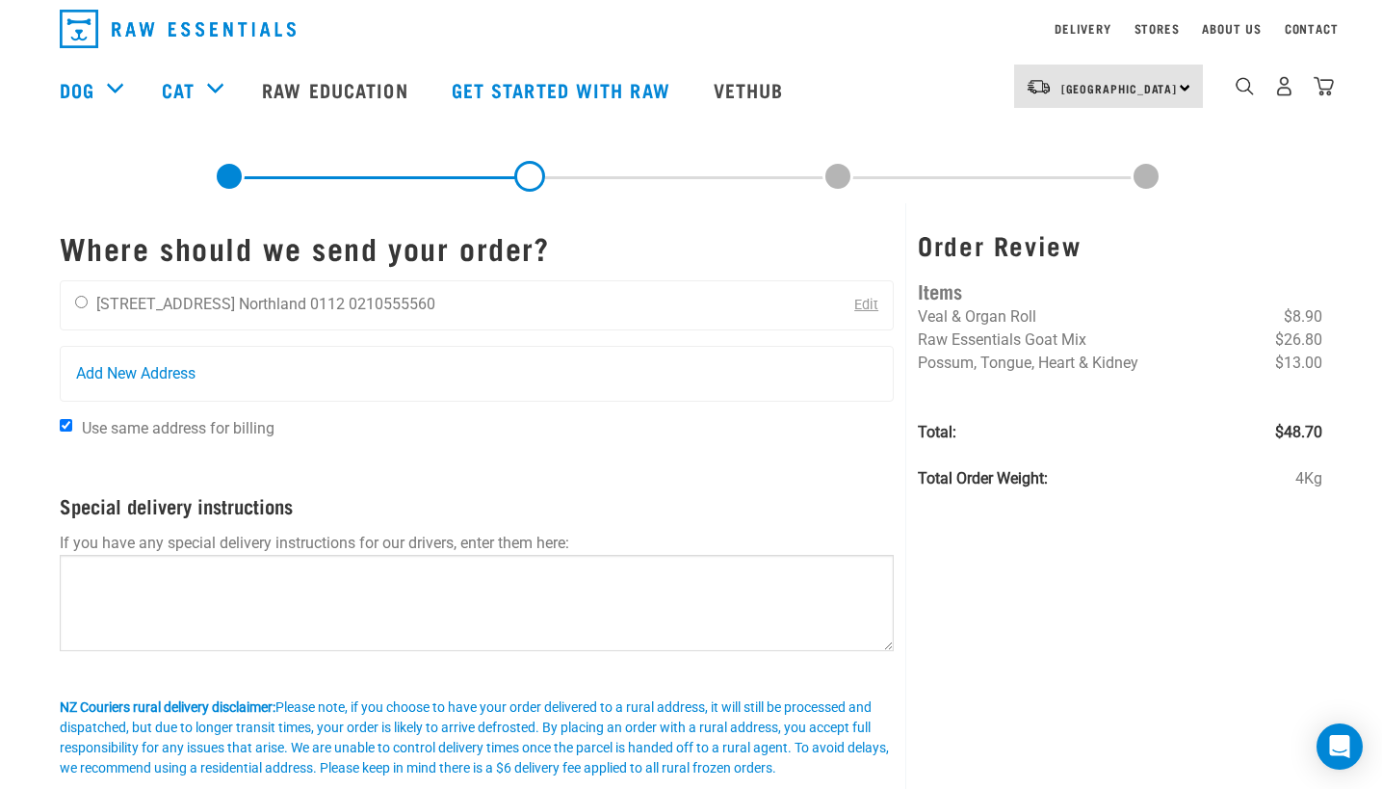
scroll to position [96, 0]
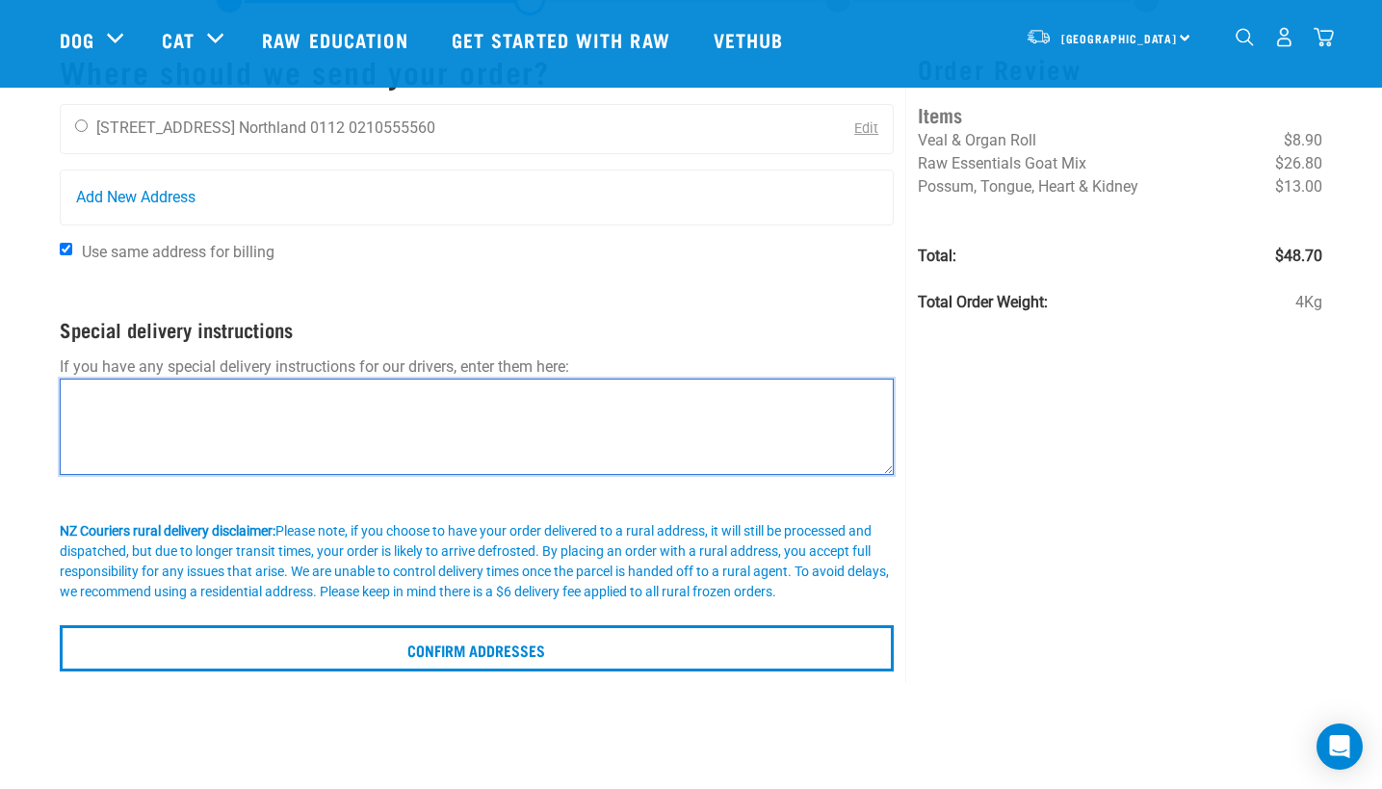
click at [197, 397] on textarea at bounding box center [477, 427] width 835 height 96
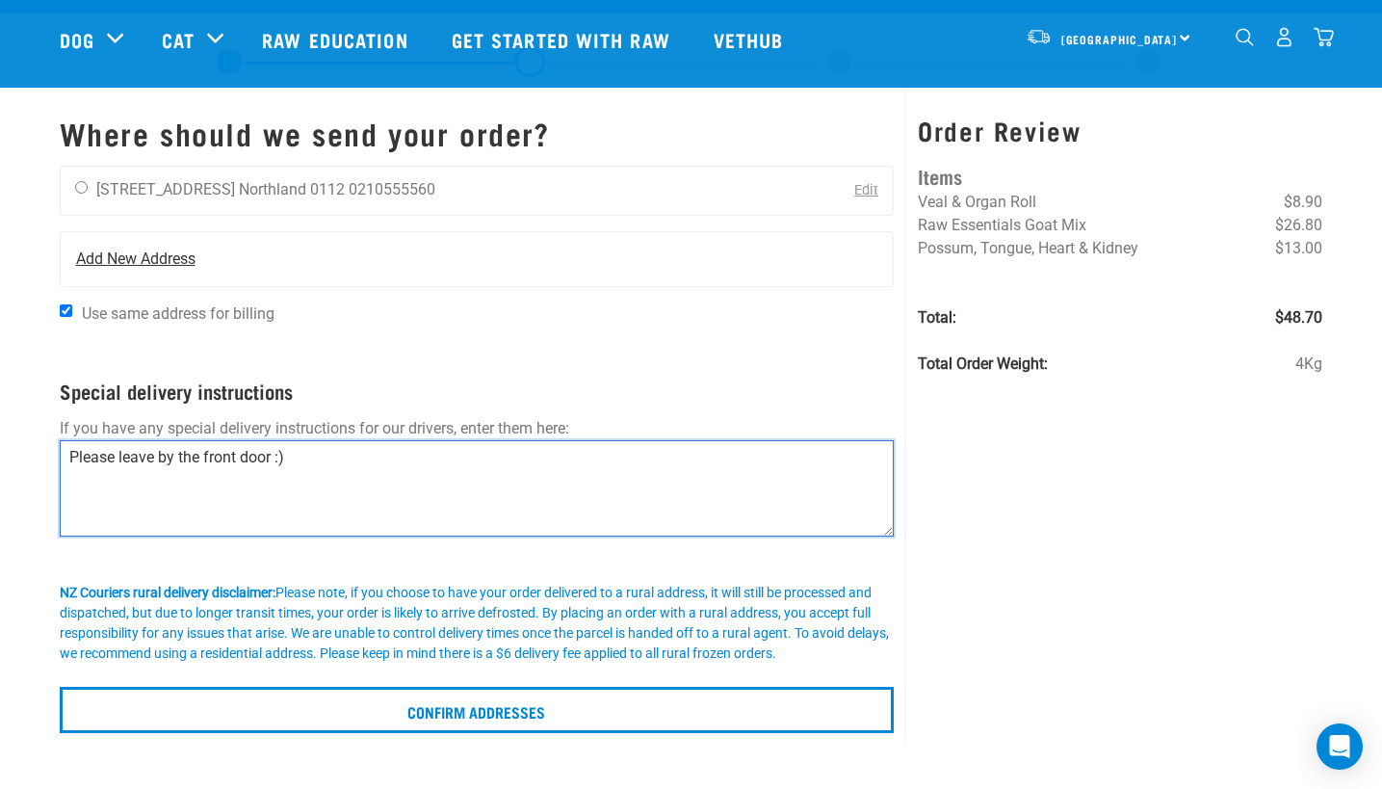
scroll to position [0, 0]
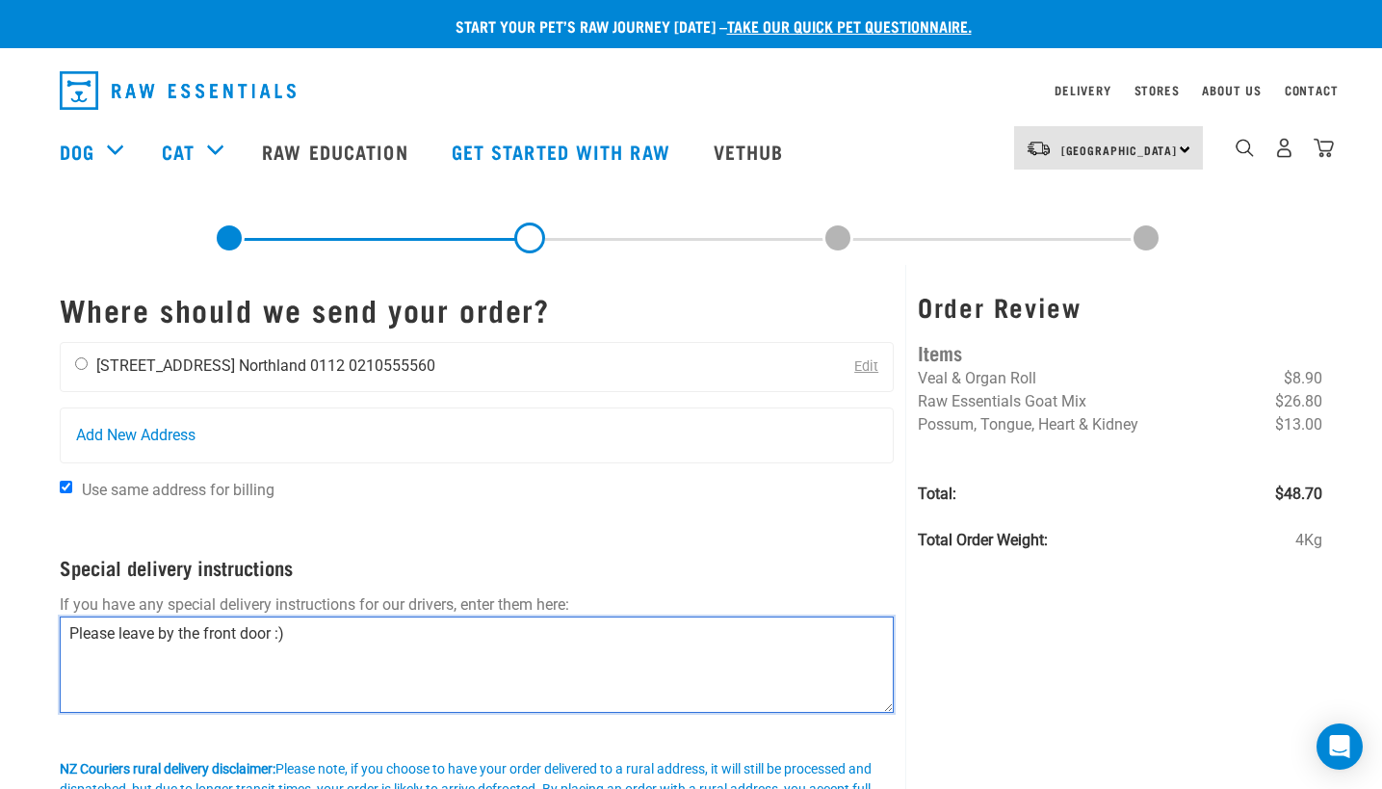
type textarea "Please leave by the front door :)"
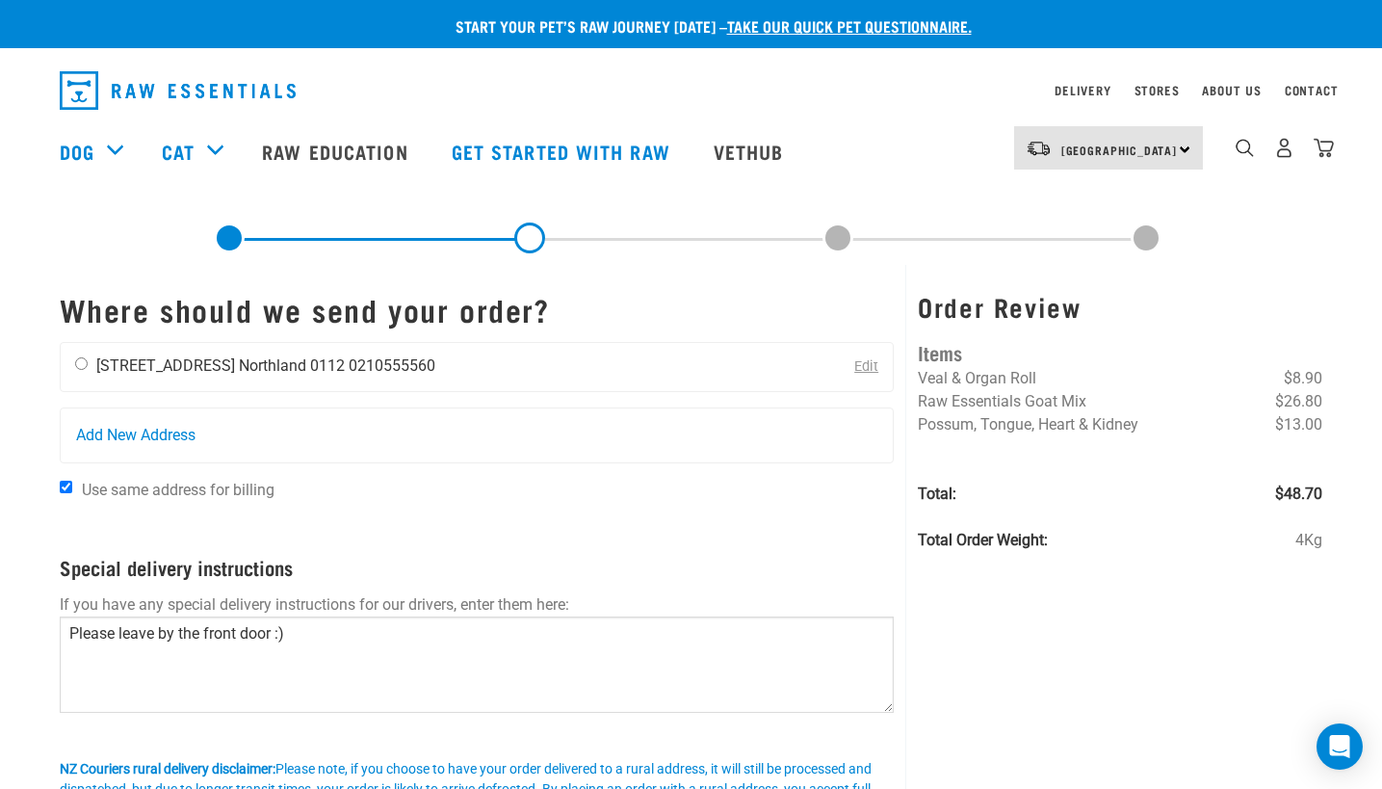
click at [88, 370] on div "[PERSON_NAME] [STREET_ADDRESS] [GEOGRAPHIC_DATA] 0112 0210555560" at bounding box center [255, 367] width 389 height 48
click at [82, 363] on input "radio" at bounding box center [81, 363] width 13 height 13
radio input "true"
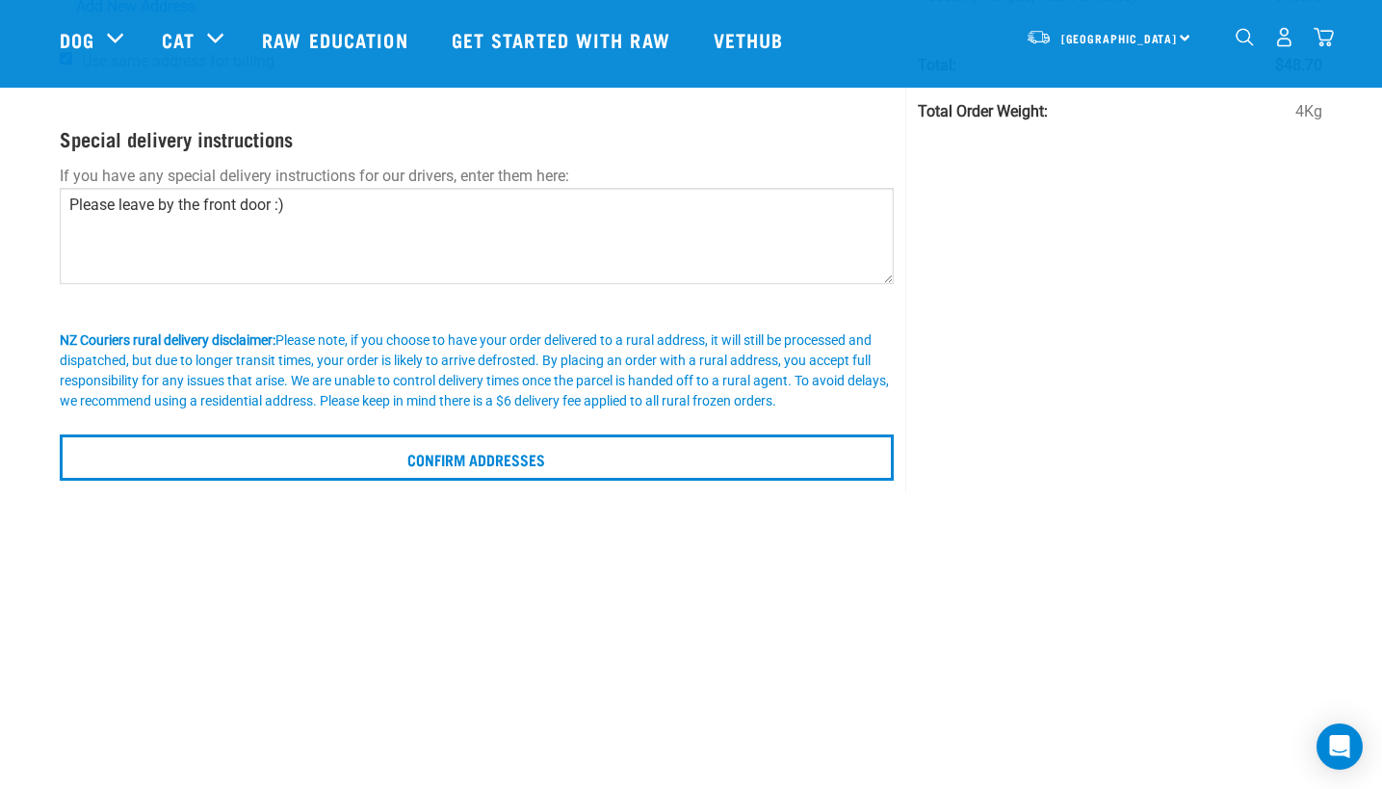
scroll to position [289, 0]
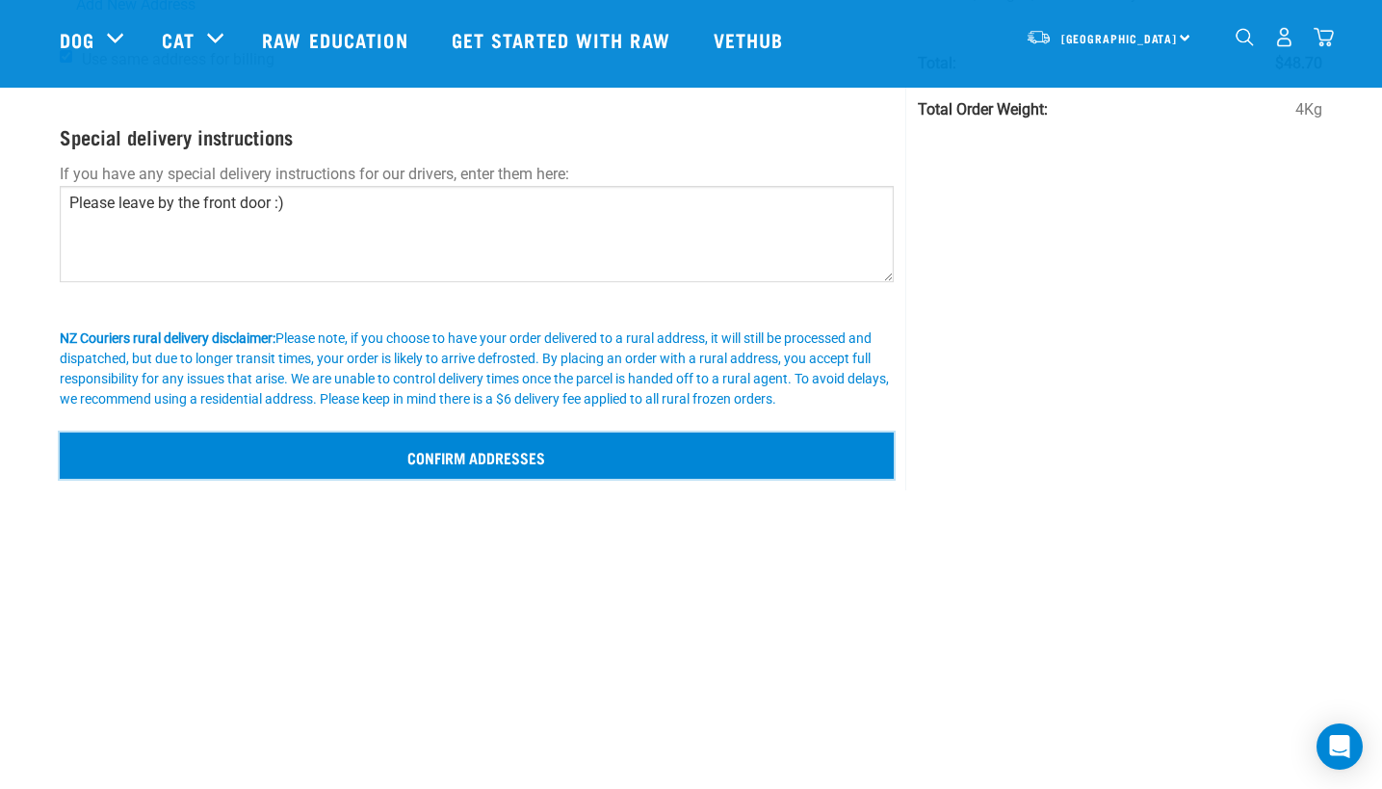
click at [468, 471] on input "Confirm addresses" at bounding box center [477, 455] width 835 height 46
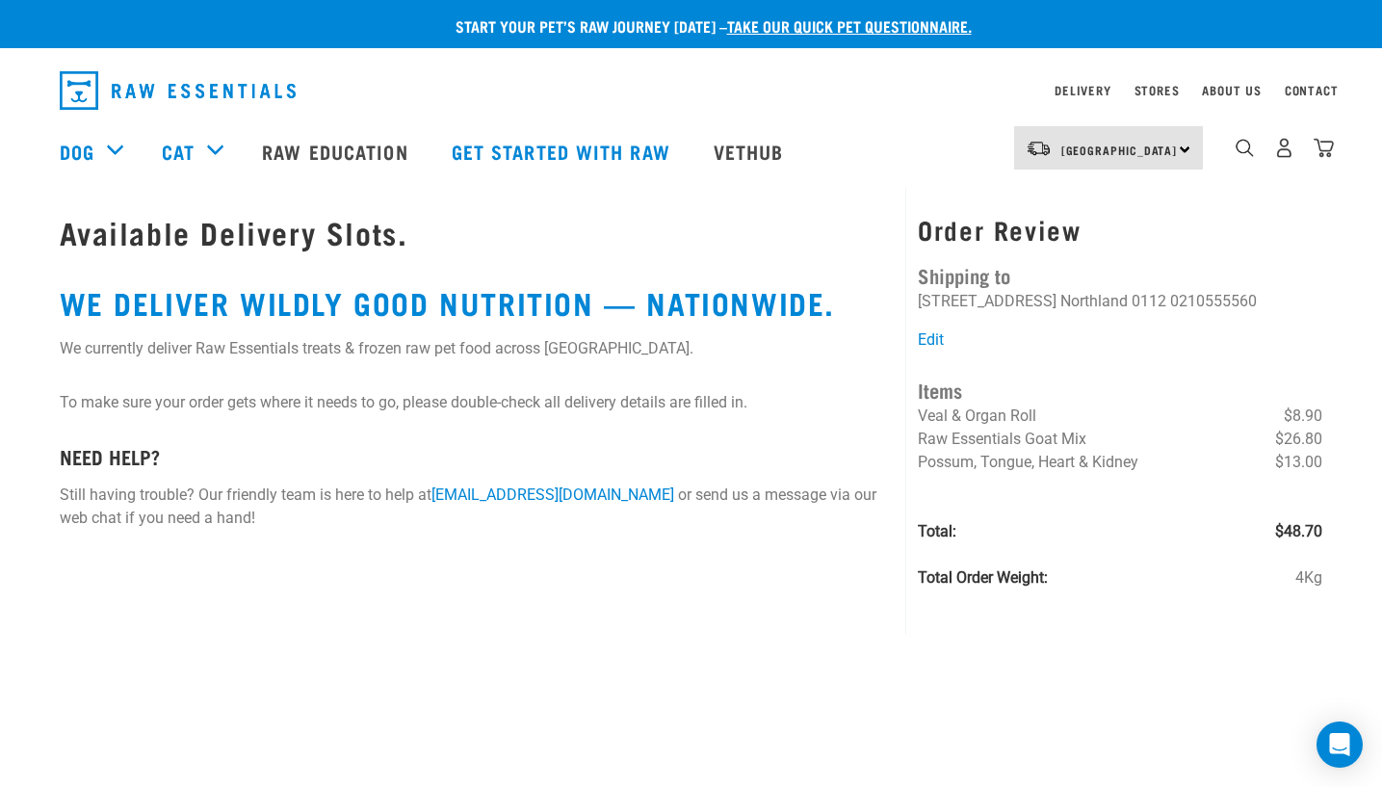
click at [1068, 282] on h4 "Shipping to" at bounding box center [1120, 275] width 405 height 30
click at [1086, 162] on link "[GEOGRAPHIC_DATA]" at bounding box center [1119, 150] width 117 height 31
click at [1076, 196] on link "[GEOGRAPHIC_DATA]" at bounding box center [1106, 202] width 185 height 42
